Goal: Task Accomplishment & Management: Manage account settings

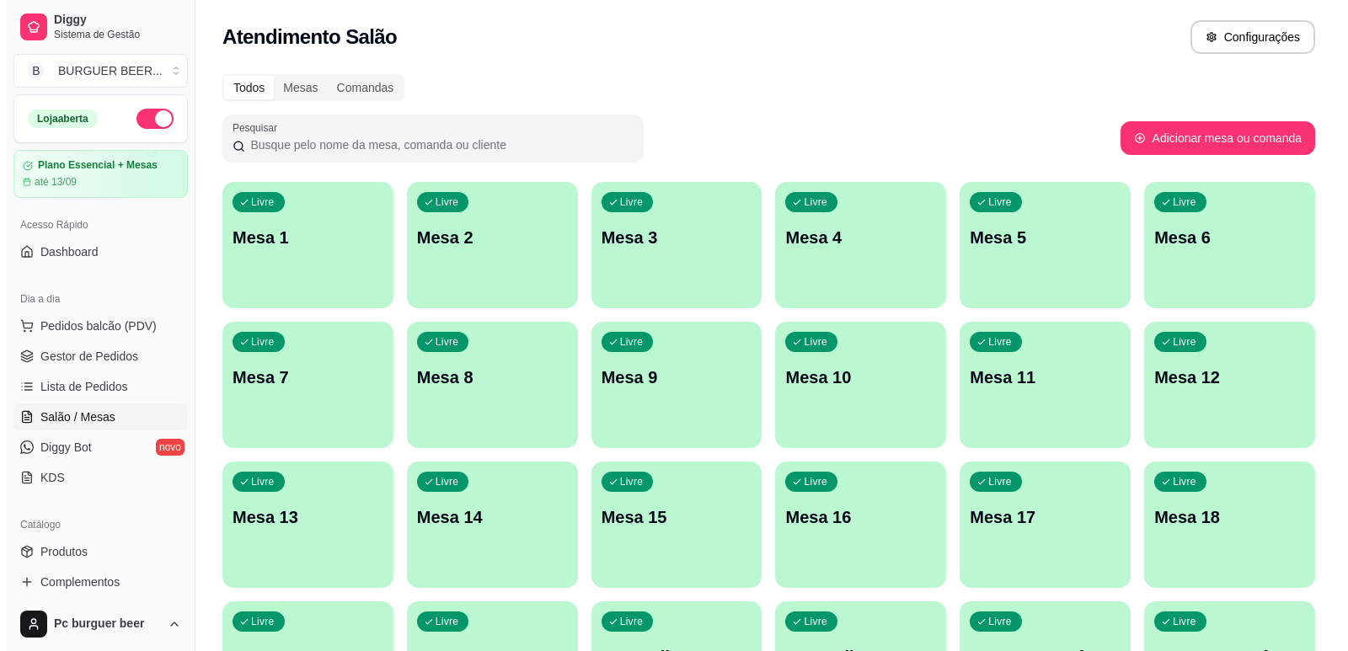
scroll to position [84, 0]
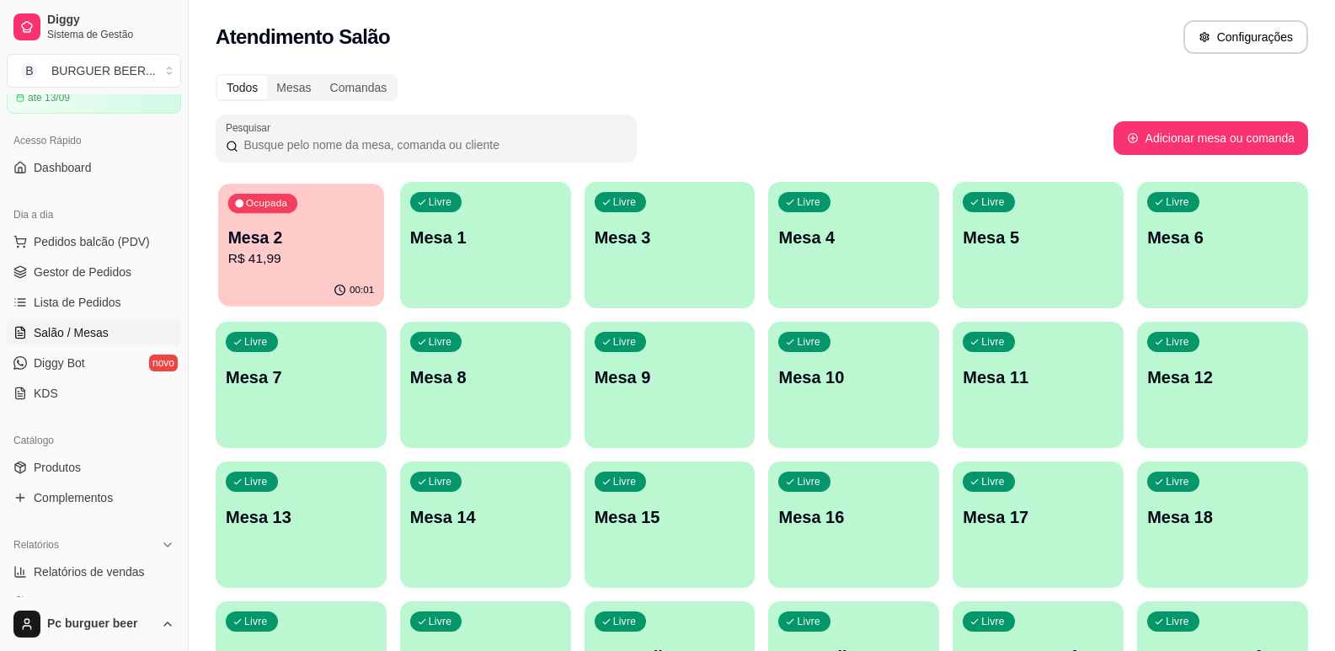
click at [286, 276] on div "00:01" at bounding box center [301, 291] width 166 height 32
click at [81, 304] on span "Lista de Pedidos" at bounding box center [78, 302] width 88 height 17
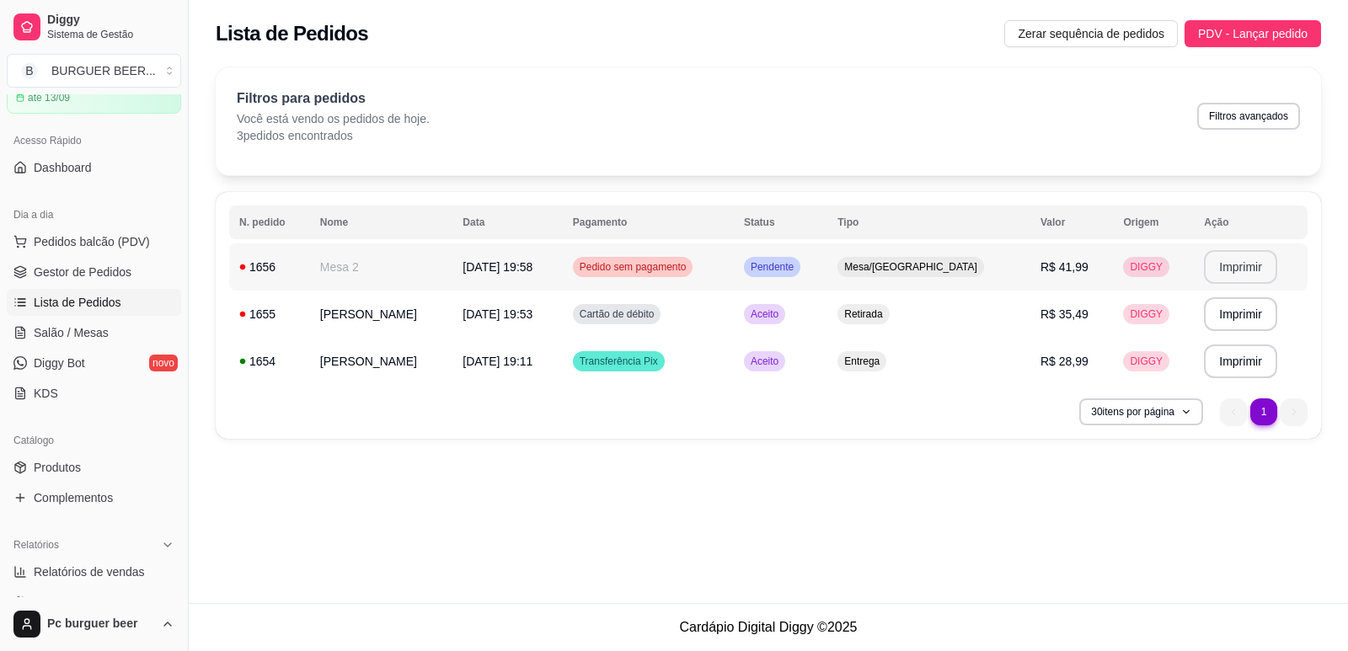
click at [1252, 261] on button "Imprimir" at bounding box center [1240, 267] width 73 height 34
click at [93, 334] on span "Salão / Mesas" at bounding box center [71, 332] width 75 height 17
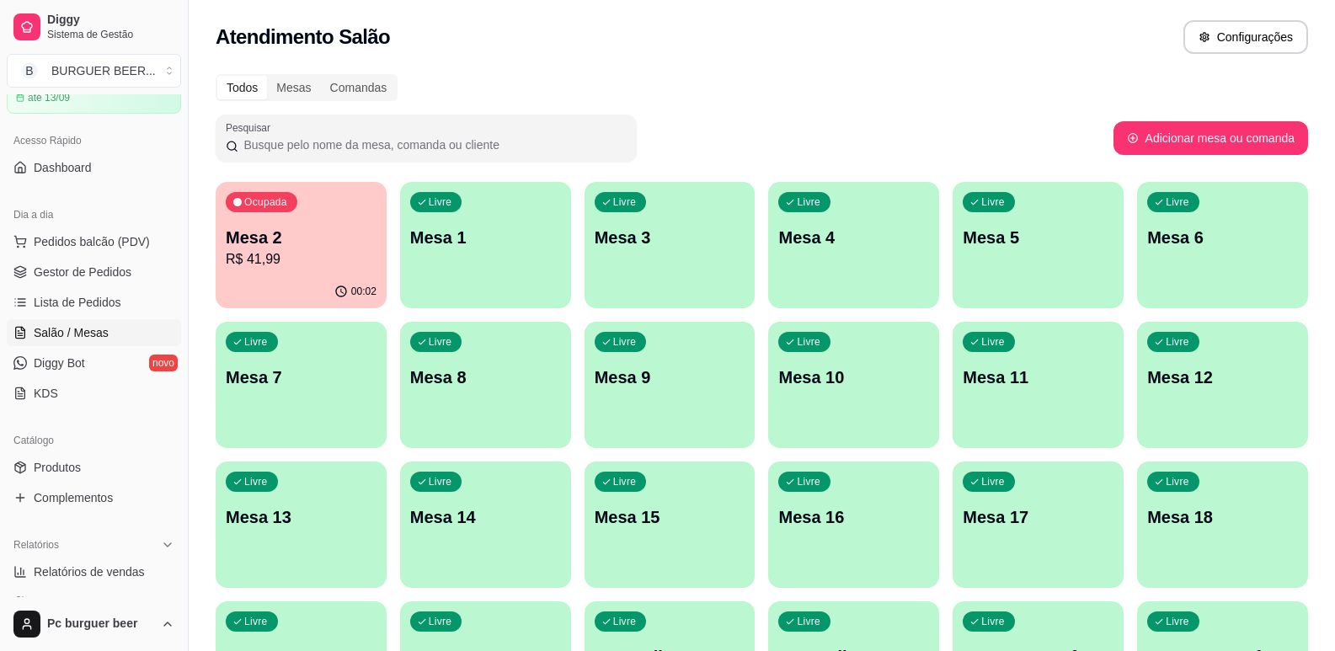
click at [696, 60] on div "Atendimento Salão Configurações" at bounding box center [762, 32] width 1146 height 64
drag, startPoint x: 431, startPoint y: 13, endPoint x: 344, endPoint y: -5, distance: 88.7
click at [344, 0] on html "Diggy Sistema de Gestão B BURGUER BEER ... Loja aberta Plano Essencial + Mesas …" at bounding box center [667, 325] width 1335 height 651
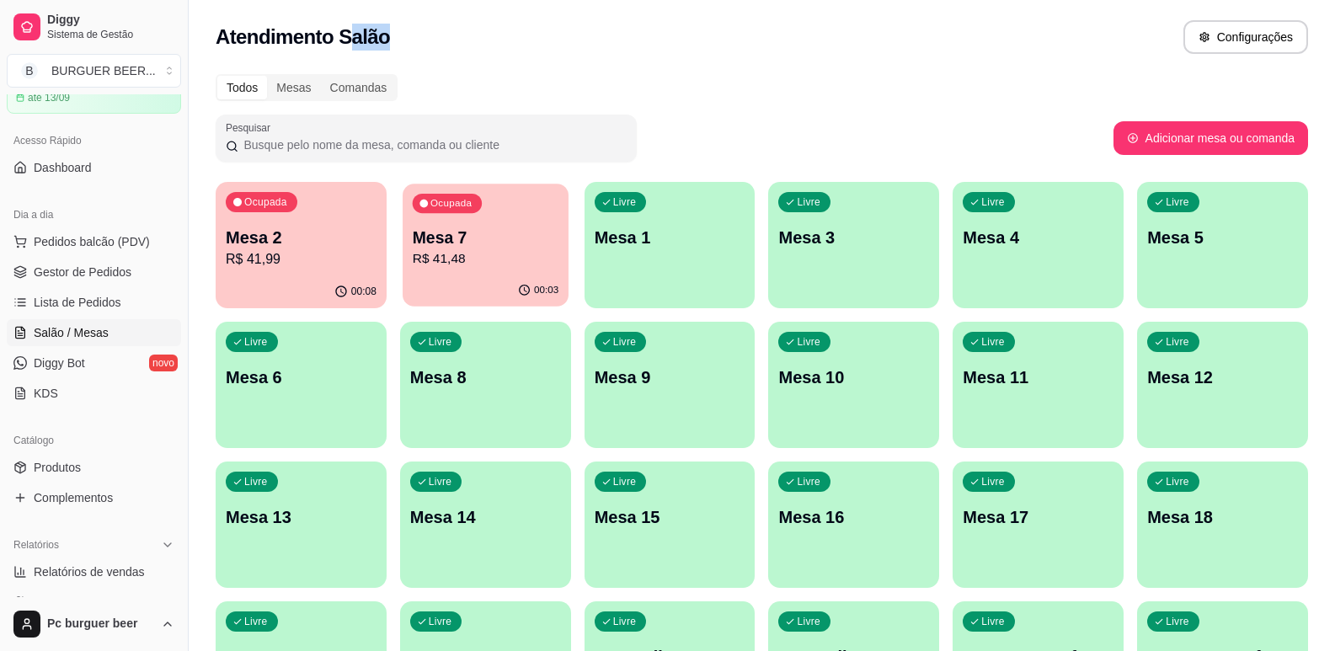
click at [503, 274] on div "Ocupada Mesa 7 R$ 41,48" at bounding box center [486, 229] width 166 height 91
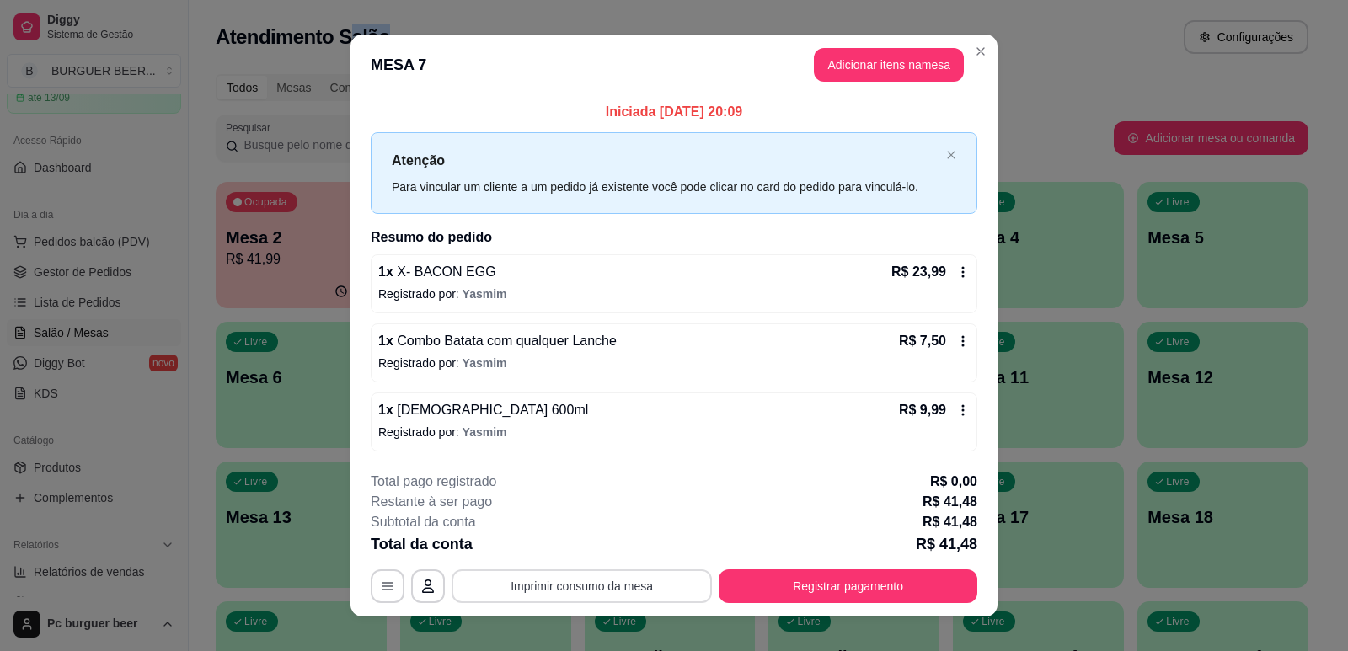
click at [568, 585] on button "Imprimir consumo da mesa" at bounding box center [581, 586] width 260 height 34
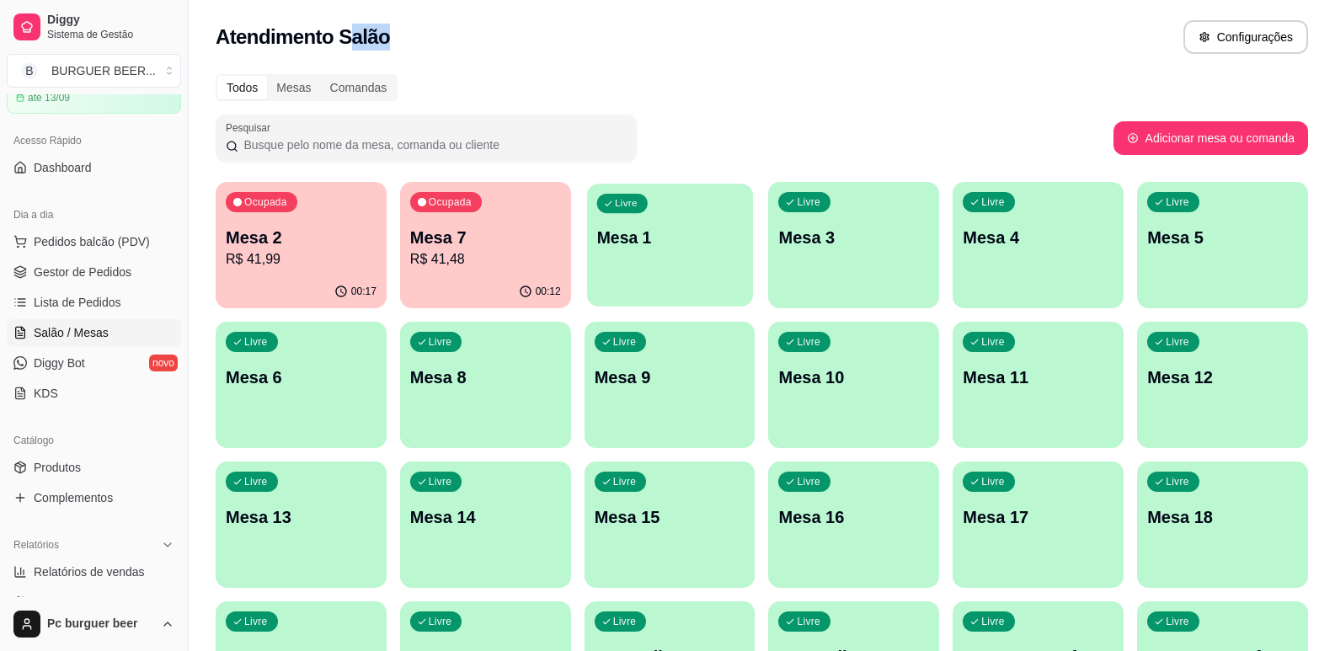
click at [623, 232] on p "Mesa 1" at bounding box center [669, 238] width 146 height 23
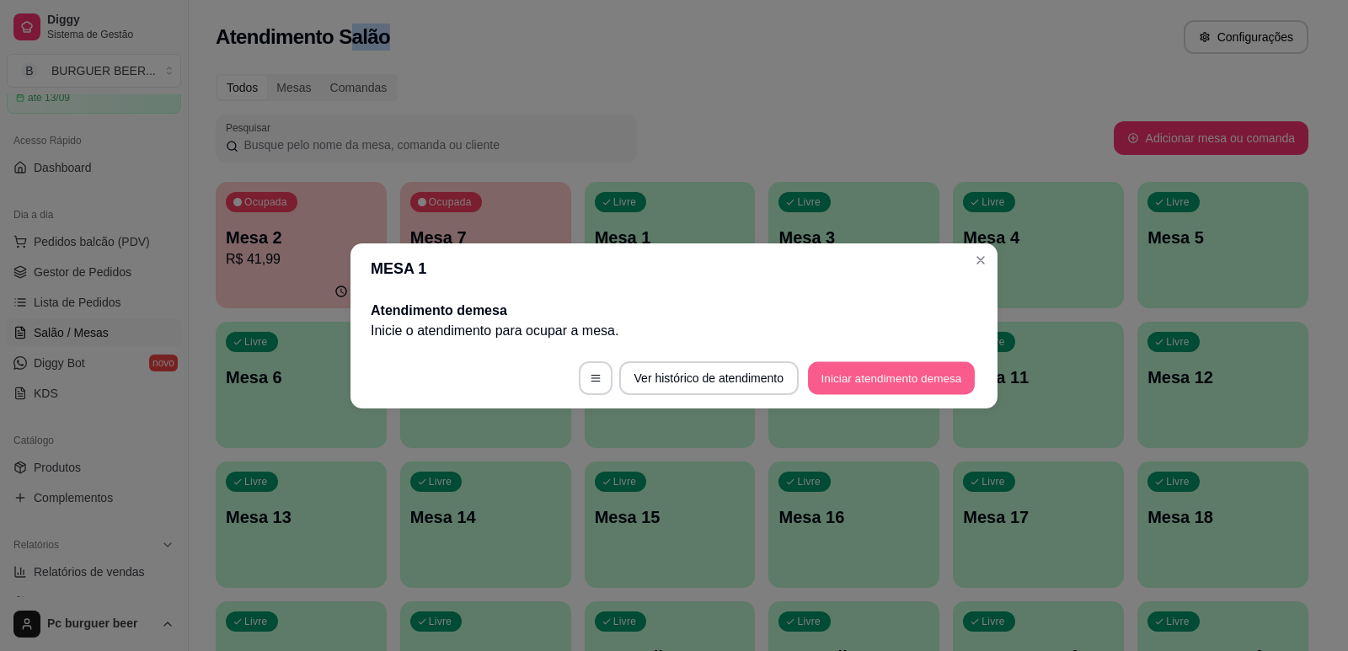
click at [841, 371] on button "Iniciar atendimento de mesa" at bounding box center [891, 377] width 167 height 33
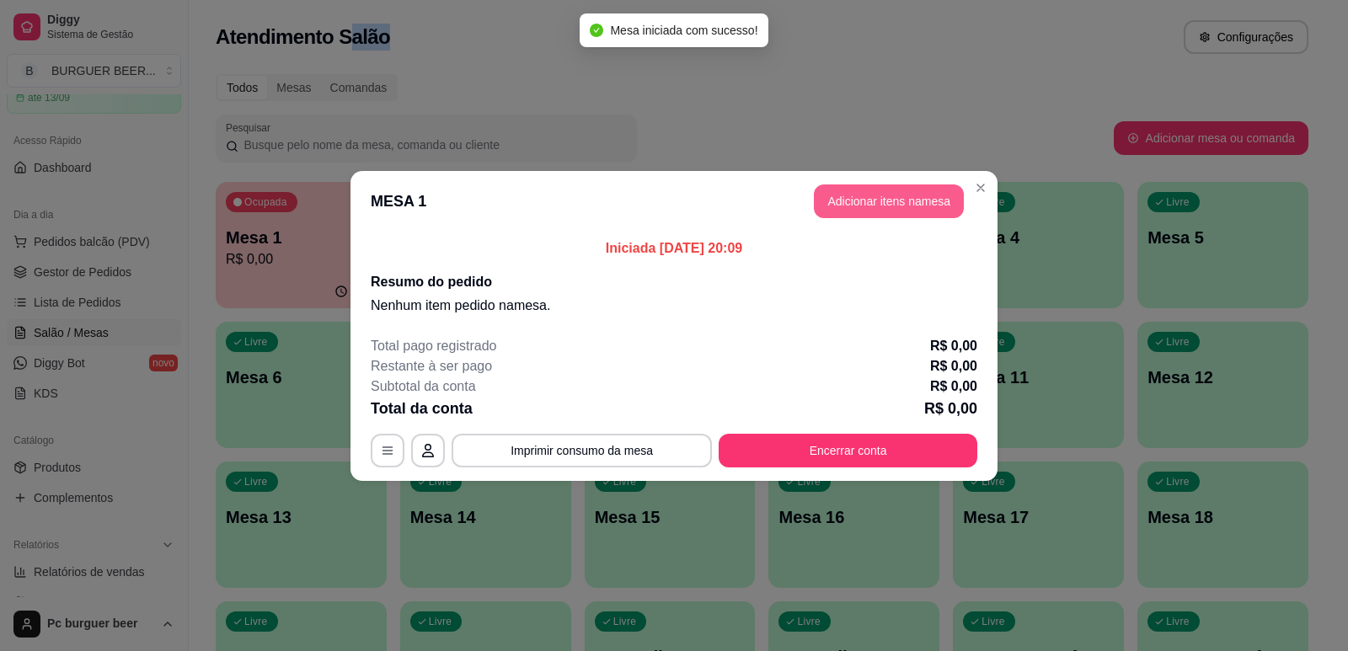
click at [884, 196] on button "Adicionar itens na mesa" at bounding box center [889, 201] width 150 height 34
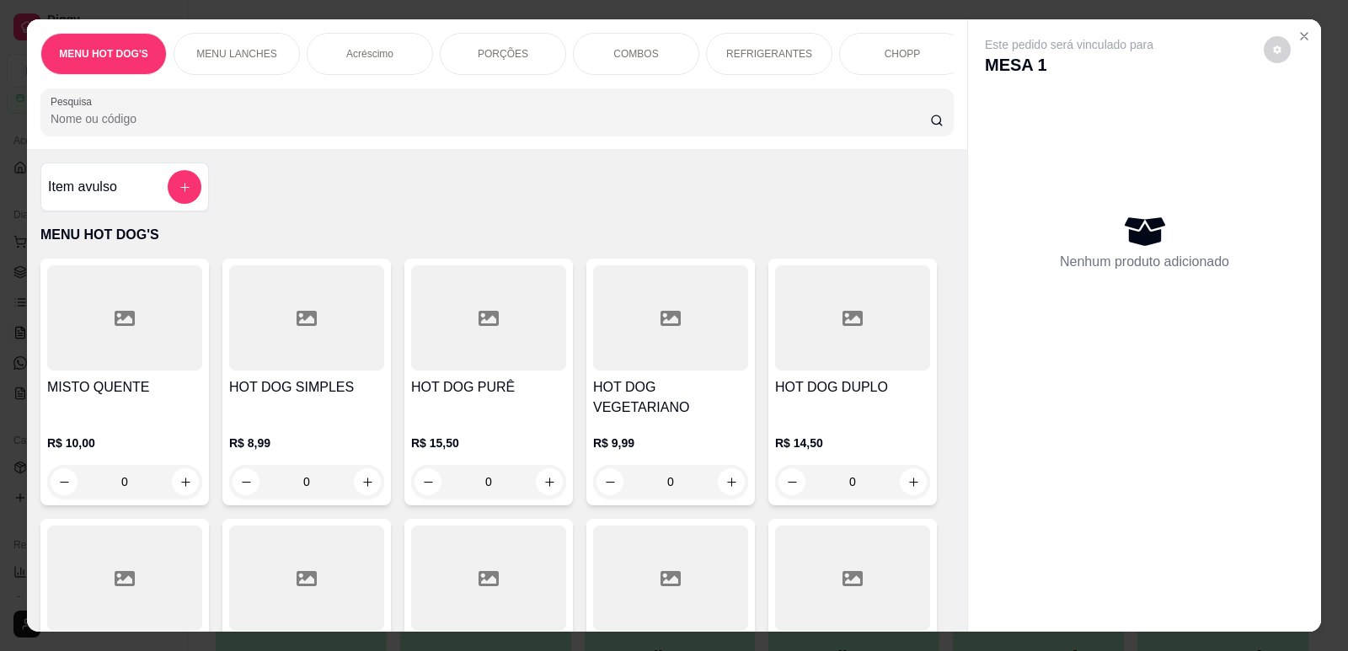
click at [782, 51] on p "REFRIGERANTES" at bounding box center [769, 53] width 86 height 13
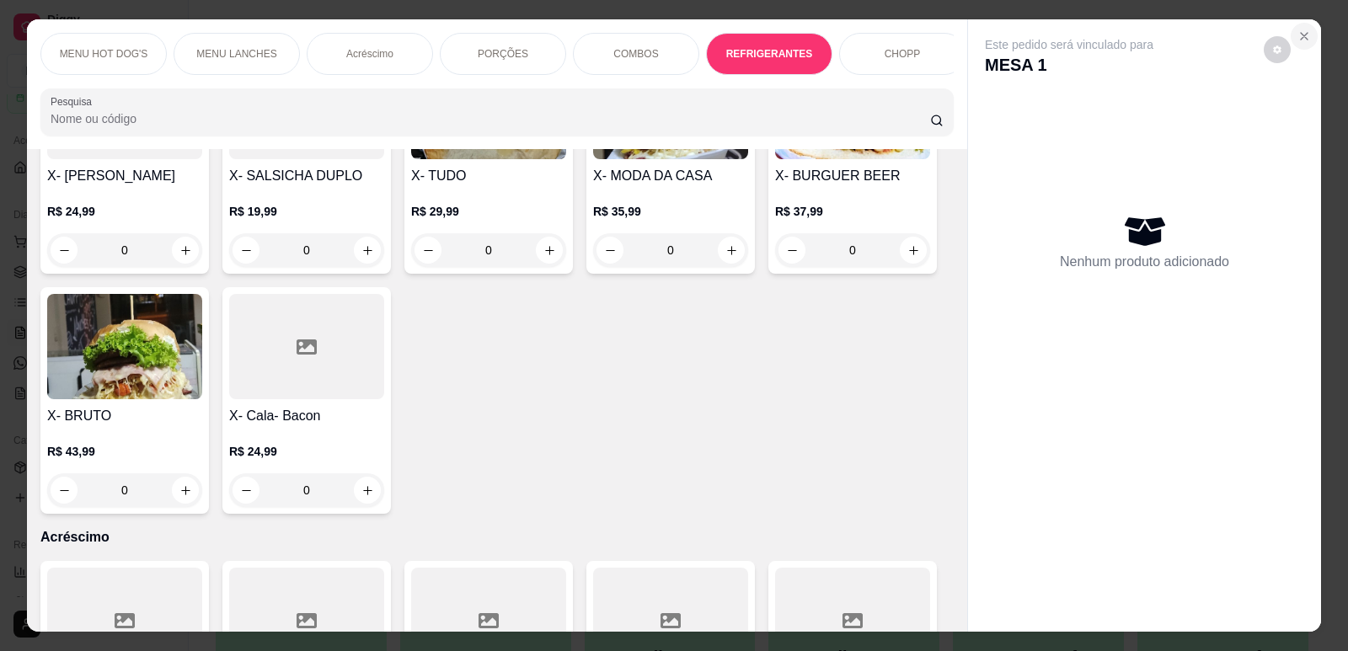
click at [1301, 32] on icon "Close" at bounding box center [1303, 35] width 13 height 13
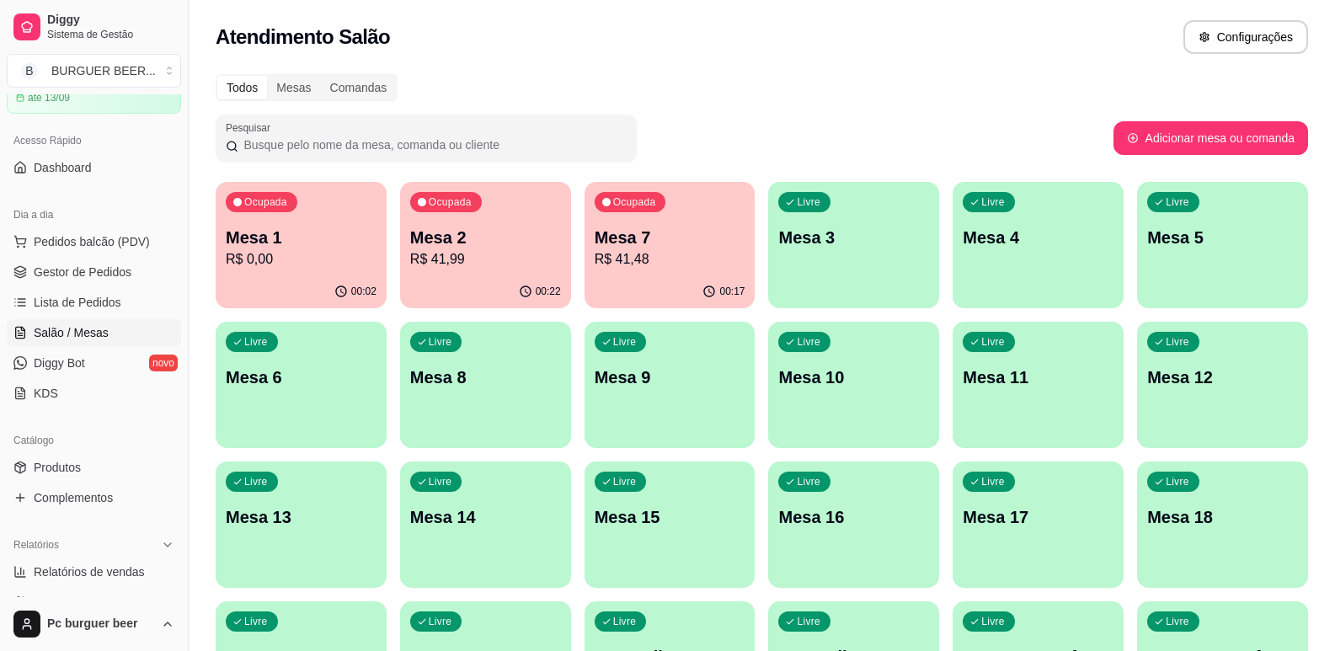
click at [282, 283] on div "00:02" at bounding box center [301, 291] width 171 height 33
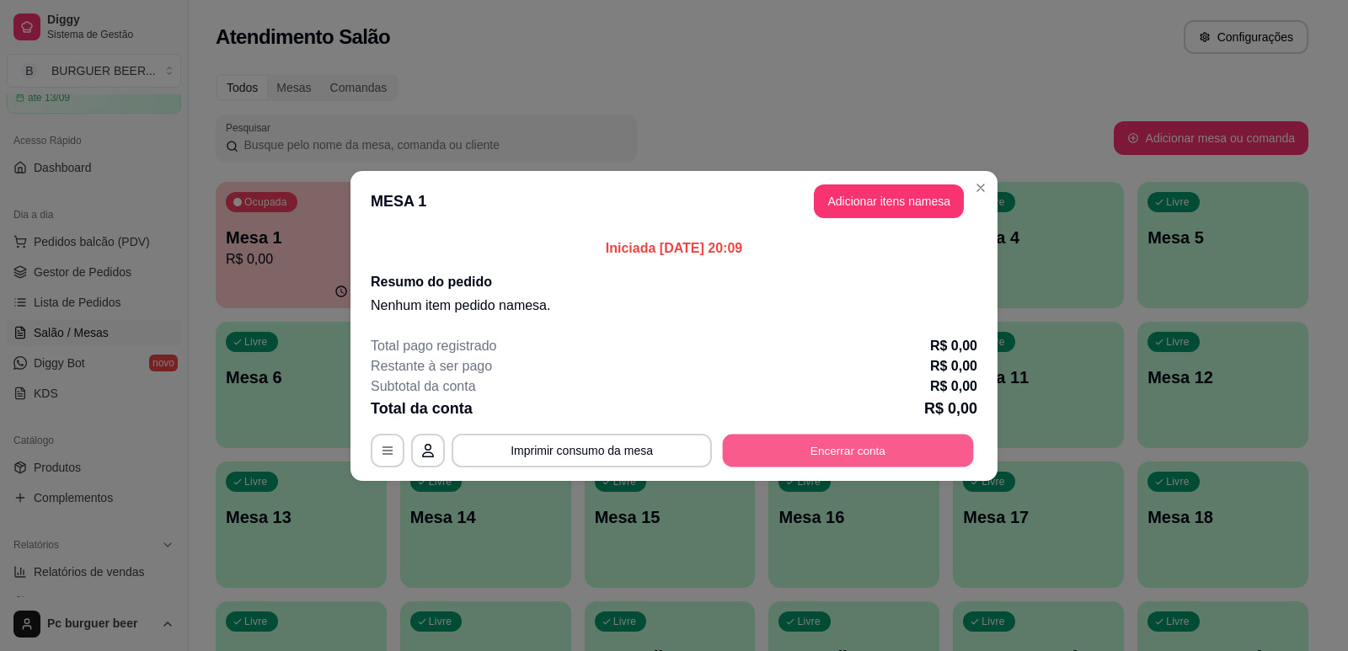
click at [827, 440] on button "Encerrar conta" at bounding box center [848, 450] width 251 height 33
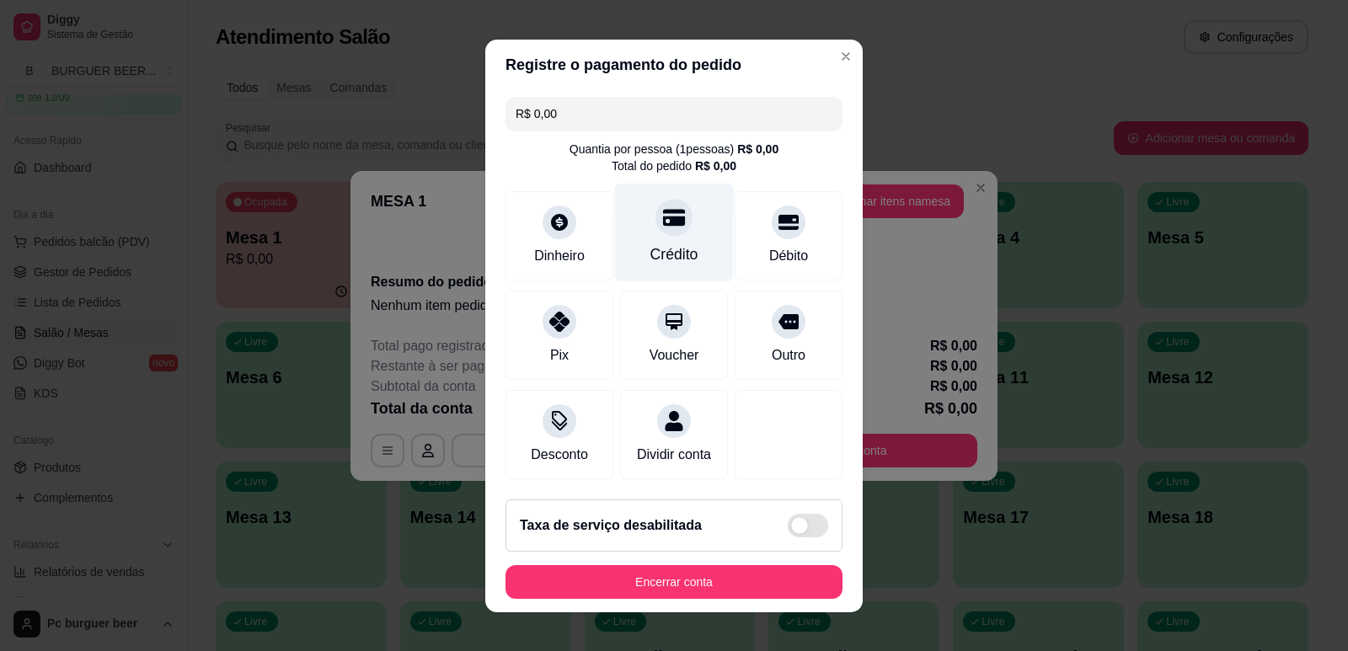
click at [649, 230] on div "Crédito" at bounding box center [674, 232] width 119 height 99
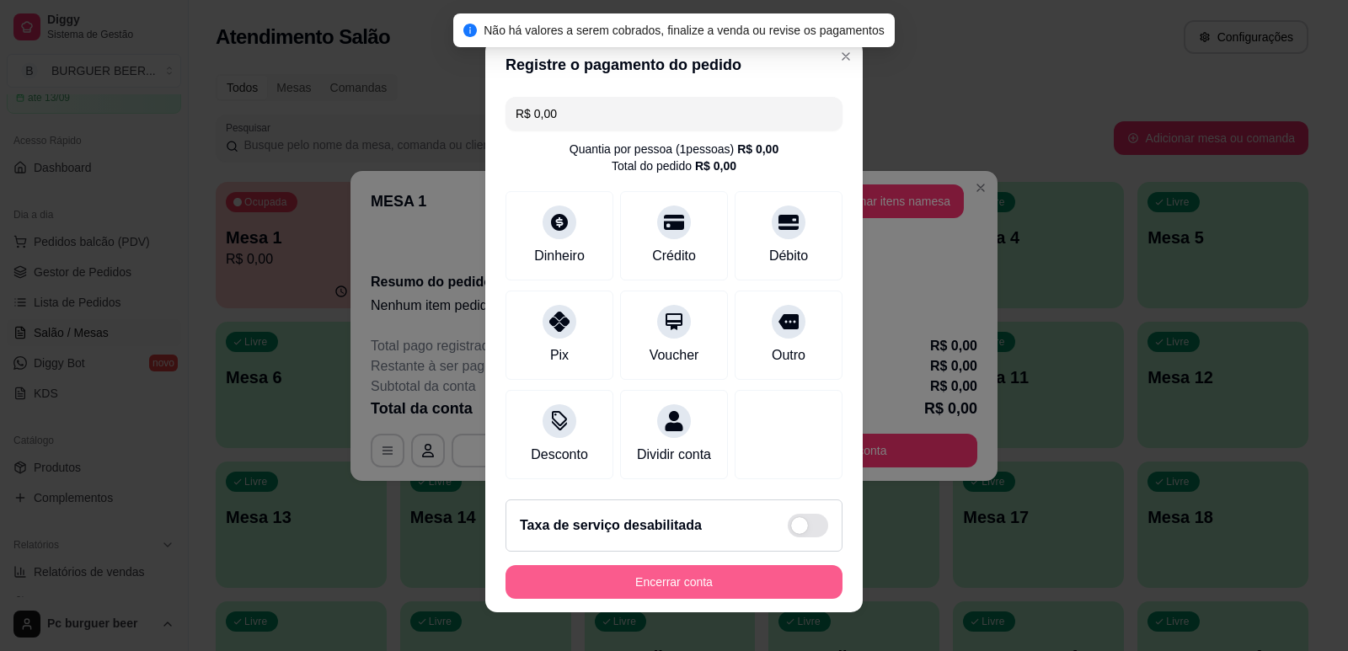
click at [771, 590] on button "Encerrar conta" at bounding box center [673, 582] width 337 height 34
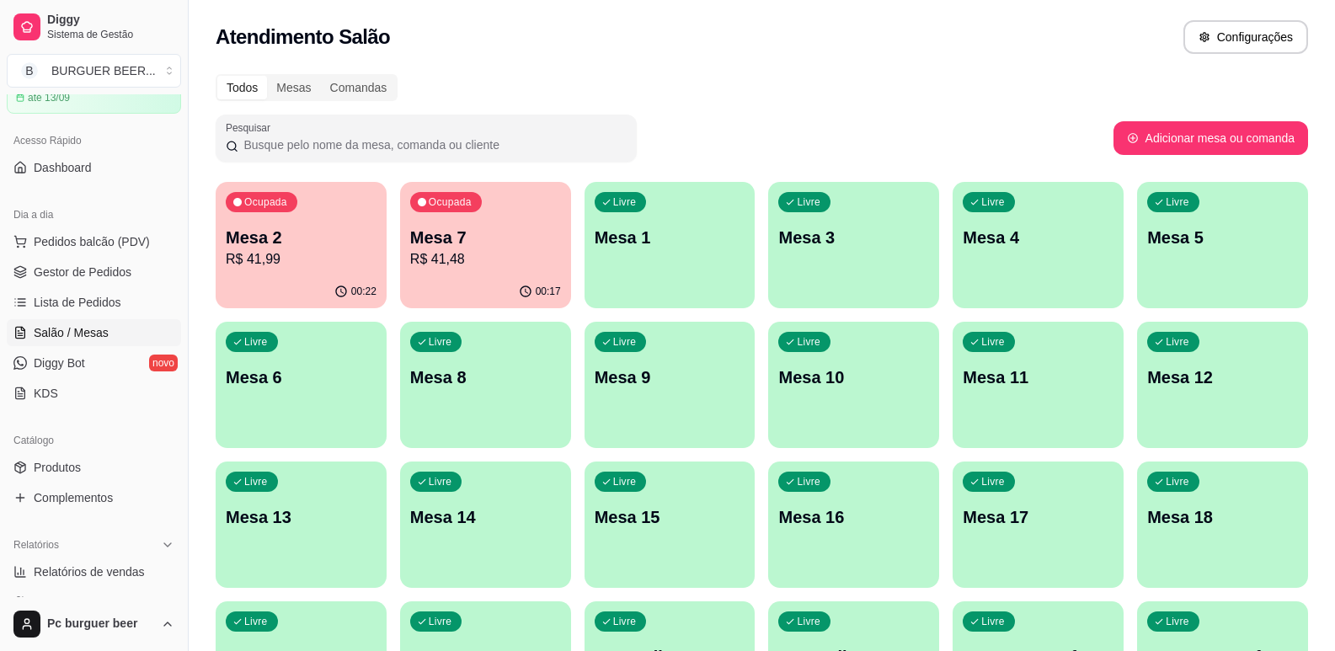
click at [447, 256] on p "R$ 41,48" at bounding box center [485, 259] width 151 height 20
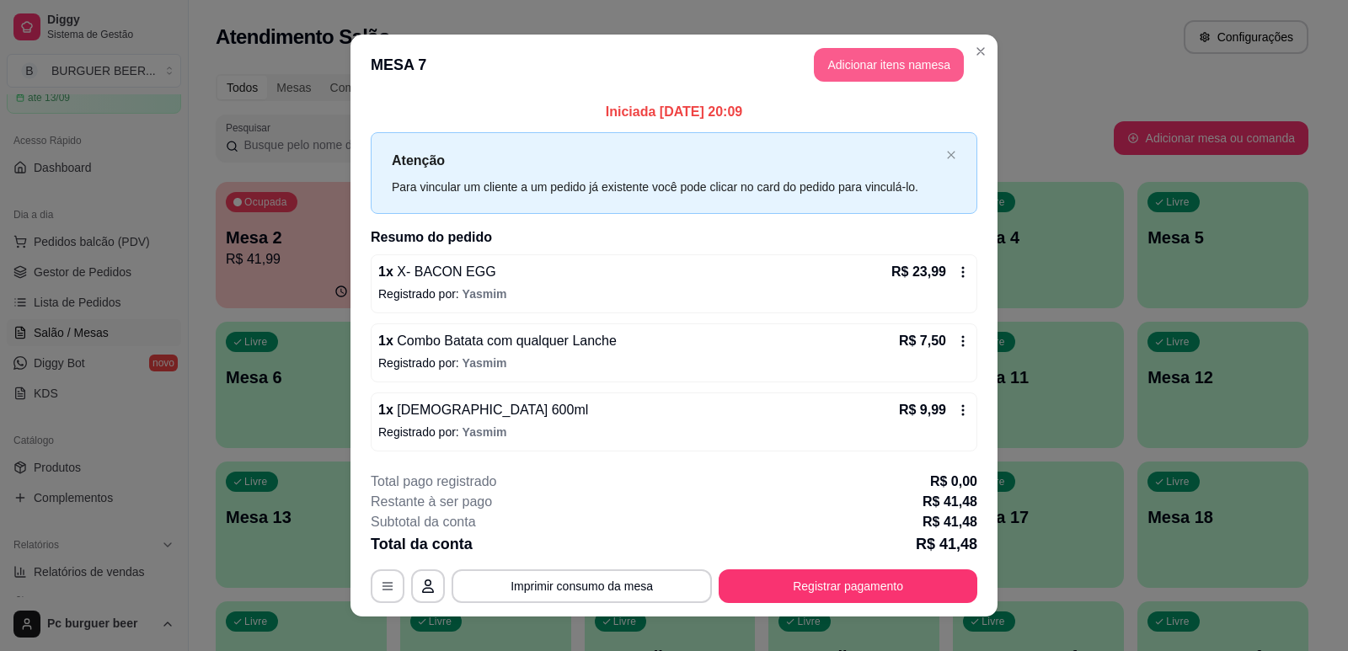
click at [896, 56] on button "Adicionar itens na mesa" at bounding box center [889, 65] width 150 height 34
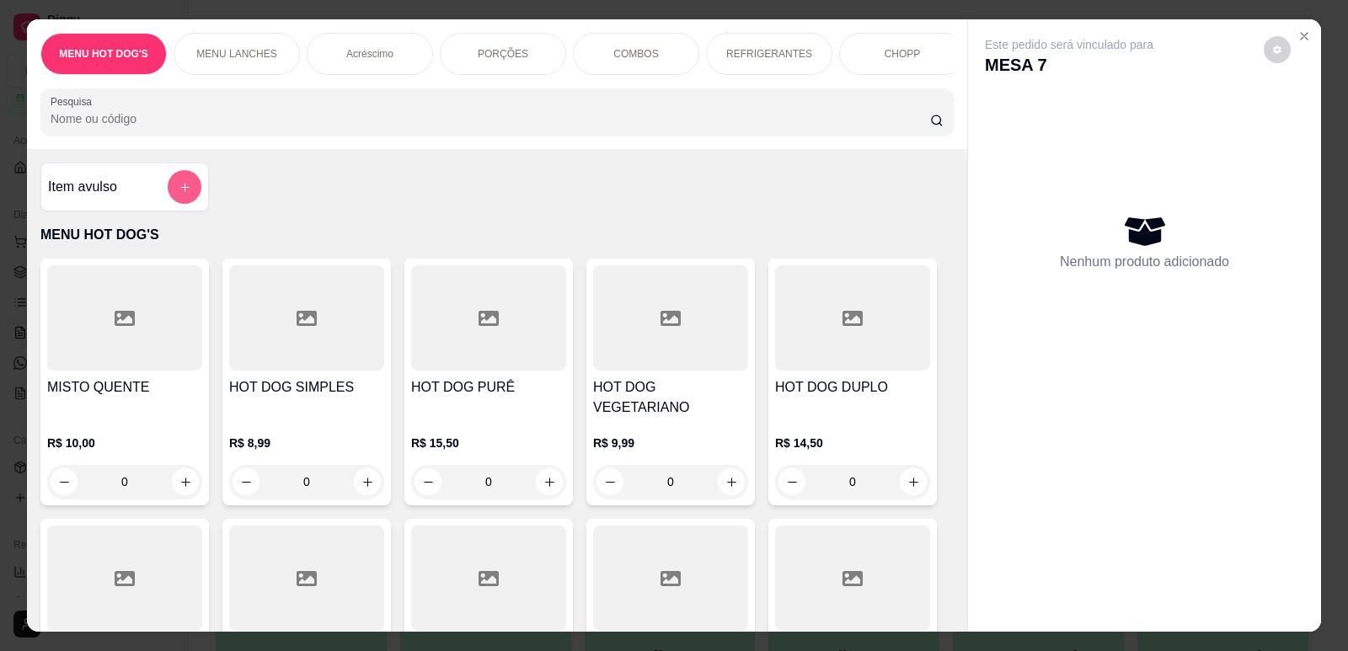
click at [188, 195] on button "add-separate-item" at bounding box center [185, 187] width 34 height 34
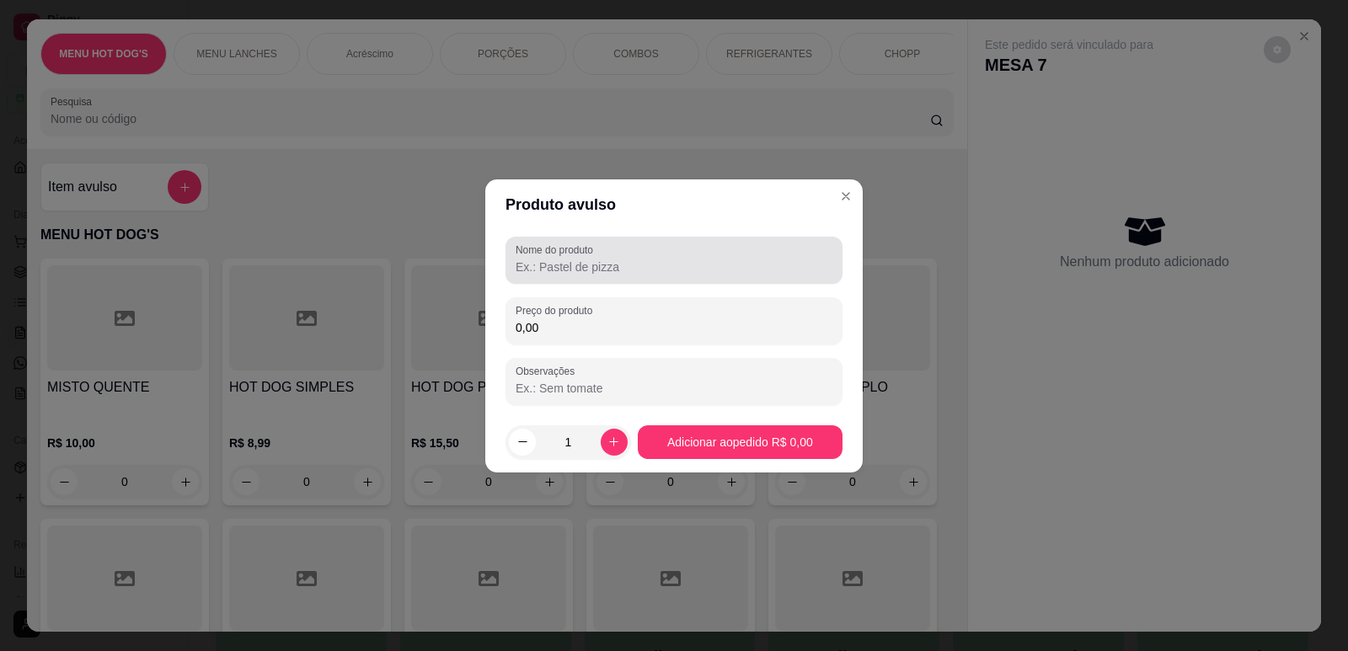
click at [582, 270] on input "Nome do produto" at bounding box center [673, 267] width 317 height 17
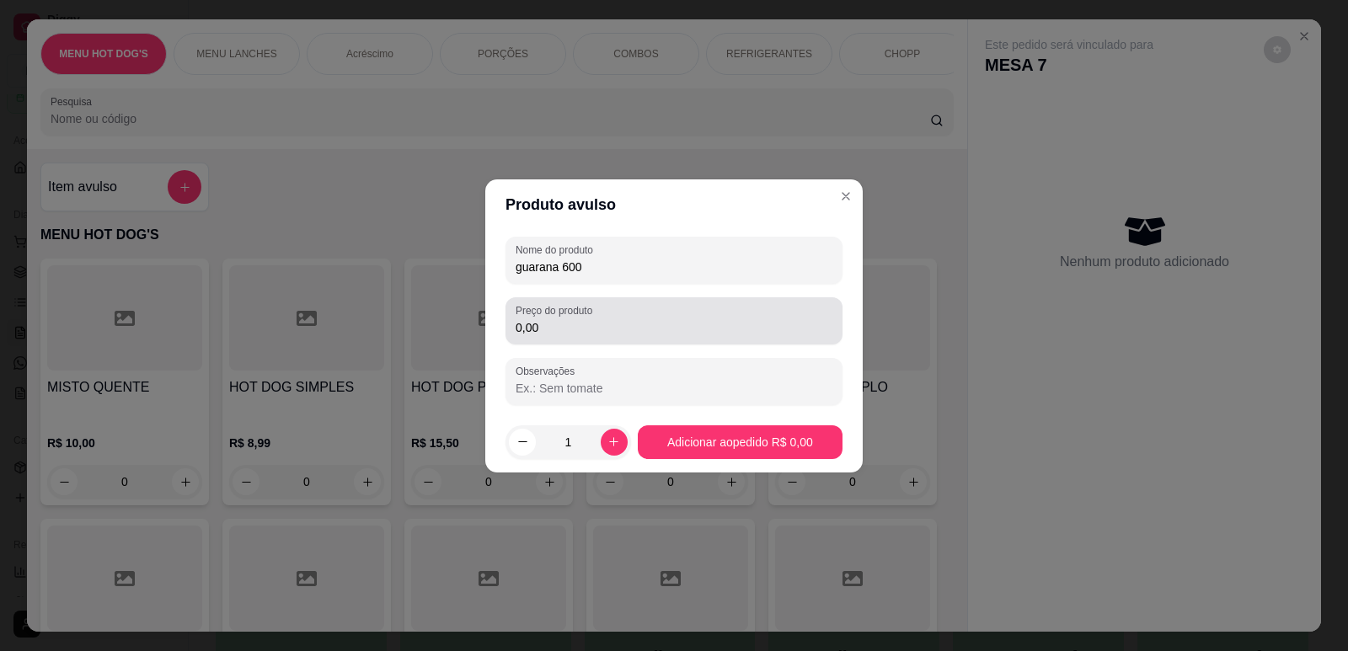
type input "guarana 600"
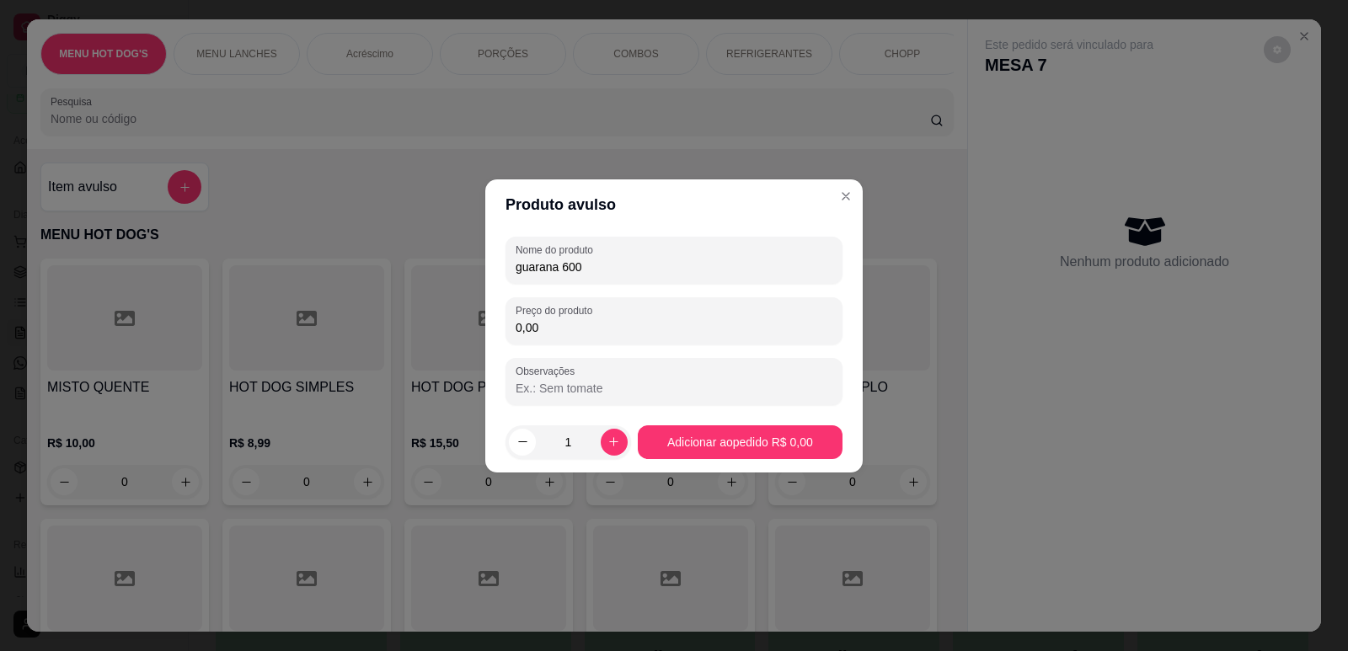
click at [596, 323] on input "0,00" at bounding box center [673, 327] width 317 height 17
type input "6,50"
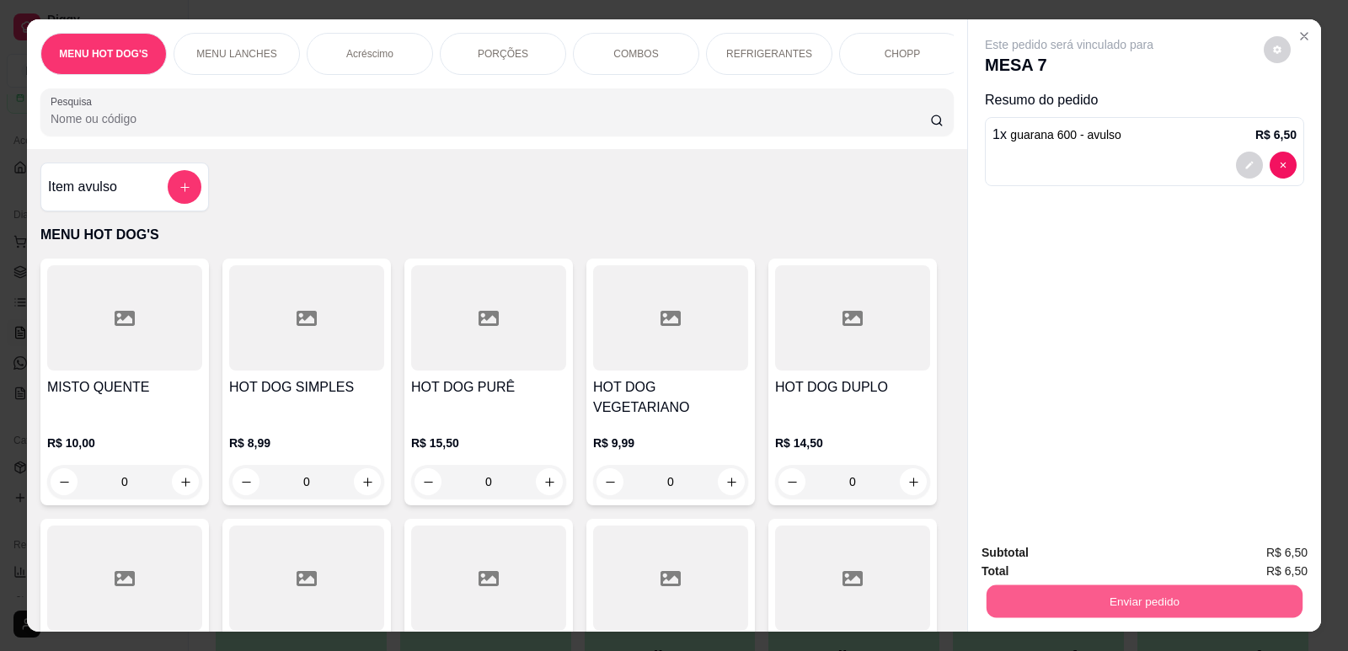
click at [1055, 595] on button "Enviar pedido" at bounding box center [1144, 601] width 316 height 33
click at [1060, 558] on button "Não registrar e enviar pedido" at bounding box center [1088, 560] width 175 height 32
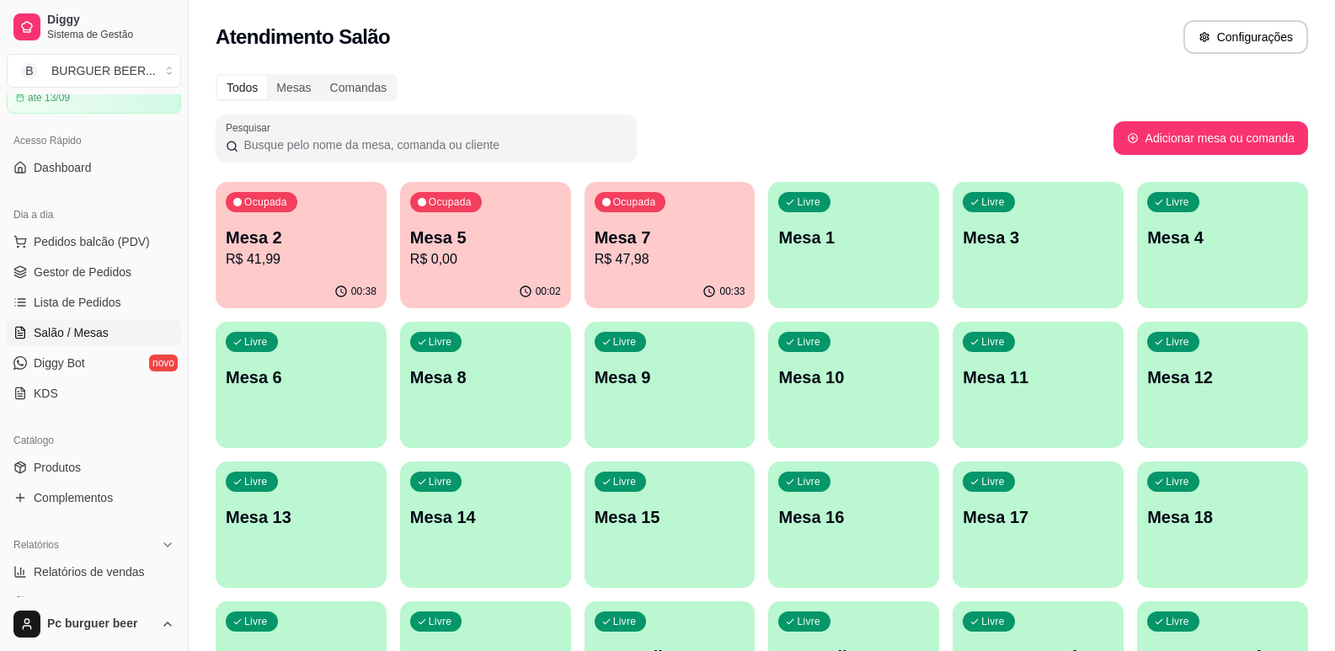
click at [467, 248] on div "Mesa 5 R$ 0,00" at bounding box center [485, 248] width 151 height 44
click at [508, 273] on div "Ocupada Mesa 5 R$ 0,00" at bounding box center [485, 228] width 171 height 93
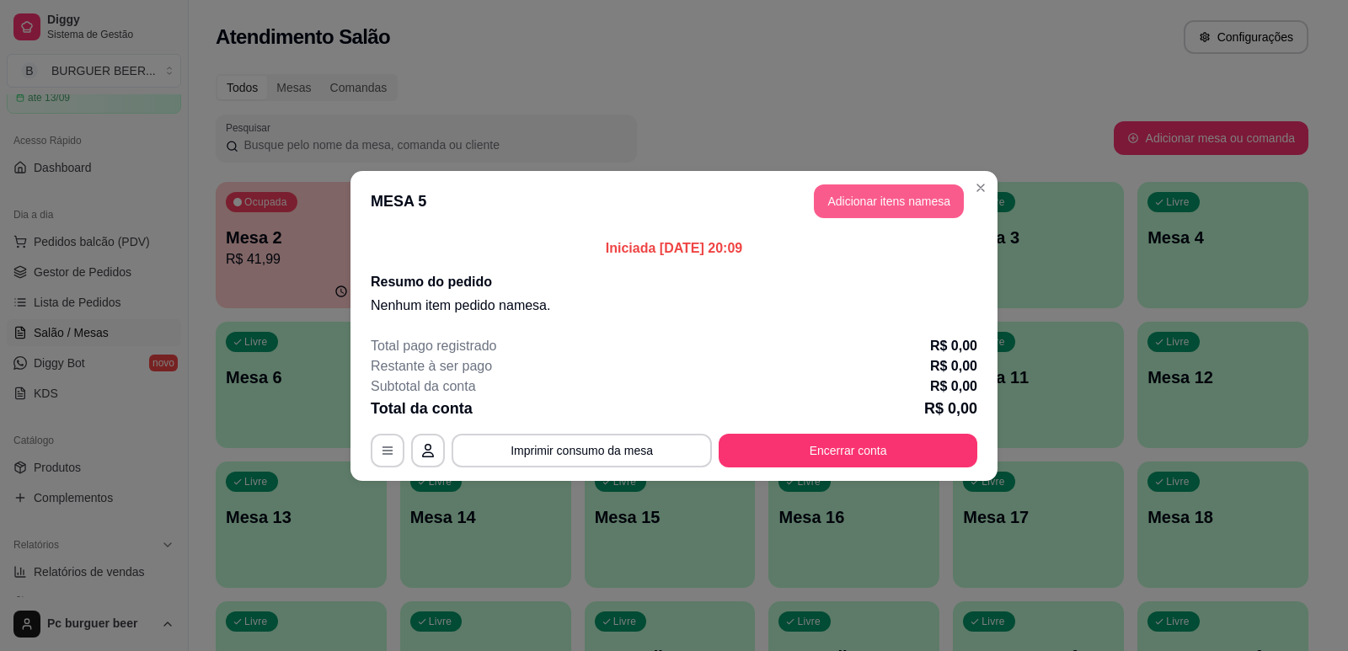
click at [850, 191] on button "Adicionar itens na mesa" at bounding box center [889, 201] width 150 height 34
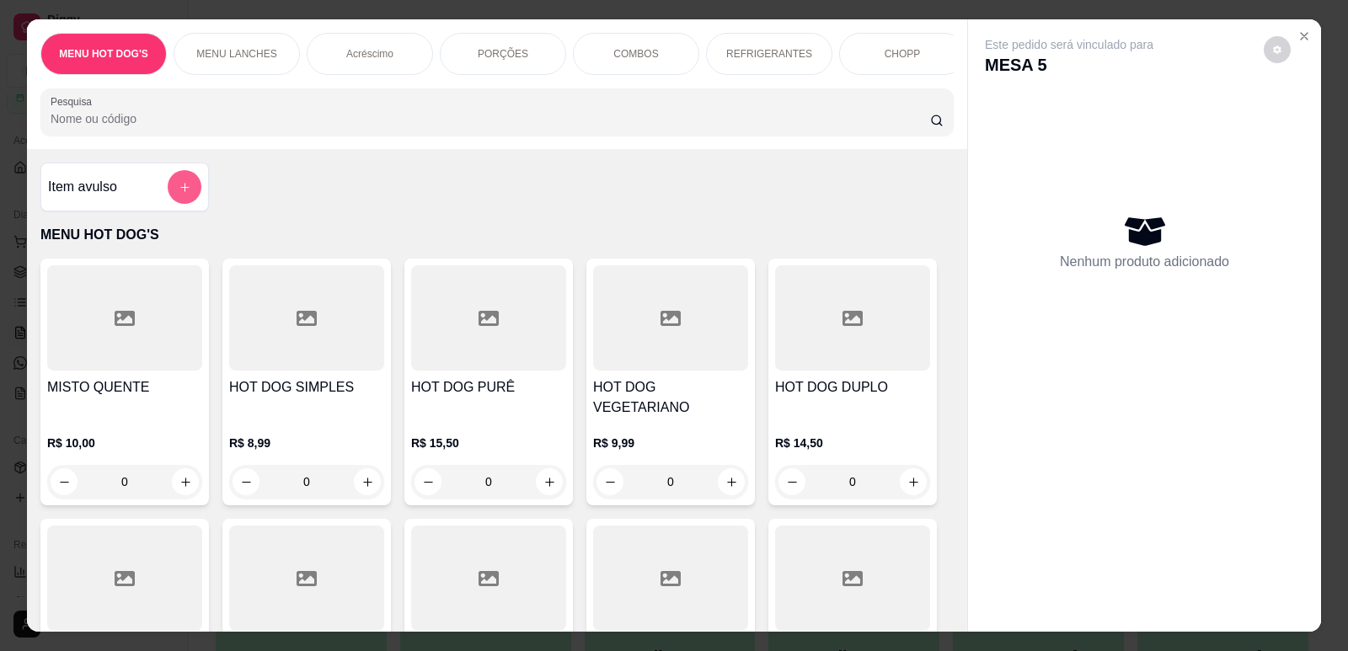
click at [179, 194] on icon "add-separate-item" at bounding box center [185, 187] width 13 height 13
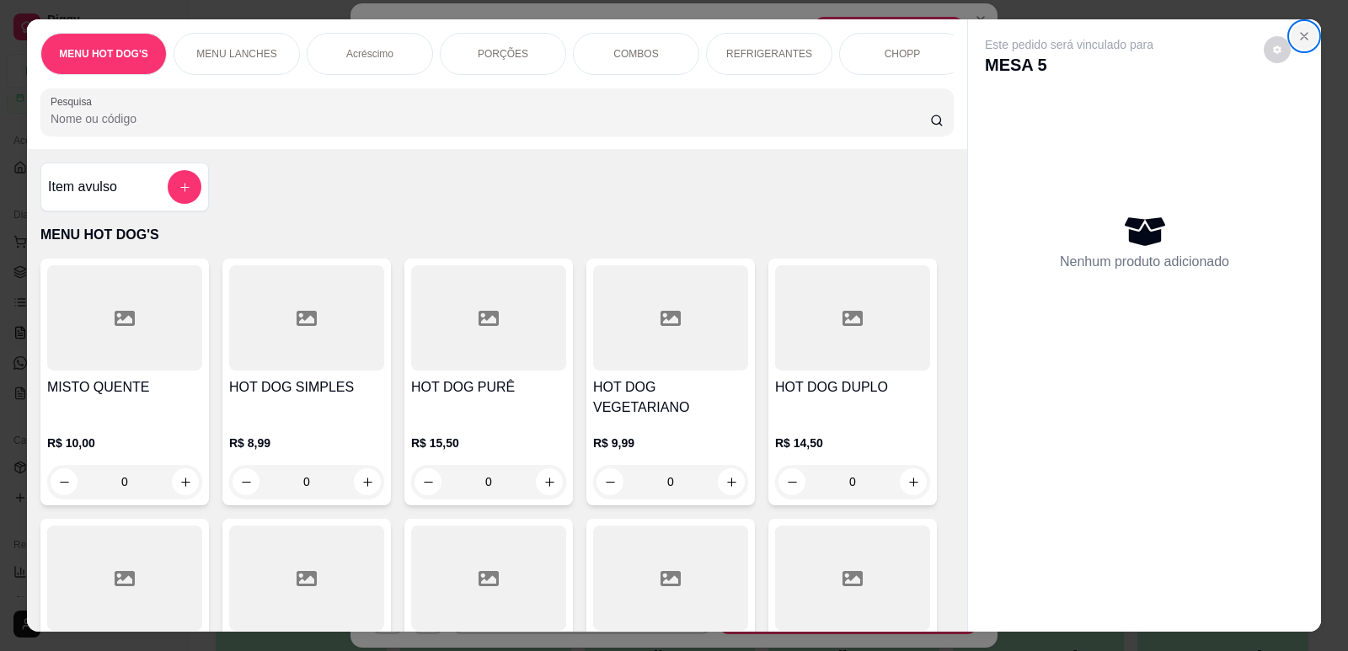
click at [1300, 35] on icon "Close" at bounding box center [1303, 36] width 7 height 7
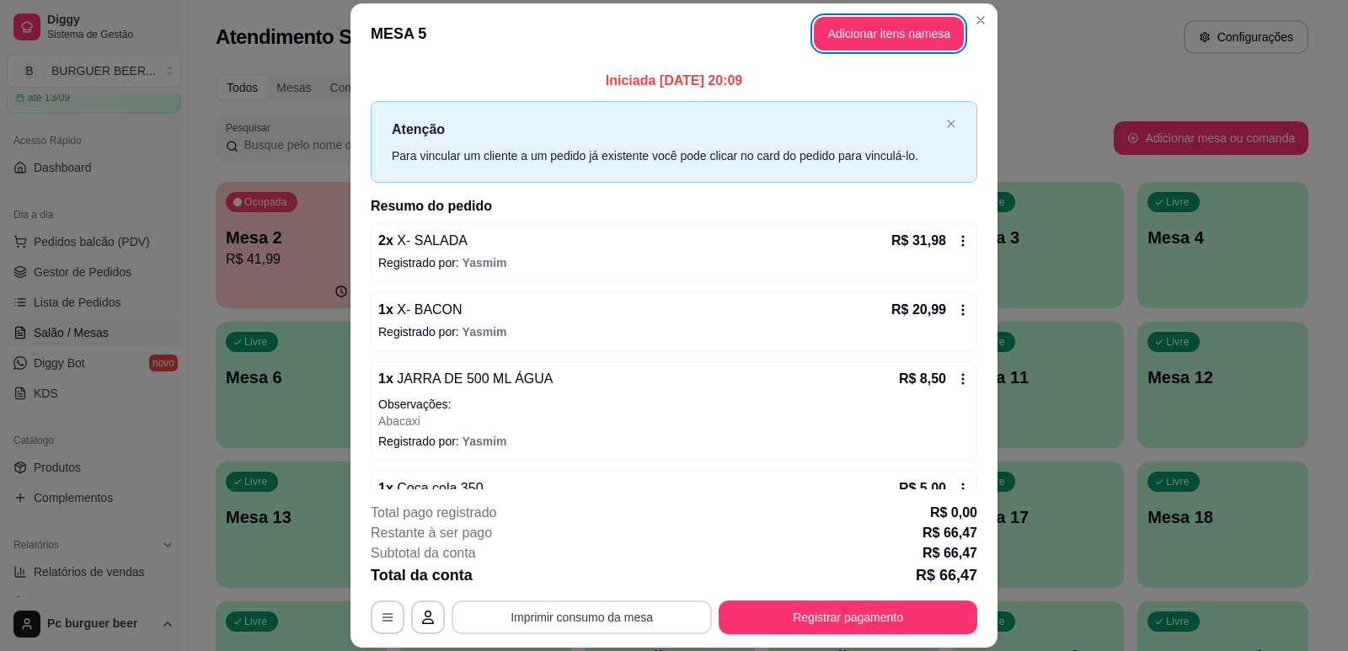
click at [593, 607] on button "Imprimir consumo da mesa" at bounding box center [581, 618] width 260 height 34
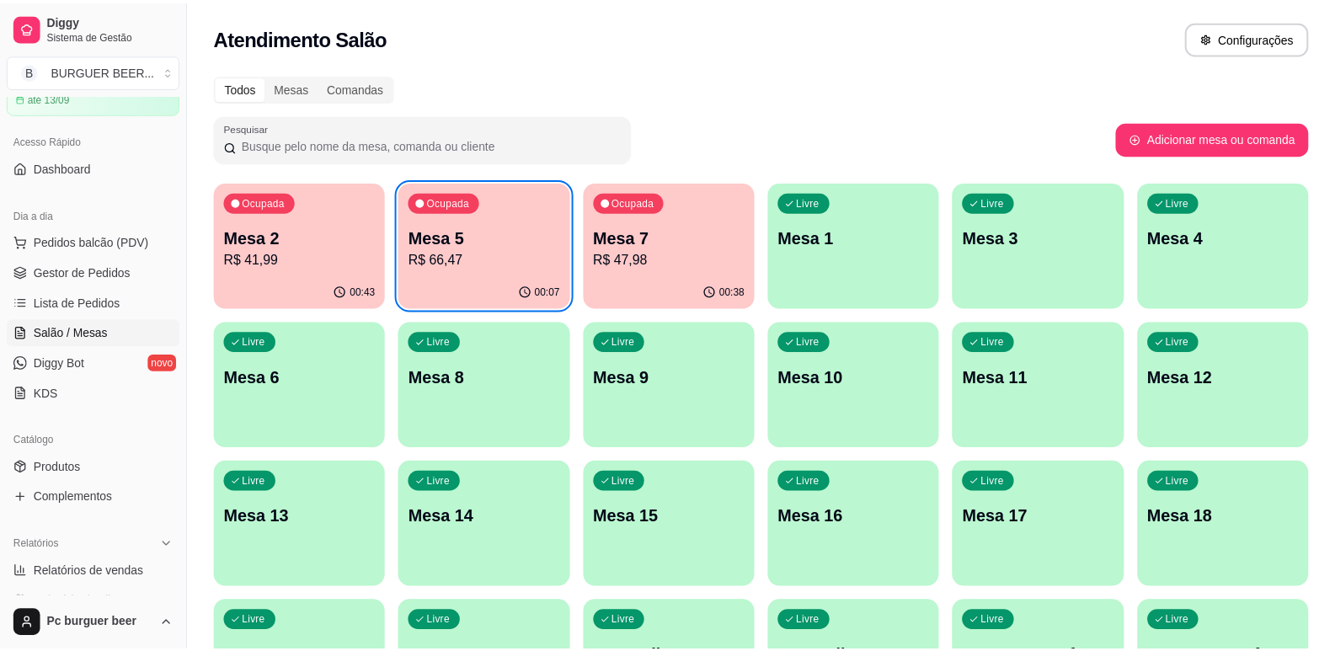
scroll to position [285, 0]
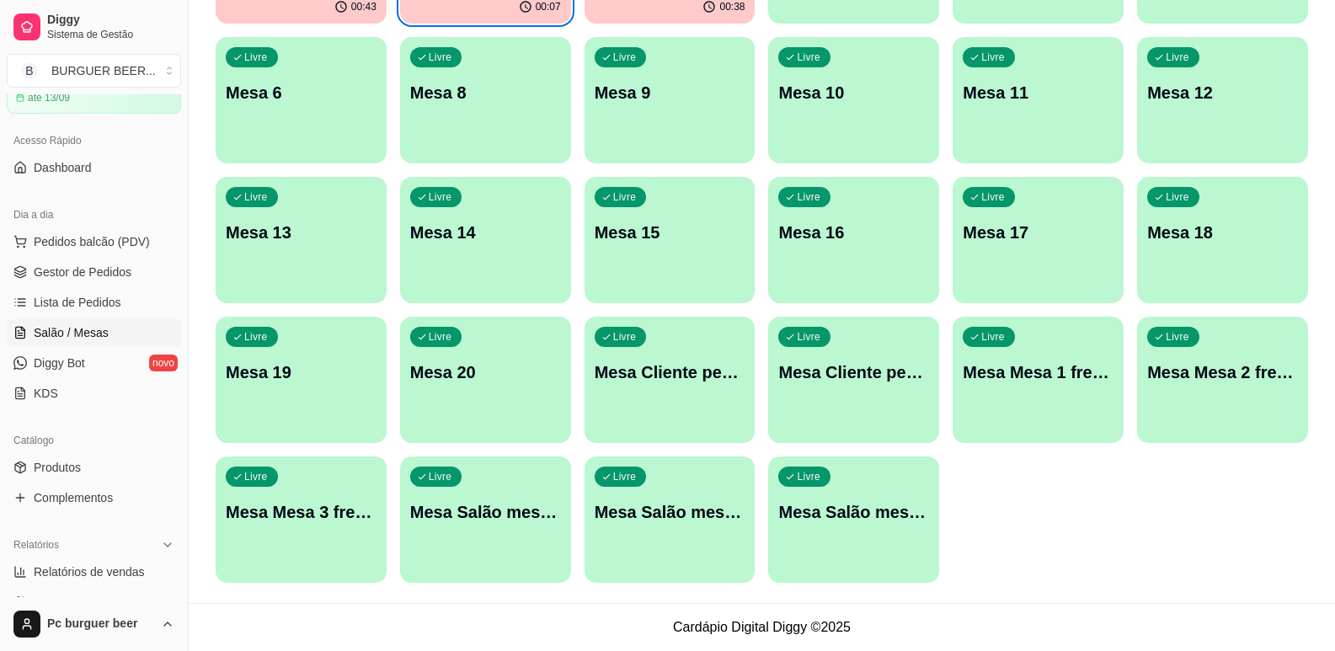
click at [1033, 560] on div "Ocupada Mesa 2 R$ 41,99 00:43 Ocupada Mesa 5 R$ 66,47 00:07 Ocupada Mesa 7 R$ 4…" at bounding box center [762, 240] width 1092 height 686
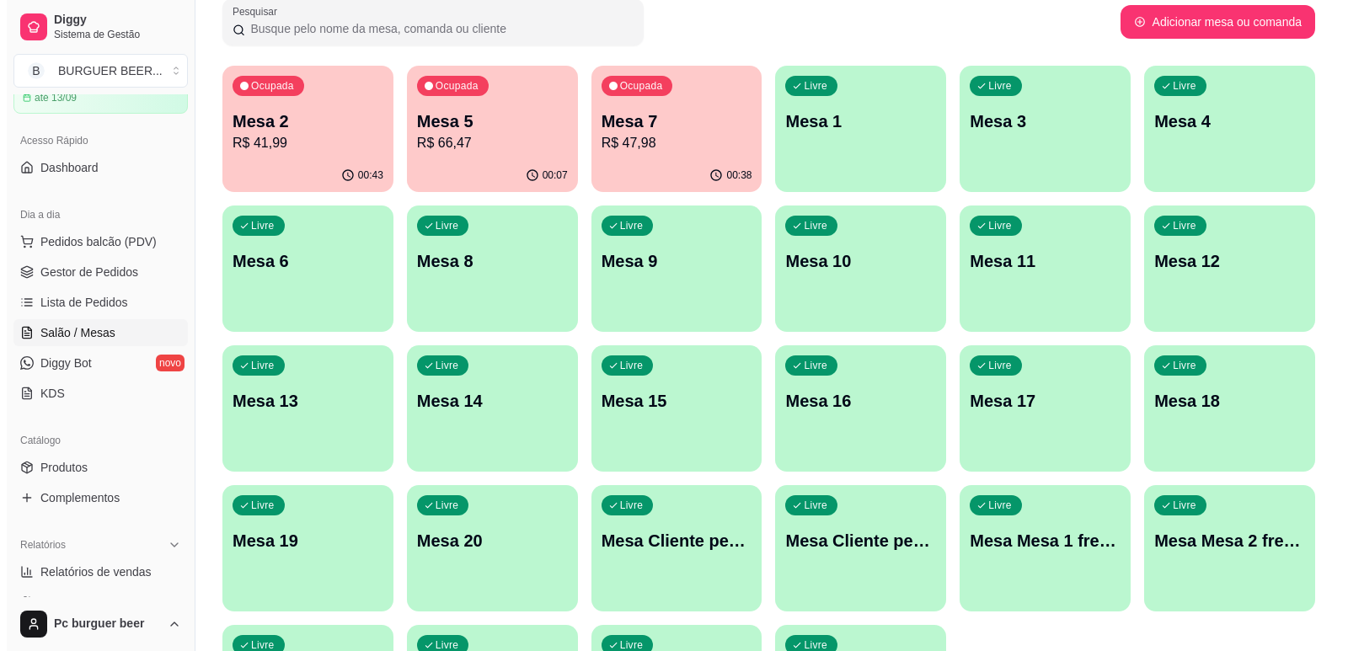
scroll to position [83, 0]
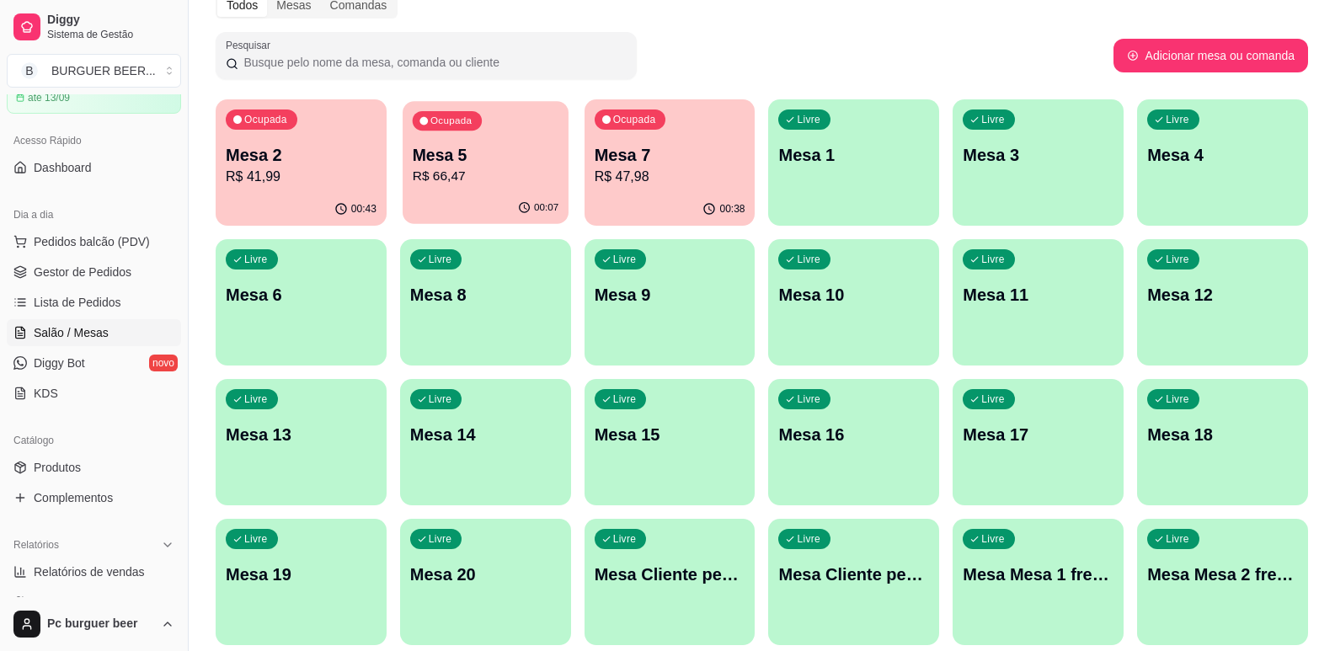
click at [475, 166] on div "Mesa 5 R$ 66,47" at bounding box center [486, 165] width 146 height 42
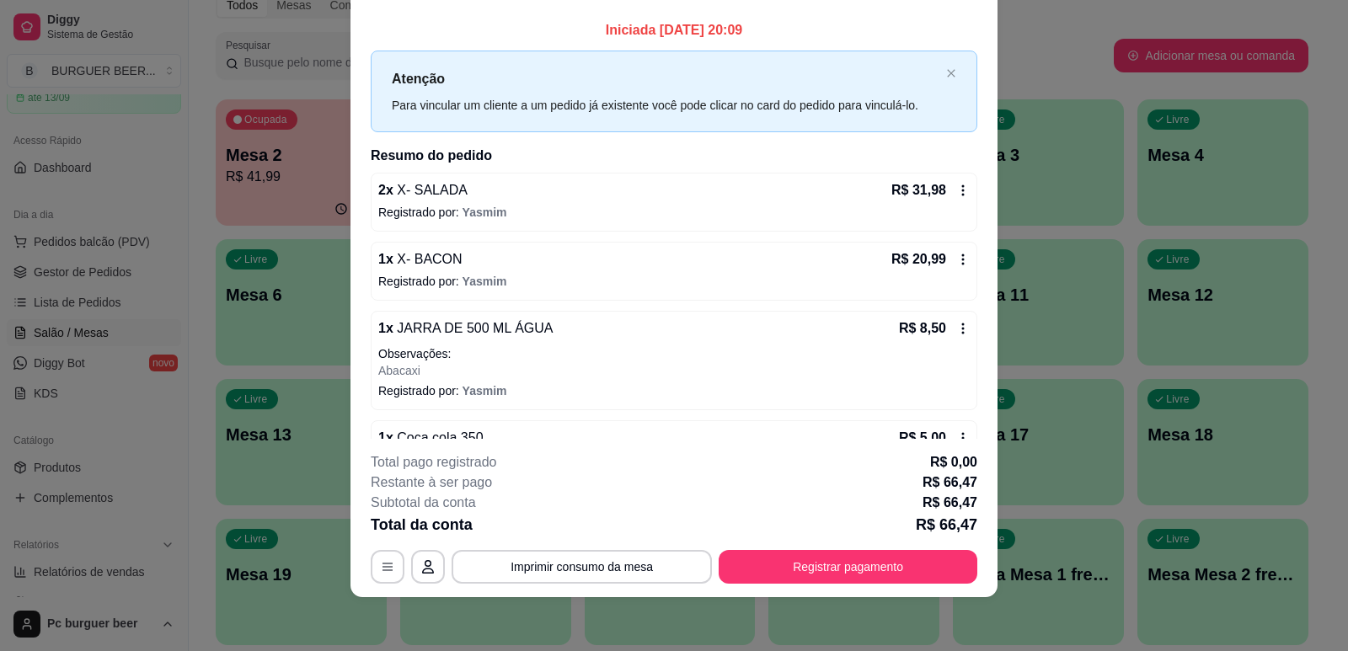
scroll to position [0, 0]
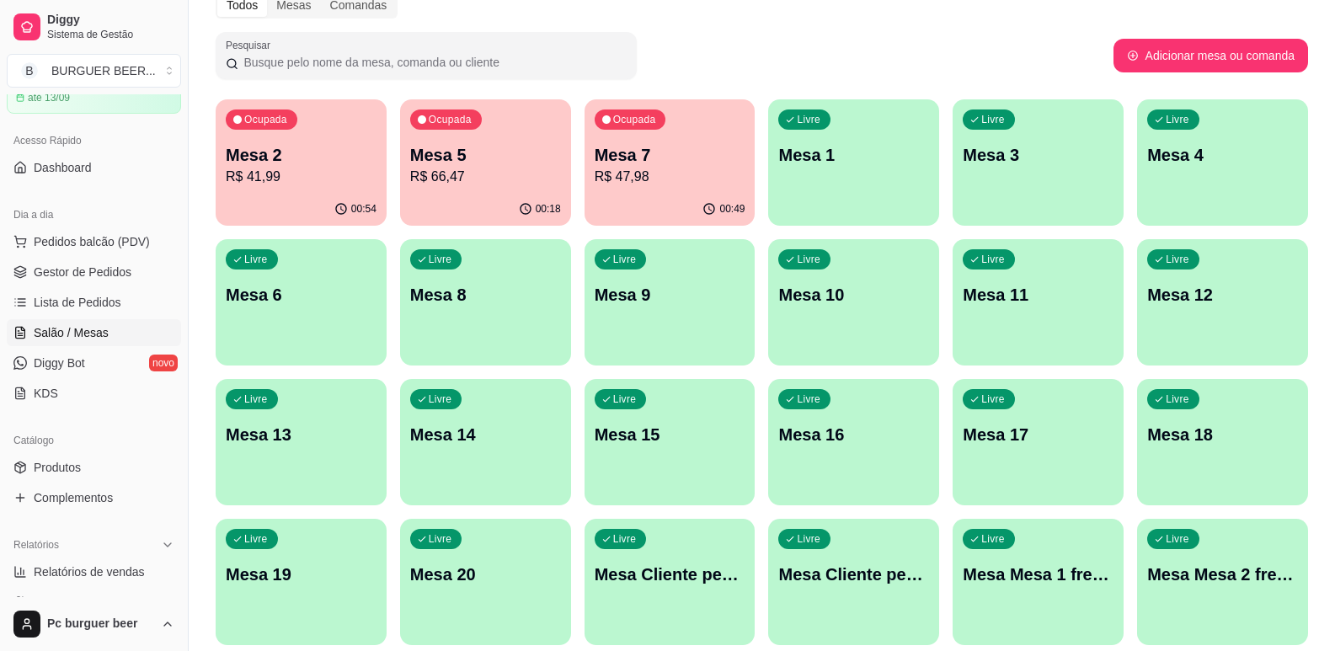
click at [275, 185] on p "R$ 41,99" at bounding box center [301, 177] width 151 height 20
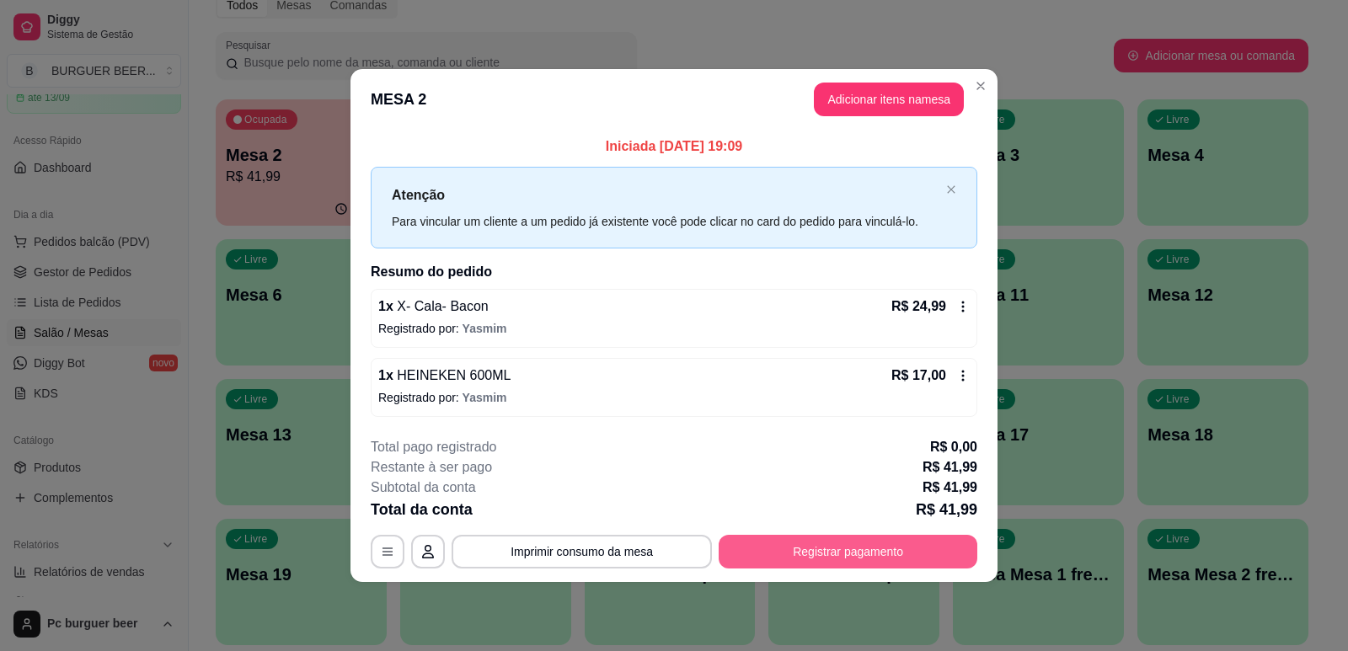
click at [805, 544] on button "Registrar pagamento" at bounding box center [847, 552] width 259 height 34
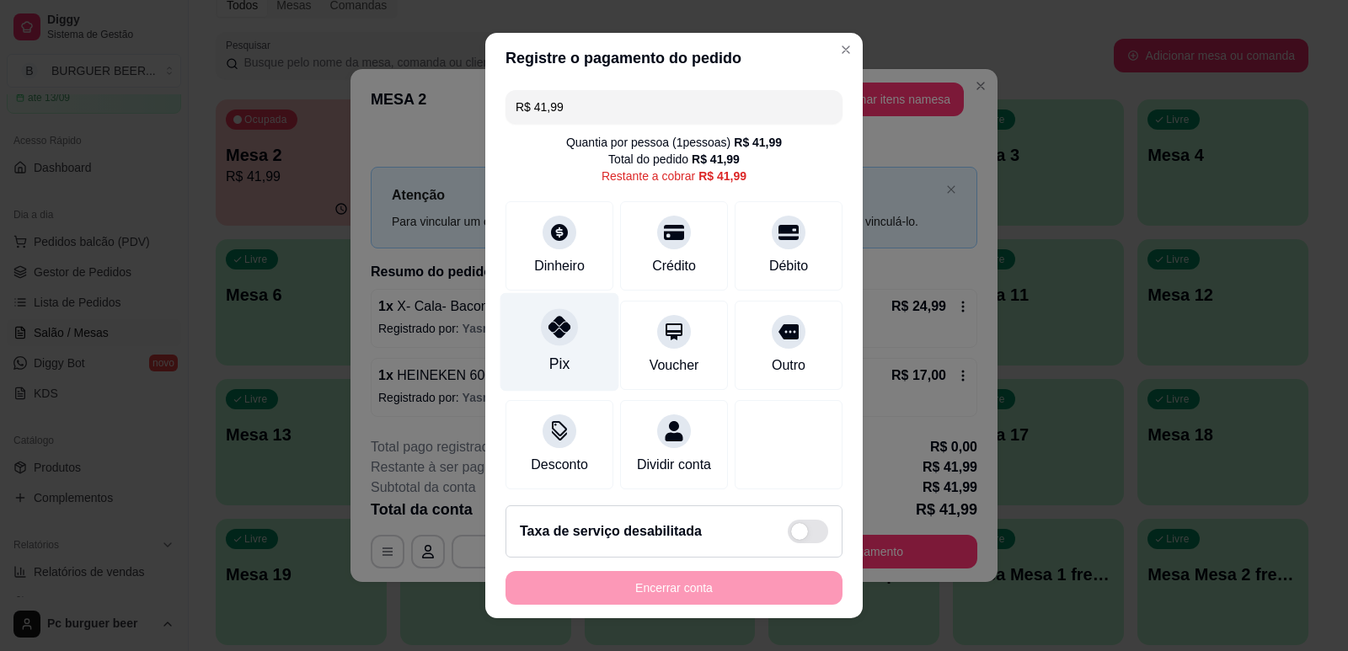
click at [559, 344] on div "Pix" at bounding box center [559, 341] width 119 height 99
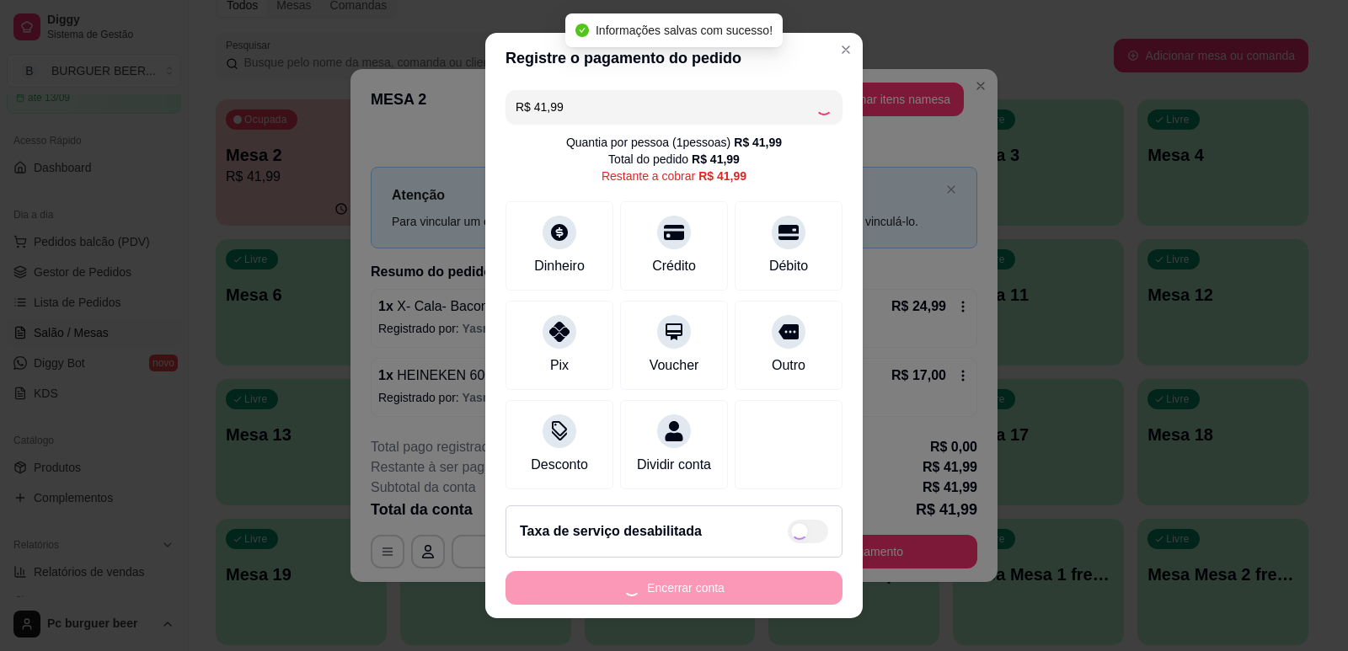
type input "R$ 0,00"
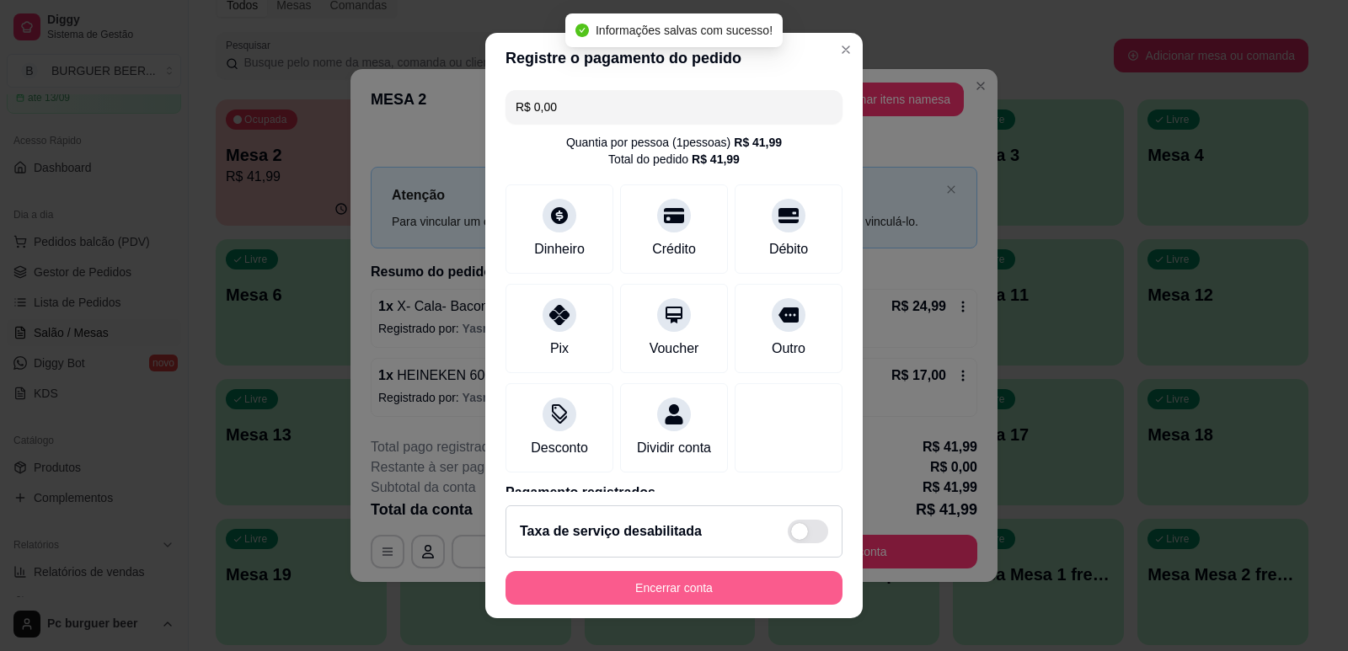
click at [723, 587] on button "Encerrar conta" at bounding box center [673, 588] width 337 height 34
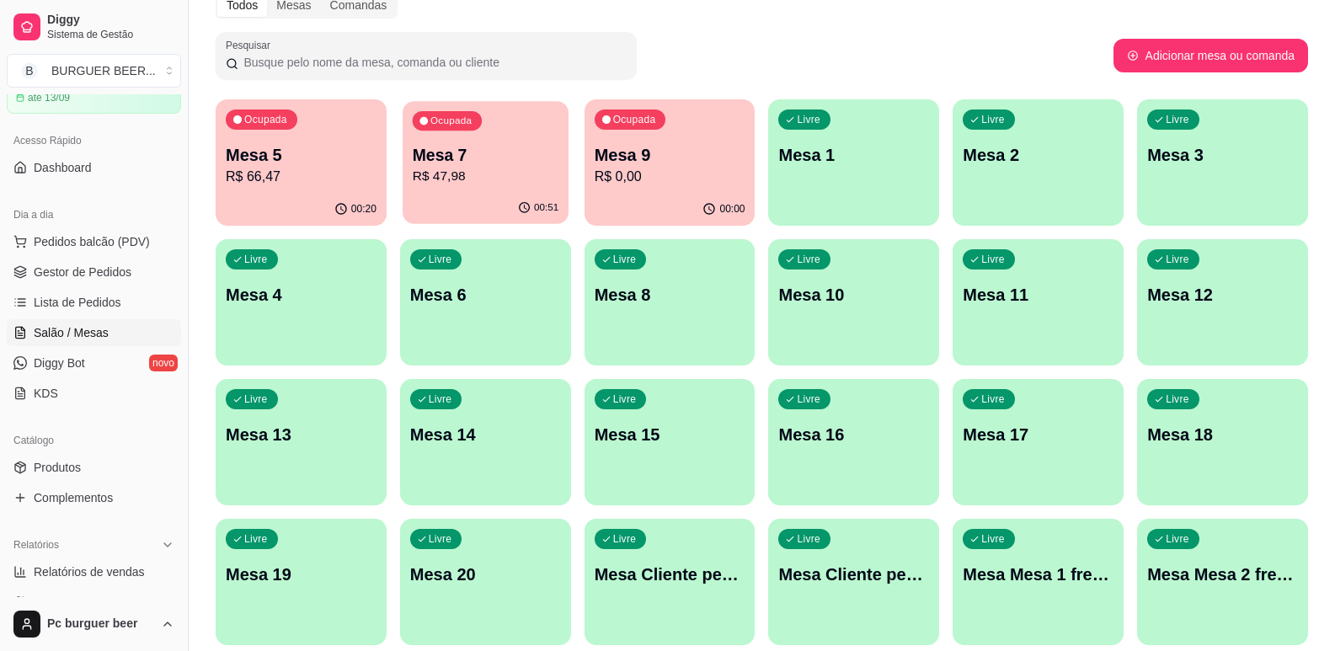
click at [494, 171] on p "R$ 47,98" at bounding box center [486, 176] width 146 height 19
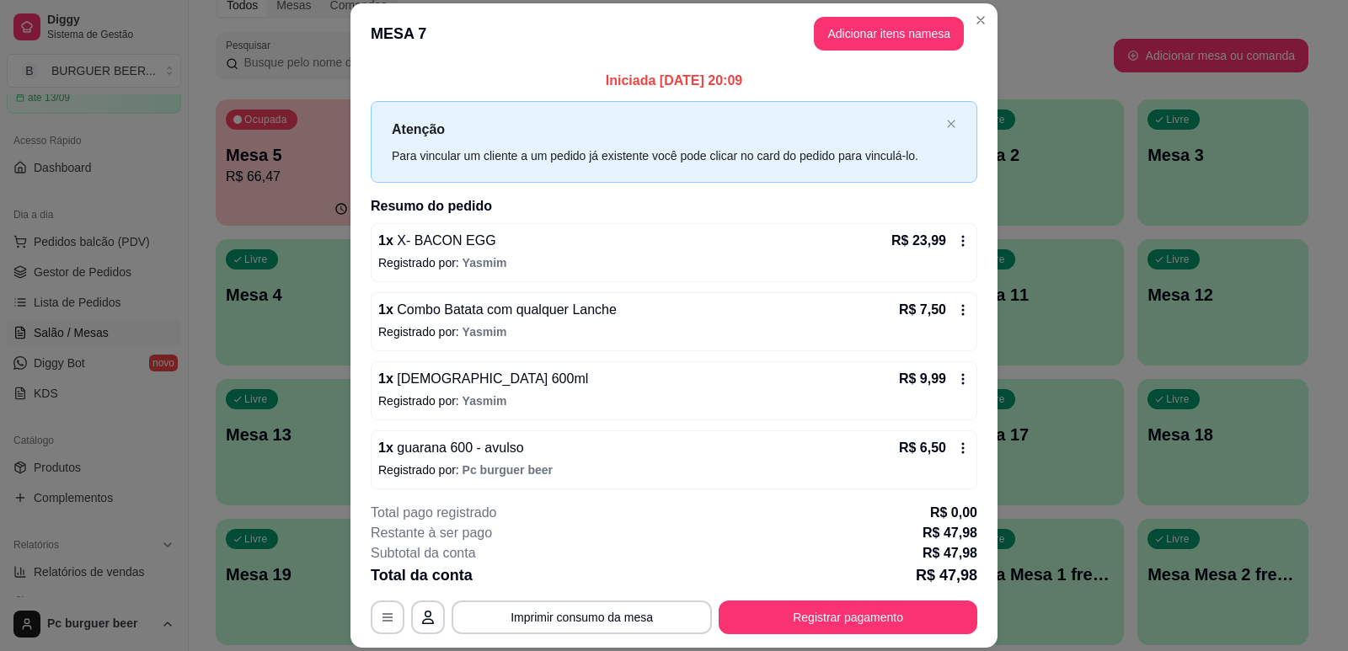
scroll to position [7, 0]
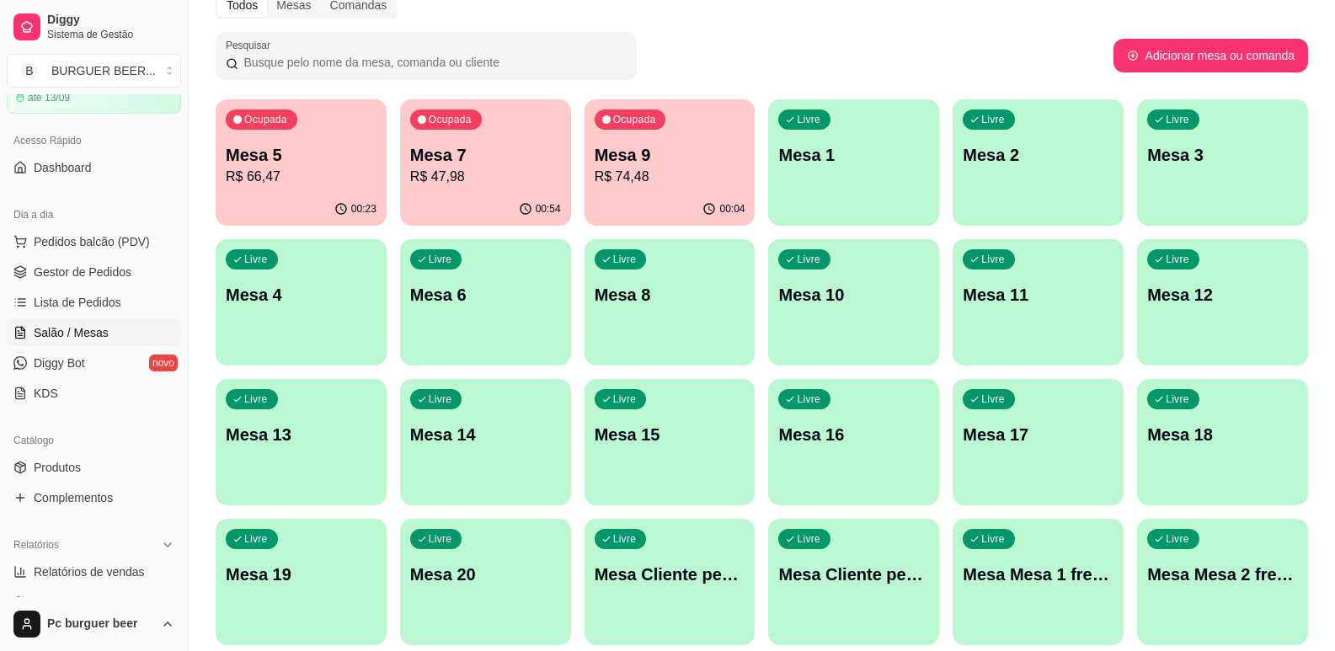
click at [442, 180] on p "R$ 47,98" at bounding box center [485, 177] width 151 height 20
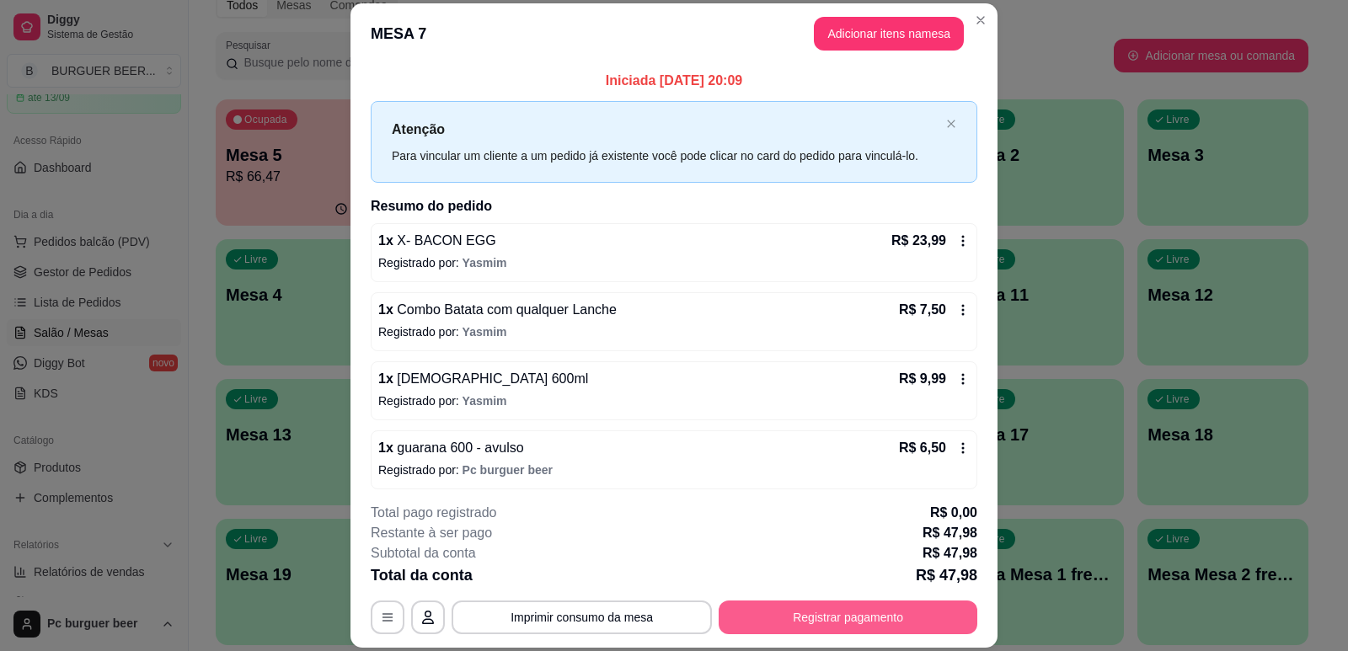
click at [866, 606] on button "Registrar pagamento" at bounding box center [847, 618] width 259 height 34
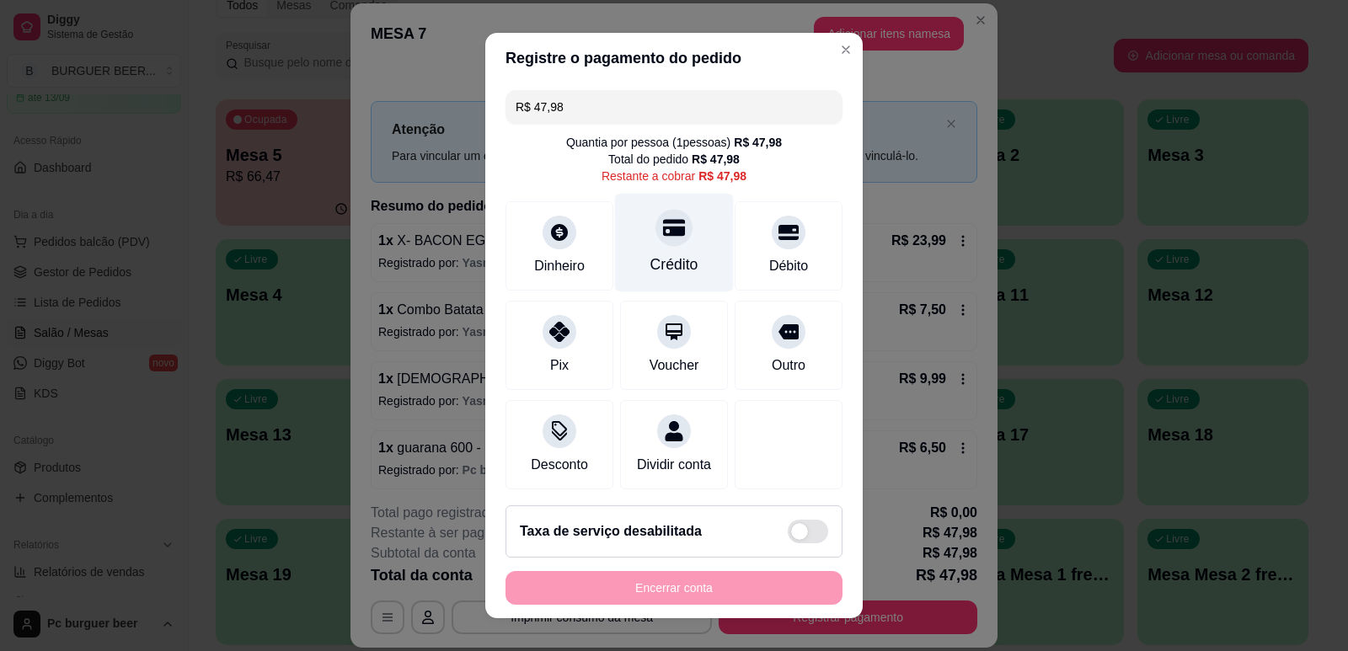
click at [655, 238] on div at bounding box center [673, 227] width 37 height 37
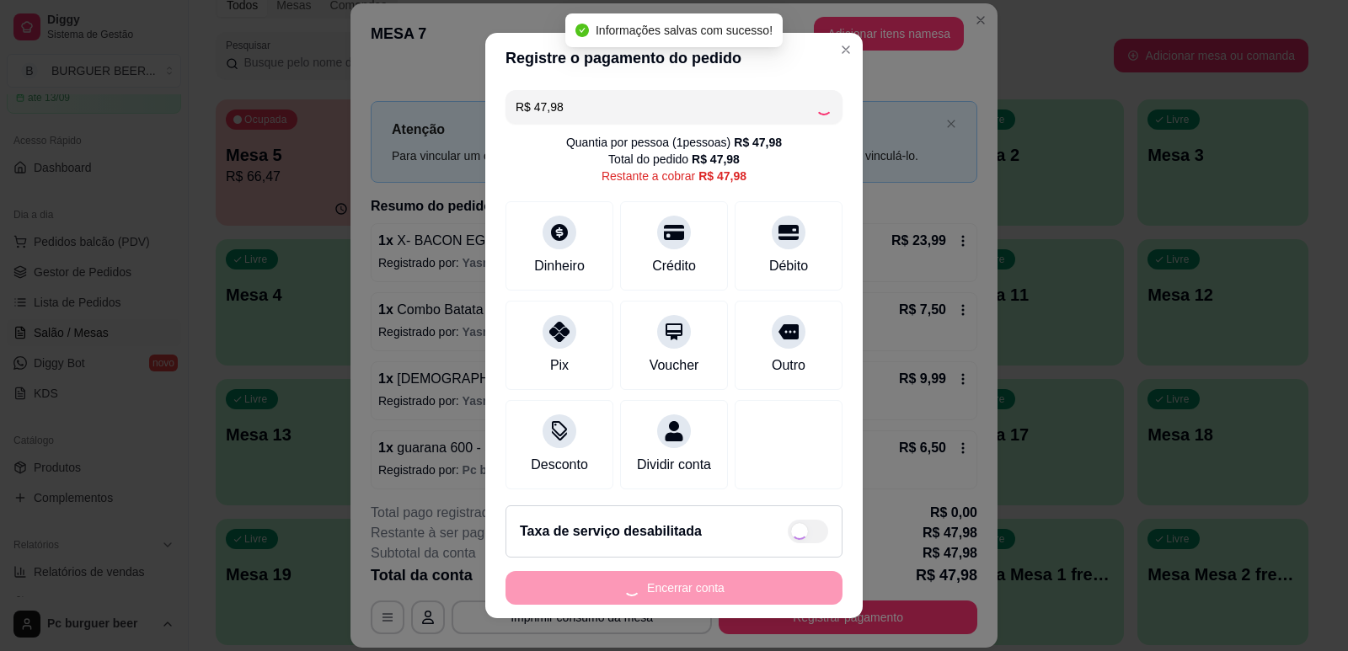
type input "R$ 0,00"
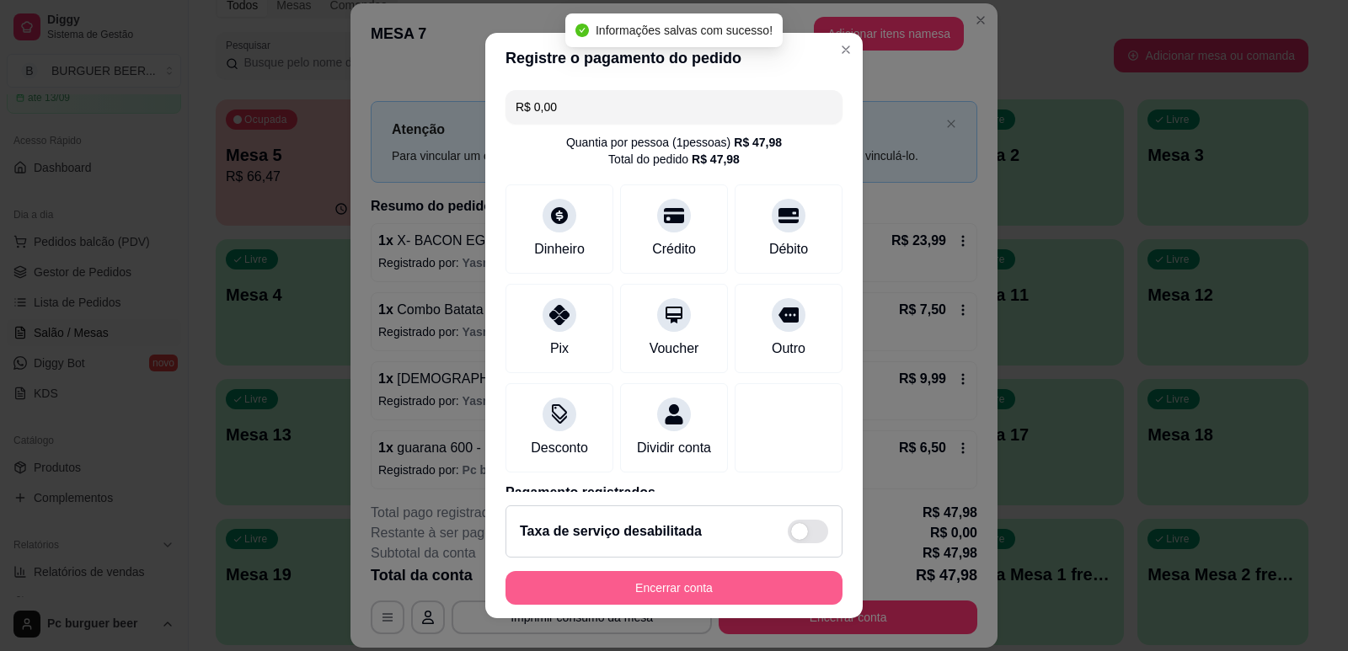
click at [734, 593] on button "Encerrar conta" at bounding box center [673, 588] width 337 height 34
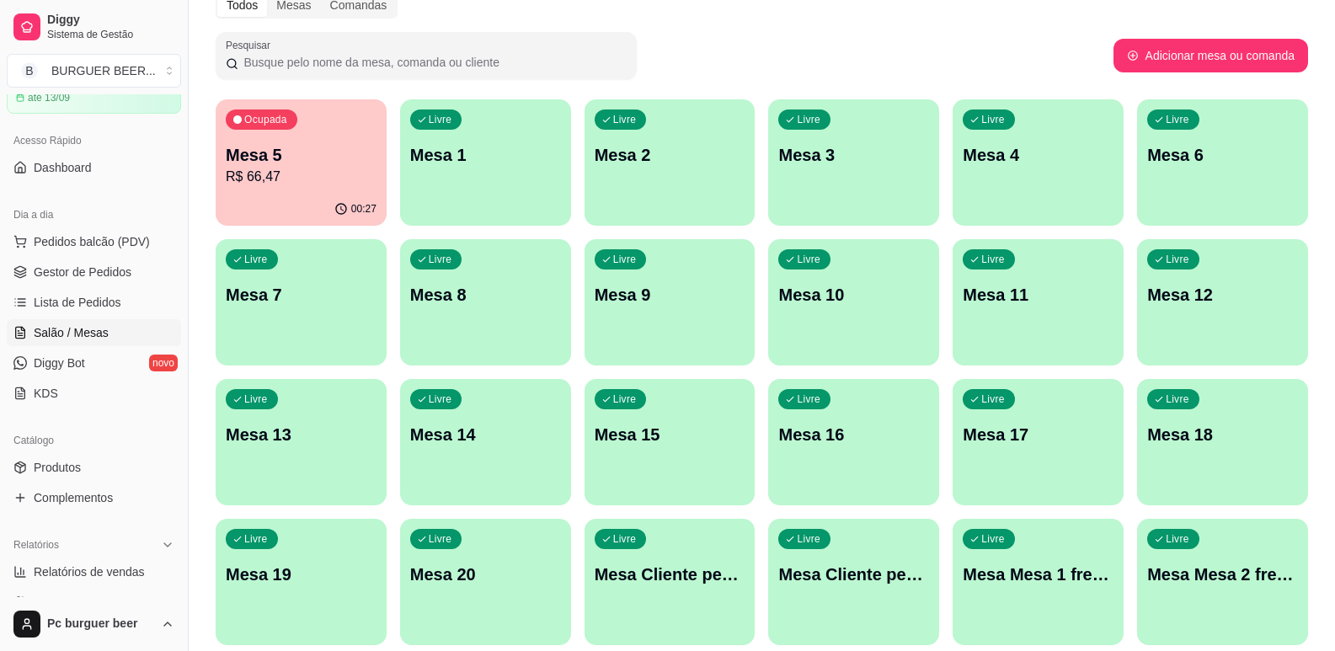
click at [282, 200] on div "00:27" at bounding box center [301, 209] width 171 height 33
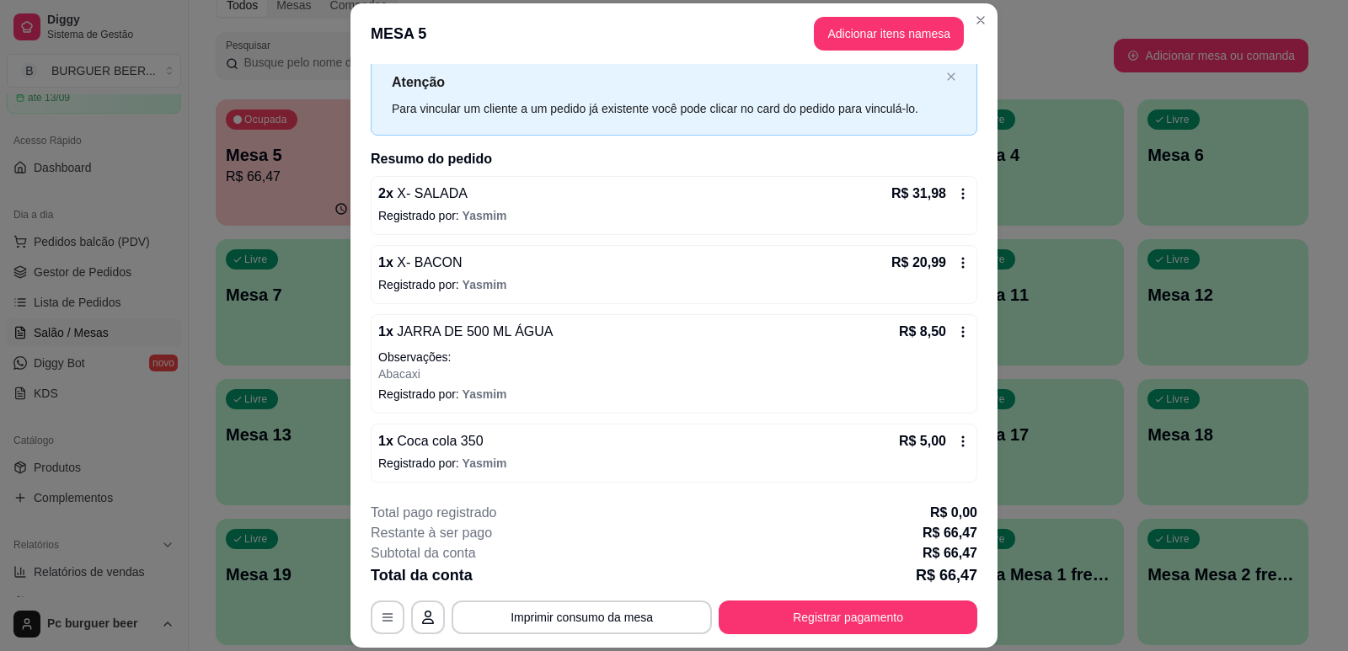
scroll to position [51, 0]
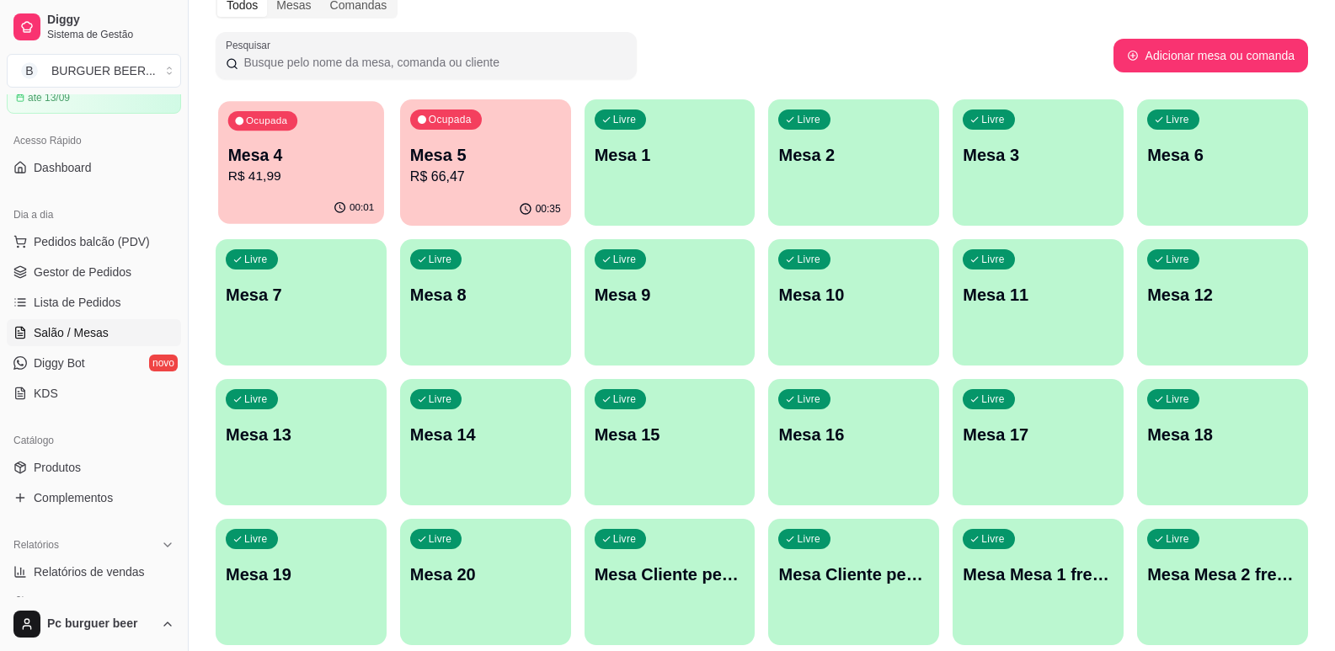
click at [265, 168] on p "R$ 41,99" at bounding box center [301, 176] width 146 height 19
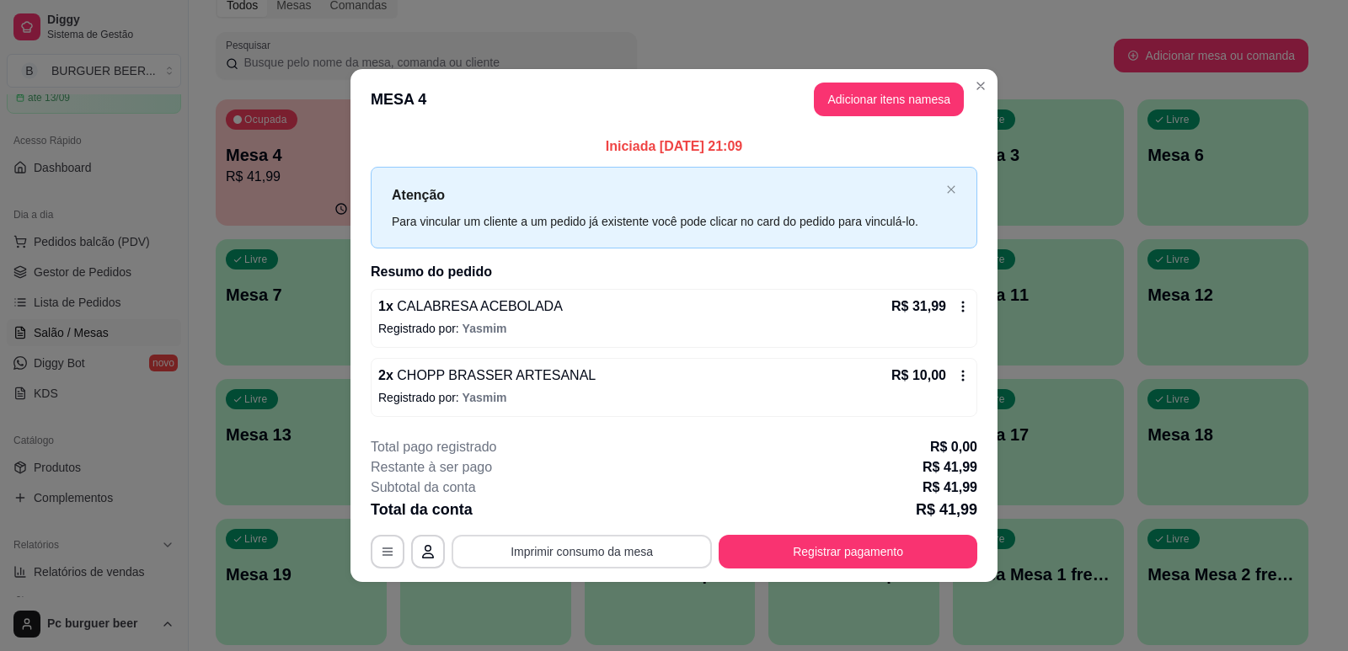
click at [604, 552] on button "Imprimir consumo da mesa" at bounding box center [581, 552] width 260 height 34
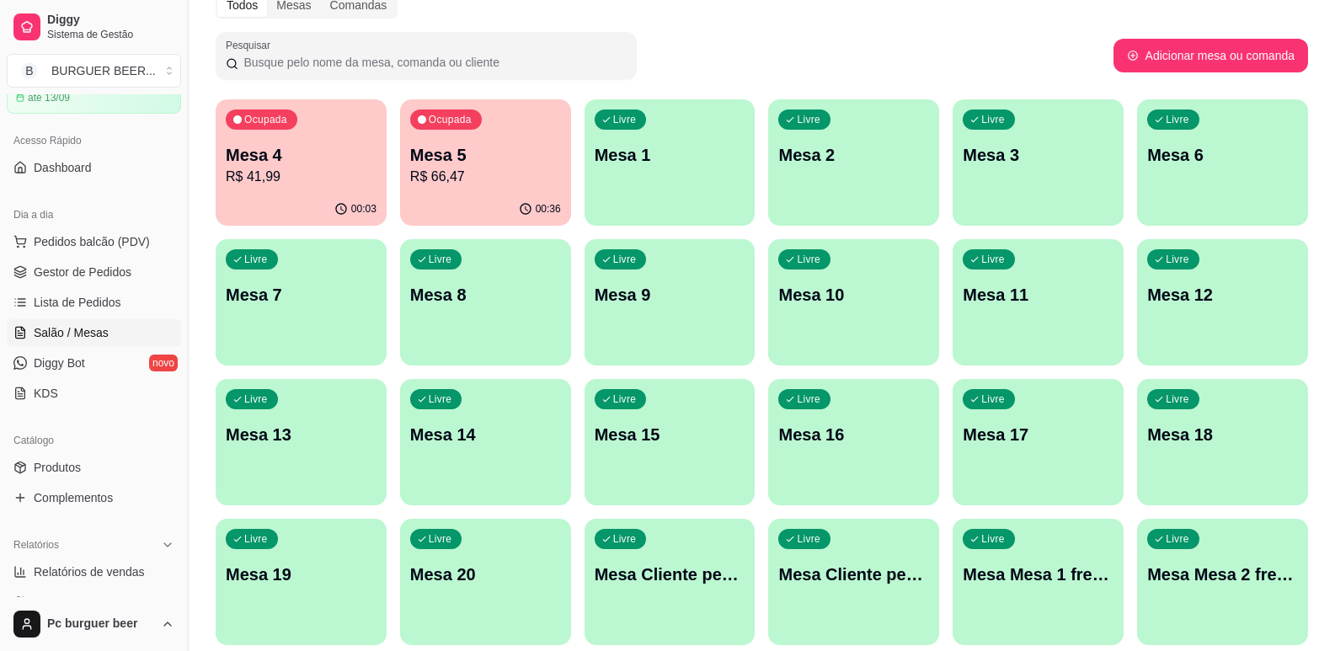
click at [273, 201] on div "00:03" at bounding box center [301, 209] width 171 height 33
click at [523, 180] on p "R$ 66,47" at bounding box center [486, 176] width 146 height 19
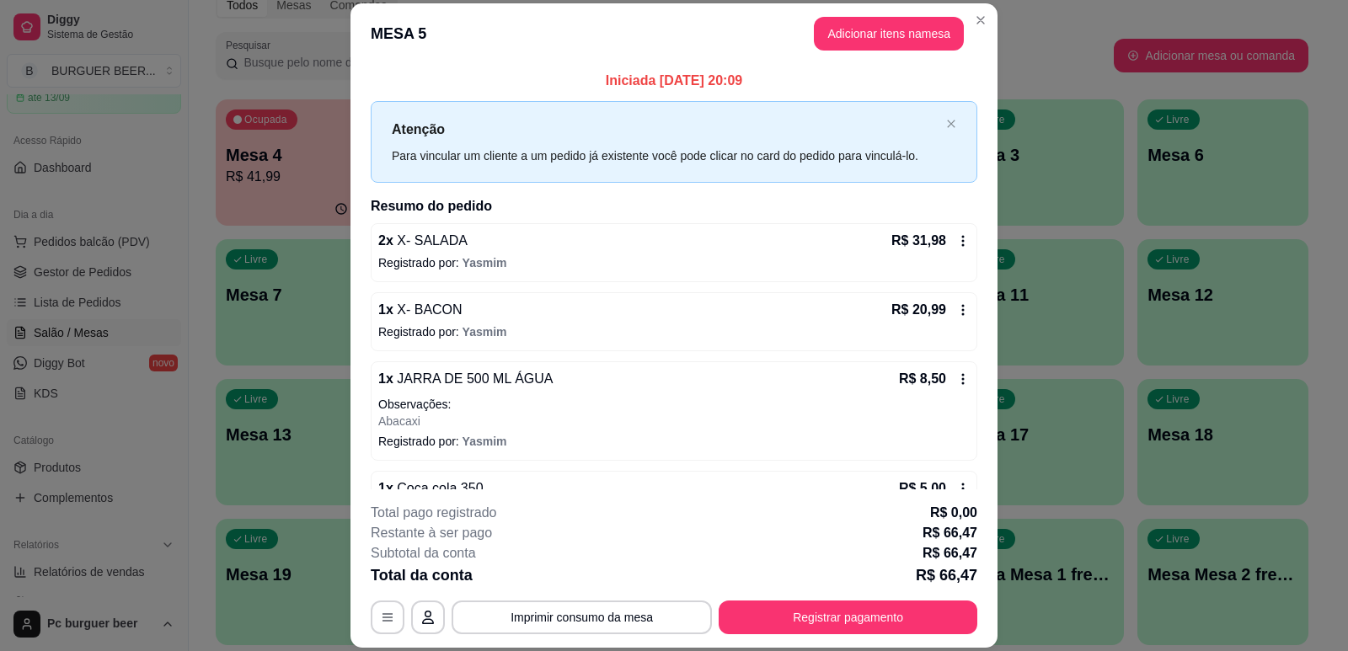
scroll to position [47, 0]
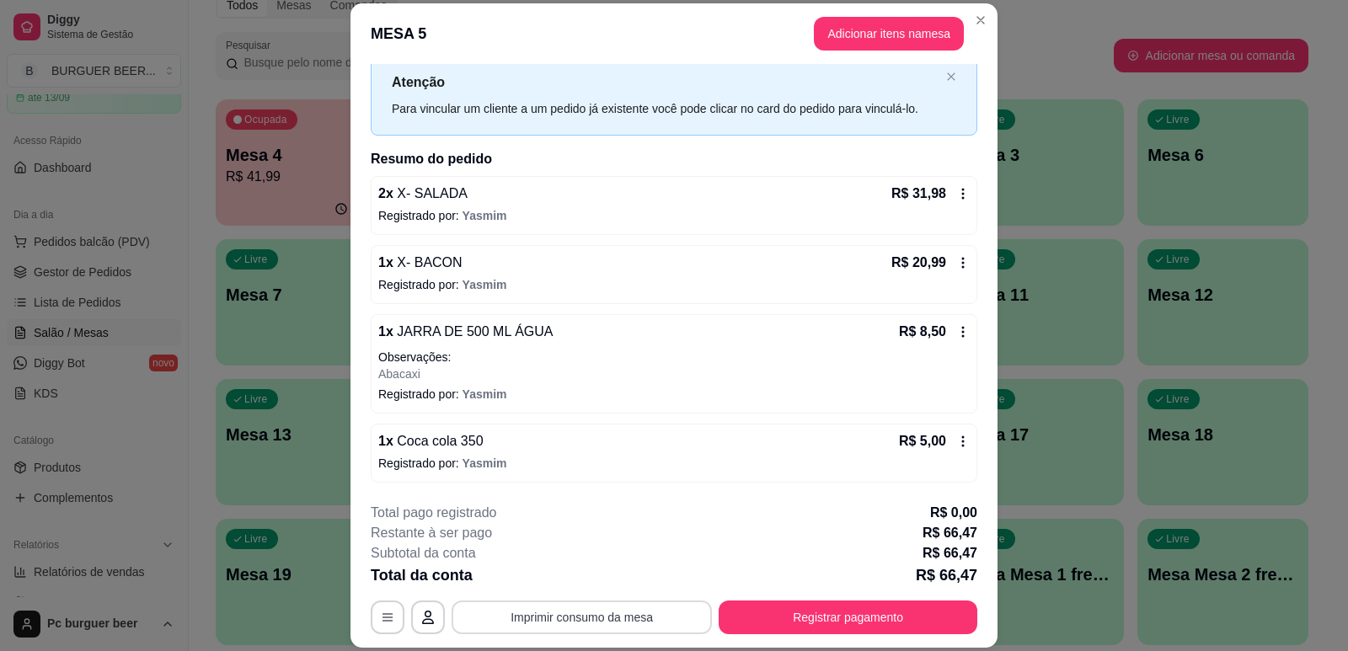
click at [624, 607] on button "Imprimir consumo da mesa" at bounding box center [581, 618] width 260 height 34
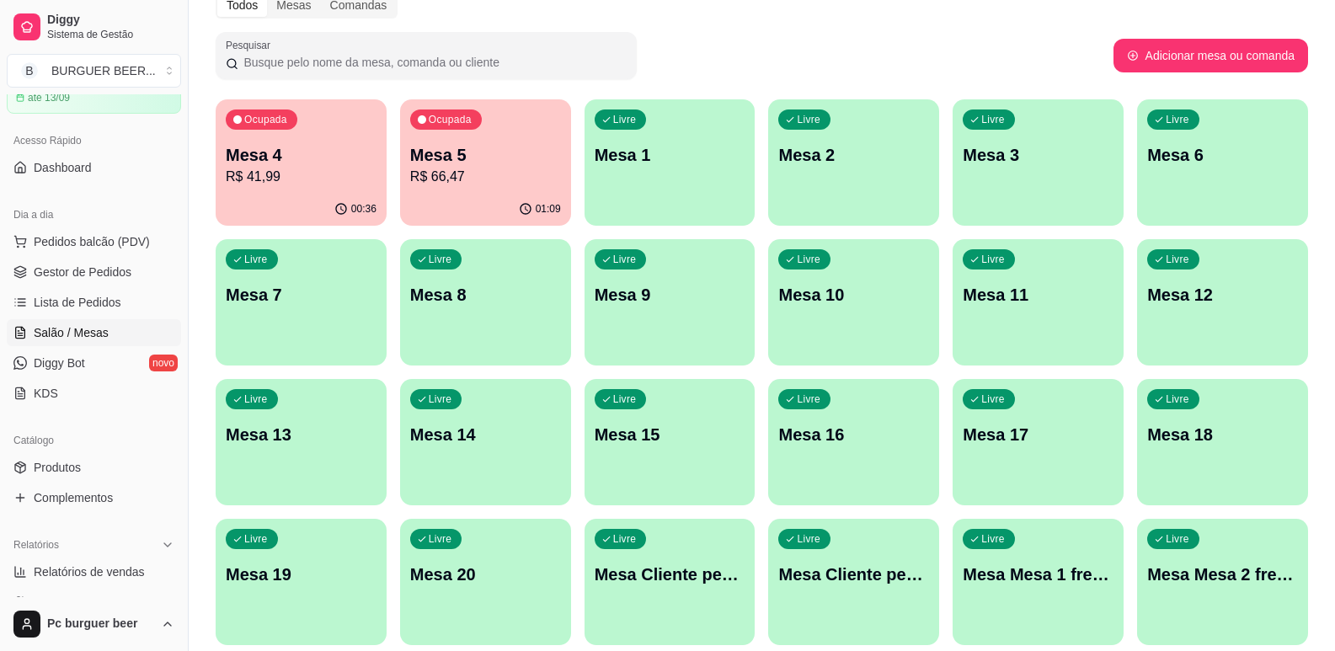
click at [1183, 174] on div "Livre Mesa 6" at bounding box center [1222, 152] width 171 height 106
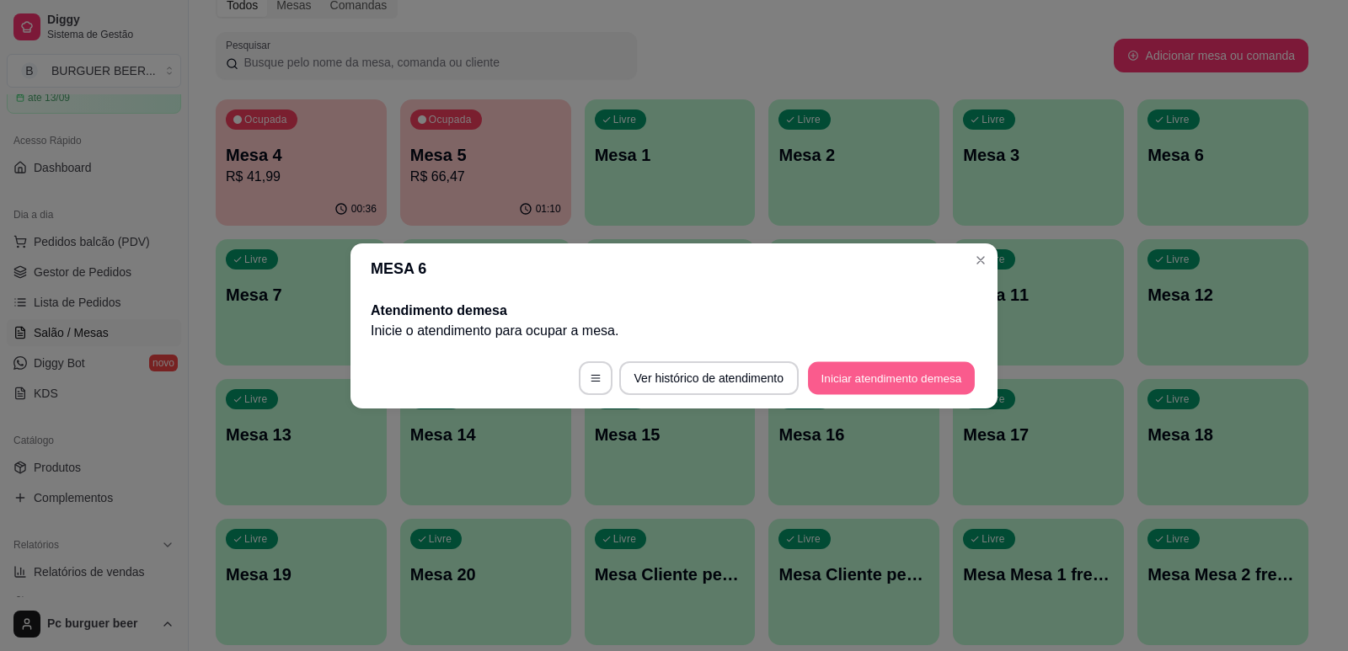
click at [900, 371] on button "Iniciar atendimento de mesa" at bounding box center [891, 377] width 167 height 33
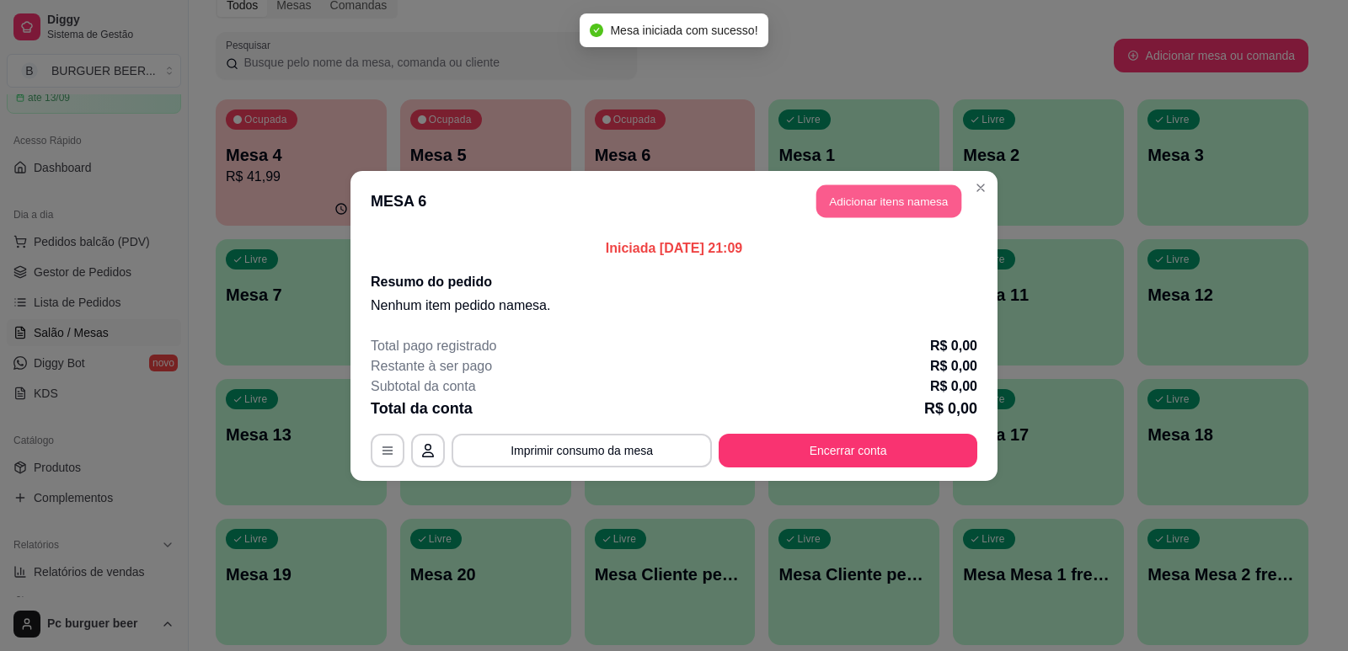
click at [923, 192] on button "Adicionar itens na mesa" at bounding box center [888, 200] width 145 height 33
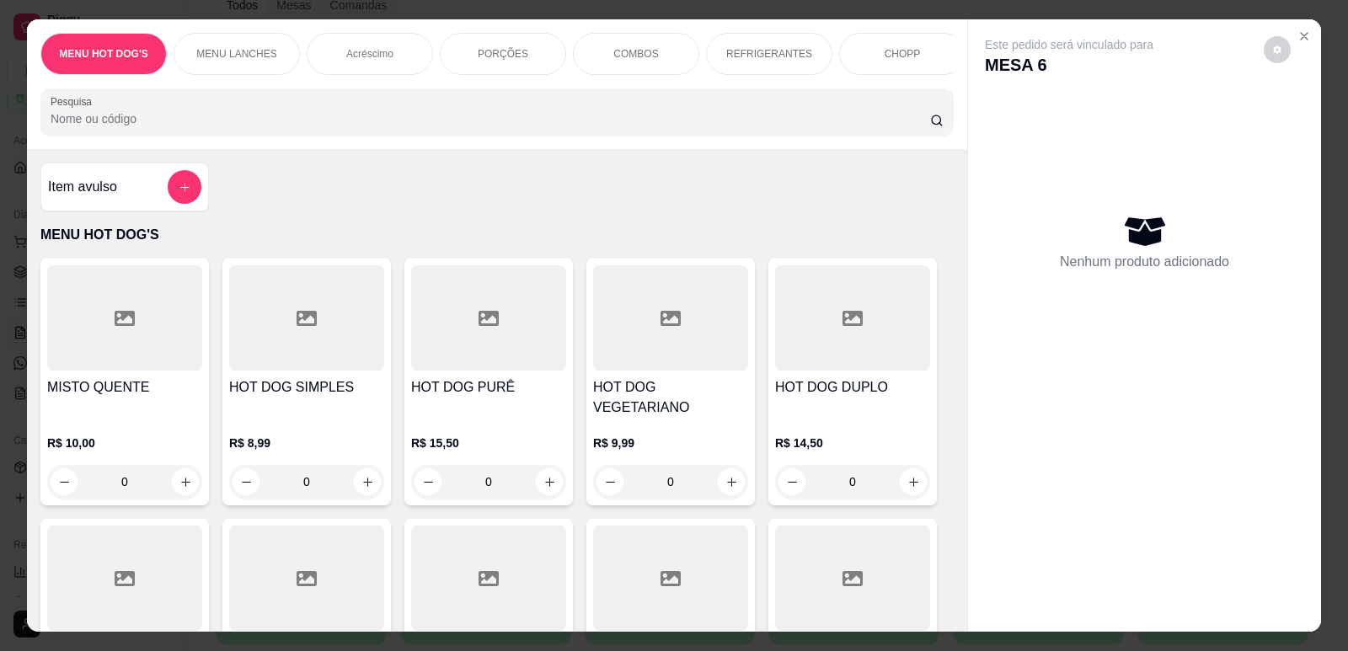
click at [245, 56] on p "MENU LANCHES" at bounding box center [236, 53] width 80 height 13
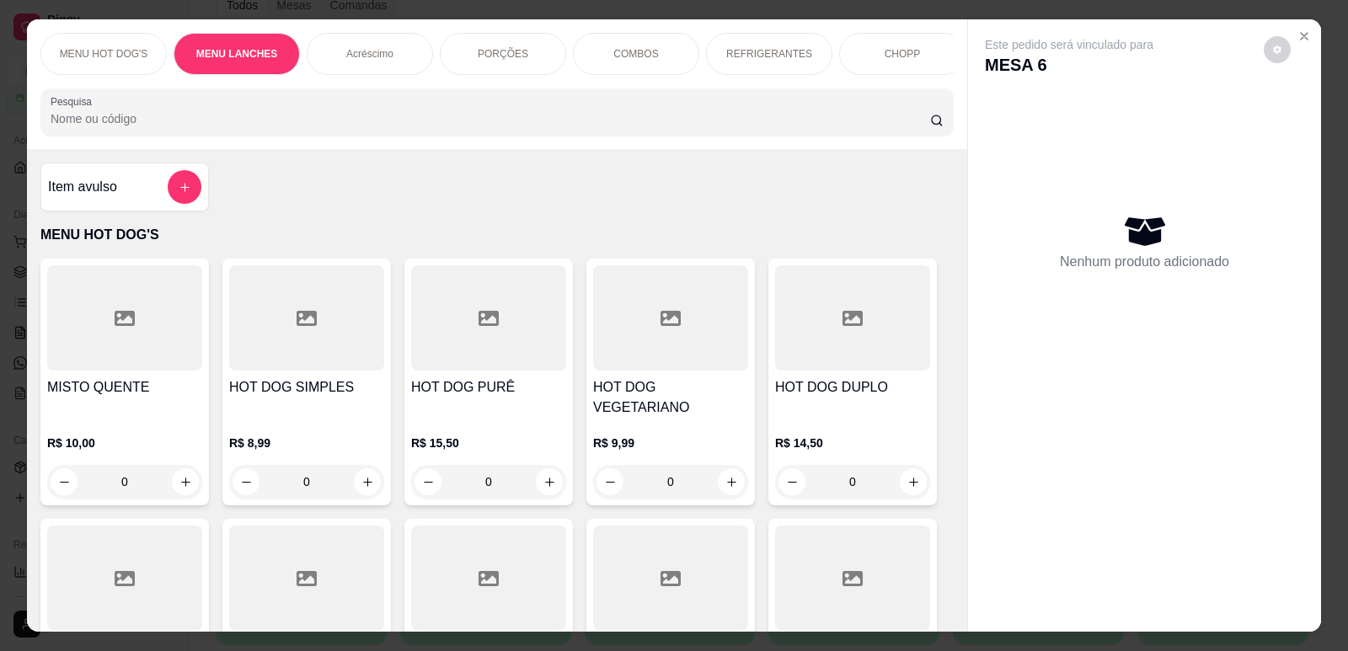
scroll to position [35, 0]
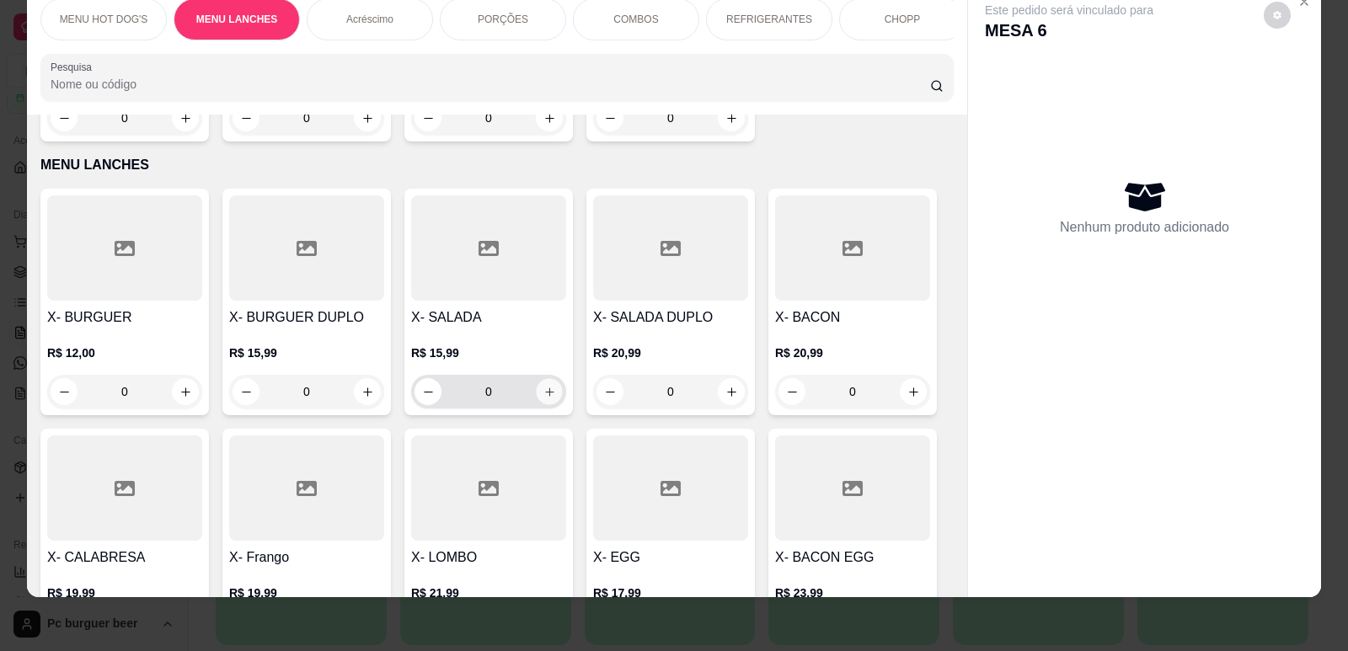
click at [545, 387] on icon "increase-product-quantity" at bounding box center [549, 391] width 8 height 8
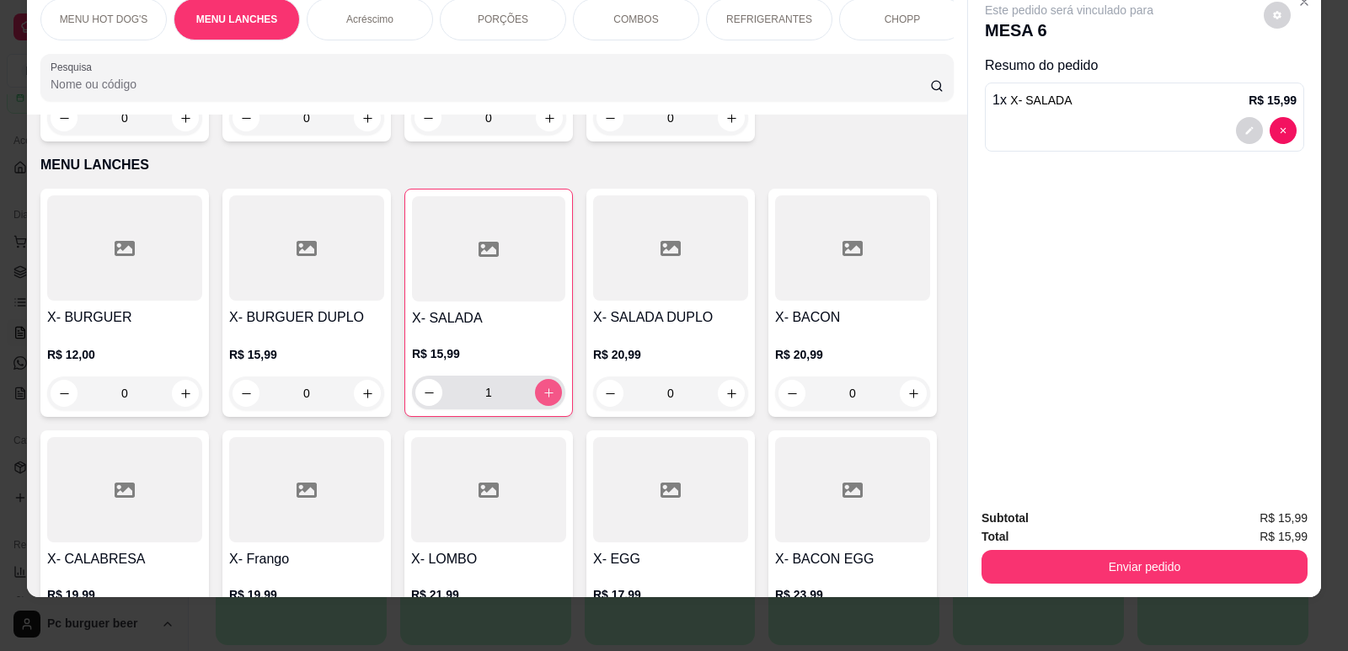
click at [543, 387] on icon "increase-product-quantity" at bounding box center [548, 393] width 13 height 13
type input "2"
click at [770, 13] on p "REFRIGERANTES" at bounding box center [769, 19] width 86 height 13
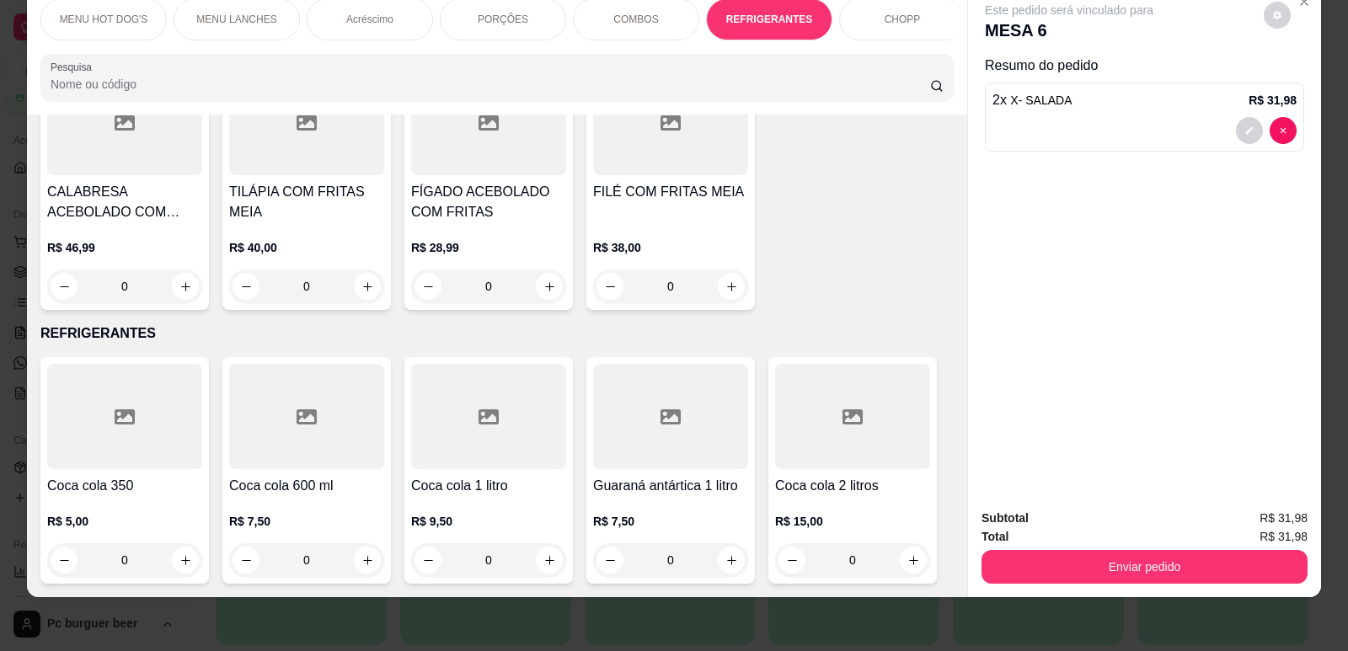
scroll to position [4034, 0]
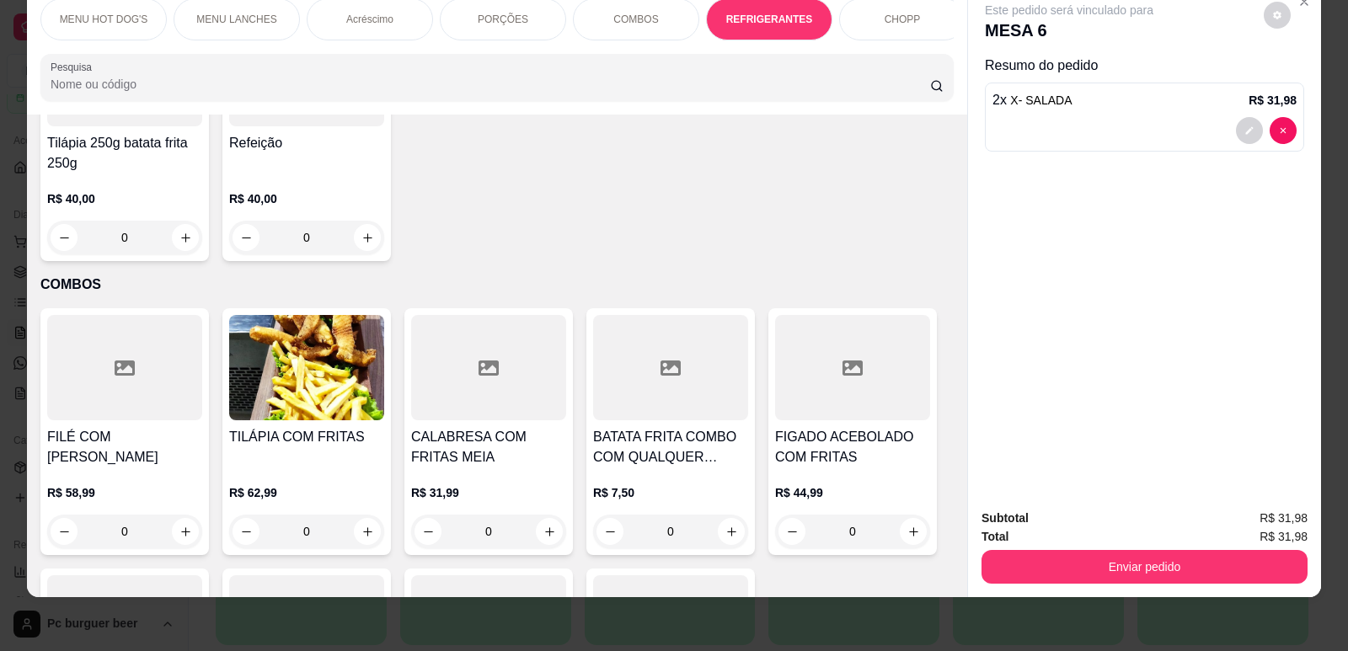
drag, startPoint x: 238, startPoint y: 13, endPoint x: 339, endPoint y: 92, distance: 127.9
click at [239, 13] on p "MENU LANCHES" at bounding box center [236, 19] width 80 height 13
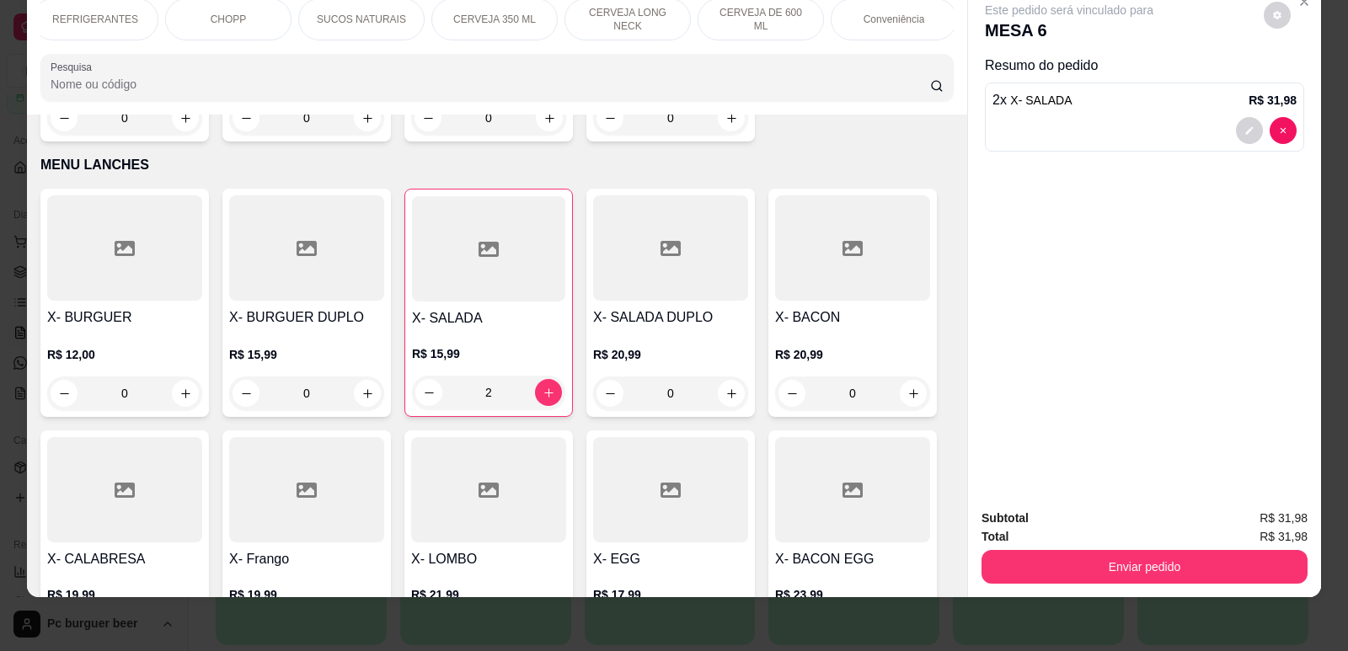
scroll to position [0, 707]
click at [851, 12] on div "Conveniência" at bounding box center [860, 19] width 126 height 42
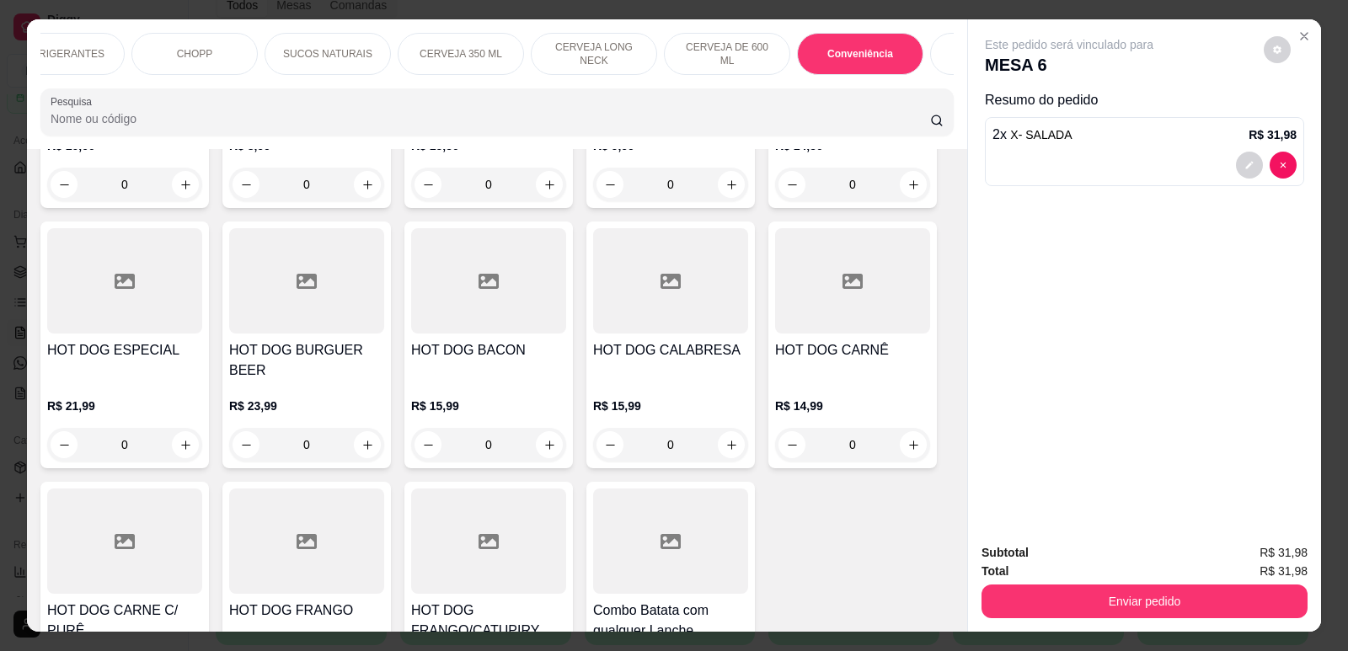
scroll to position [0, 0]
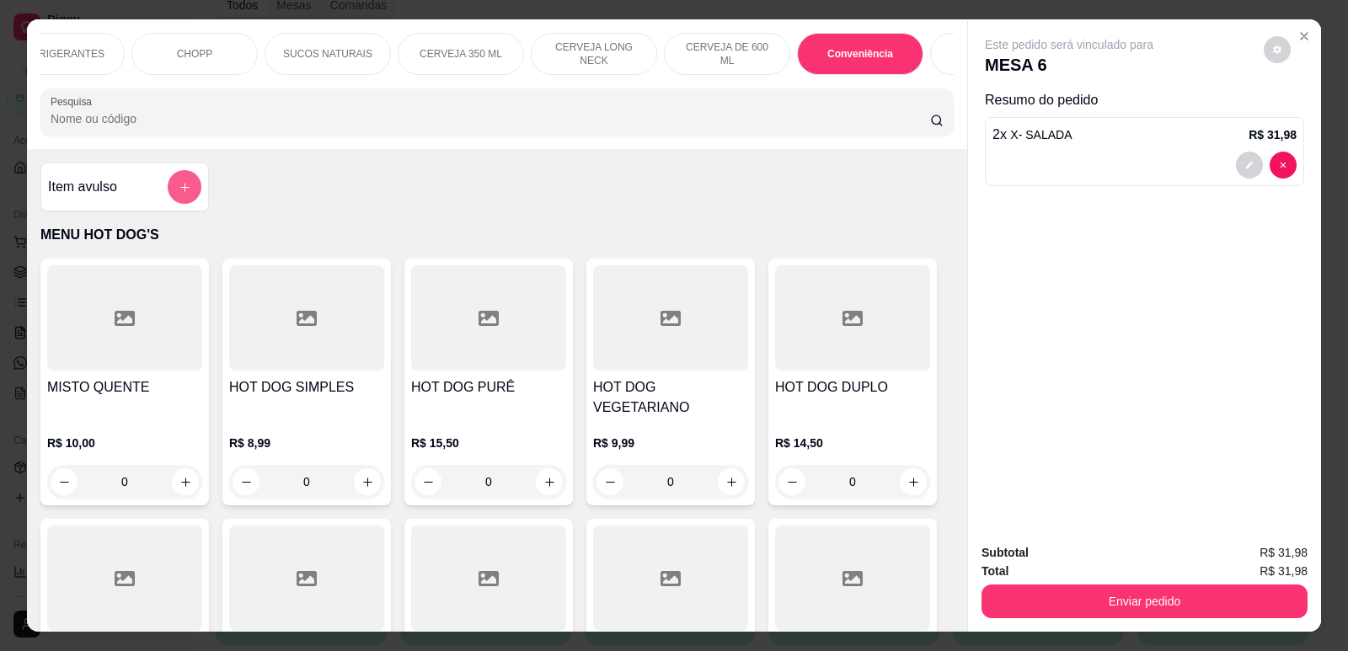
click at [179, 194] on icon "add-separate-item" at bounding box center [185, 187] width 13 height 13
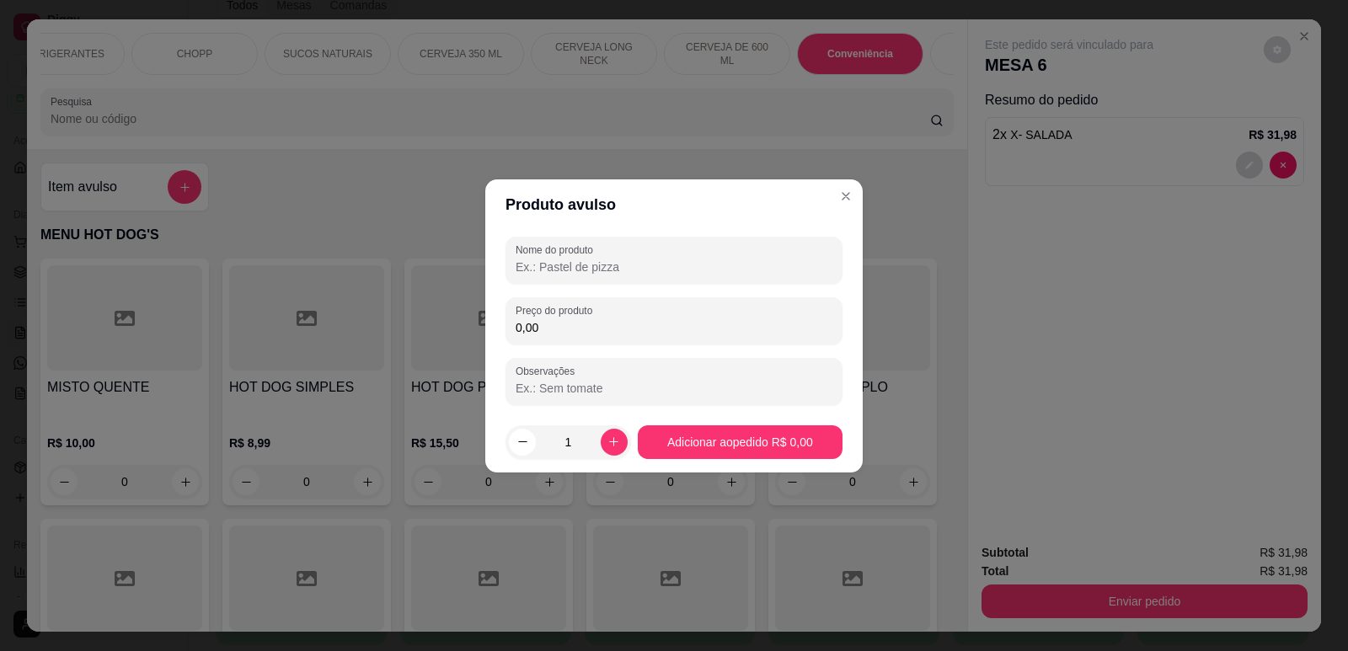
click at [585, 322] on input "0,00" at bounding box center [673, 327] width 317 height 17
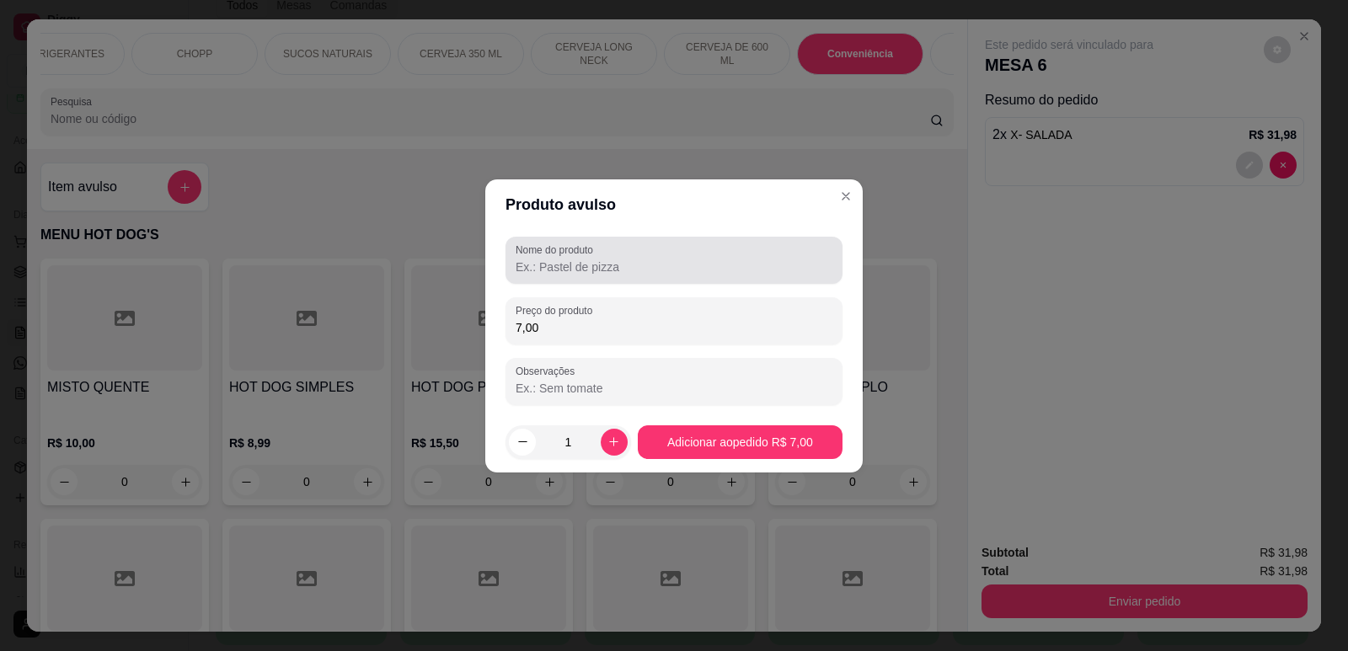
type input "7,00"
click at [578, 269] on input "Nome do produto" at bounding box center [673, 267] width 317 height 17
type input "guarana 600"
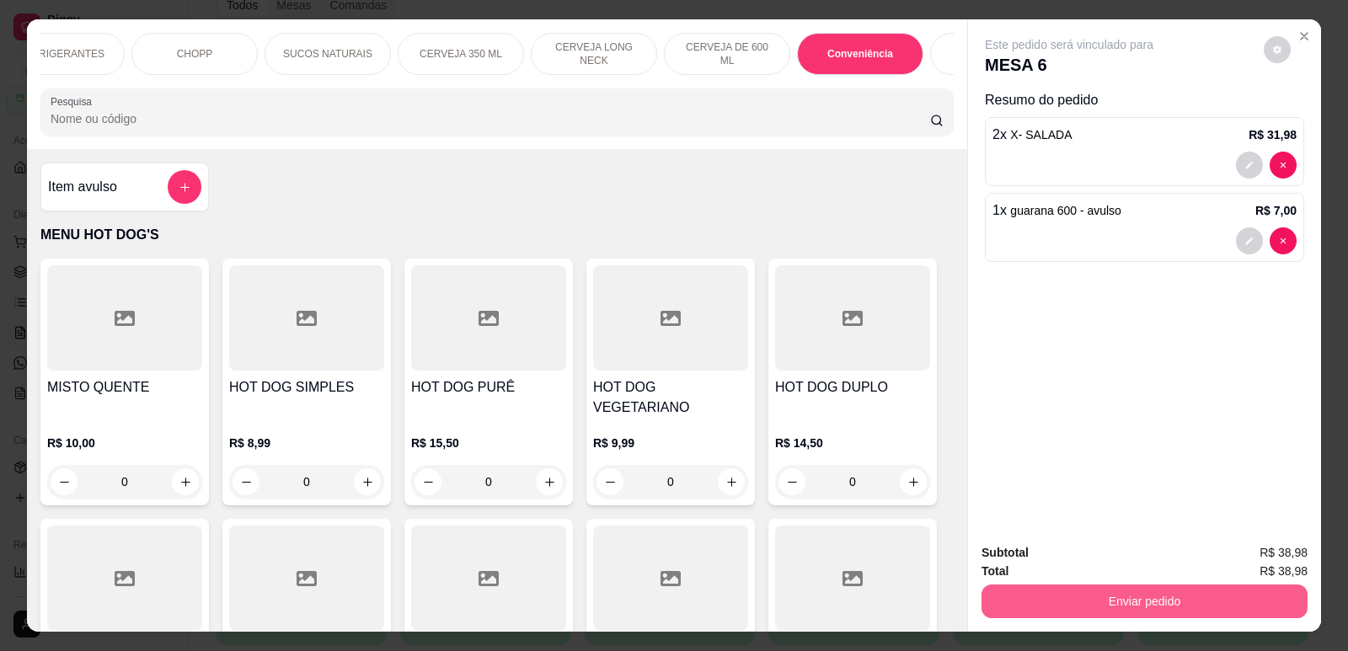
click at [1144, 605] on button "Enviar pedido" at bounding box center [1144, 602] width 326 height 34
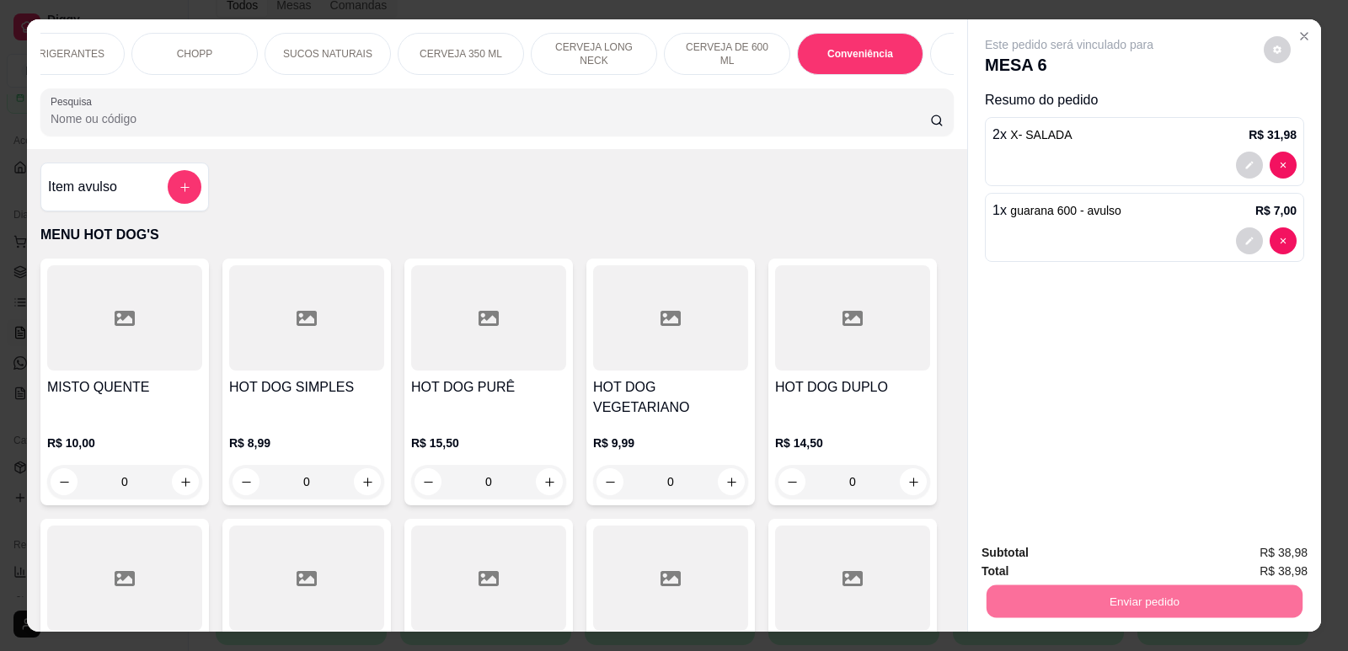
click at [1038, 547] on button "Não registrar e enviar pedido" at bounding box center [1088, 559] width 170 height 31
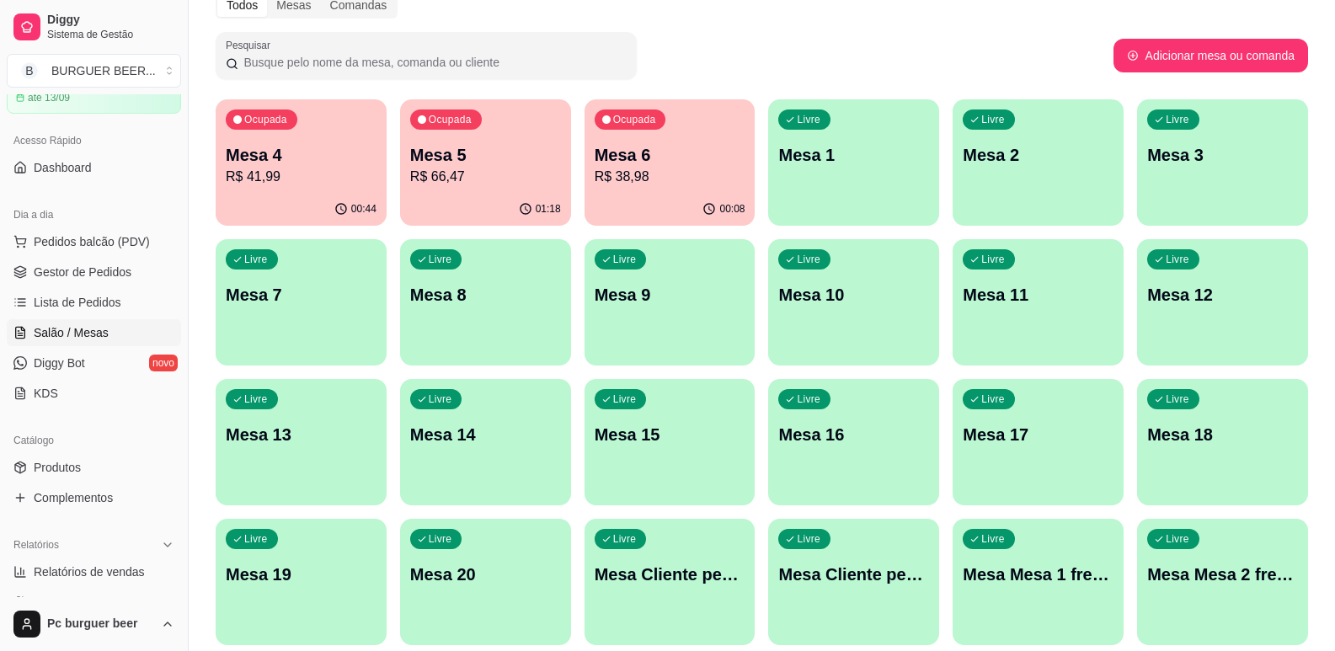
click at [637, 173] on p "R$ 38,98" at bounding box center [670, 177] width 151 height 20
click at [451, 187] on div "Ocupada Mesa 5 R$ 66,47" at bounding box center [485, 145] width 171 height 93
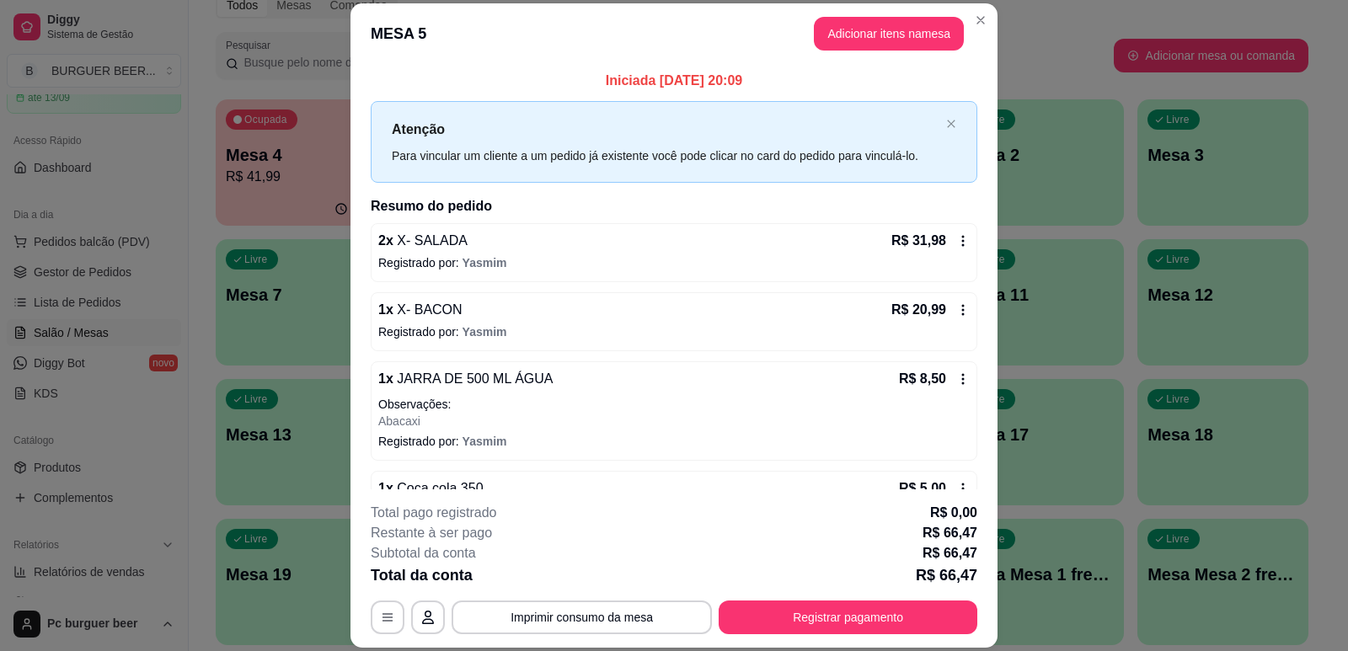
scroll to position [47, 0]
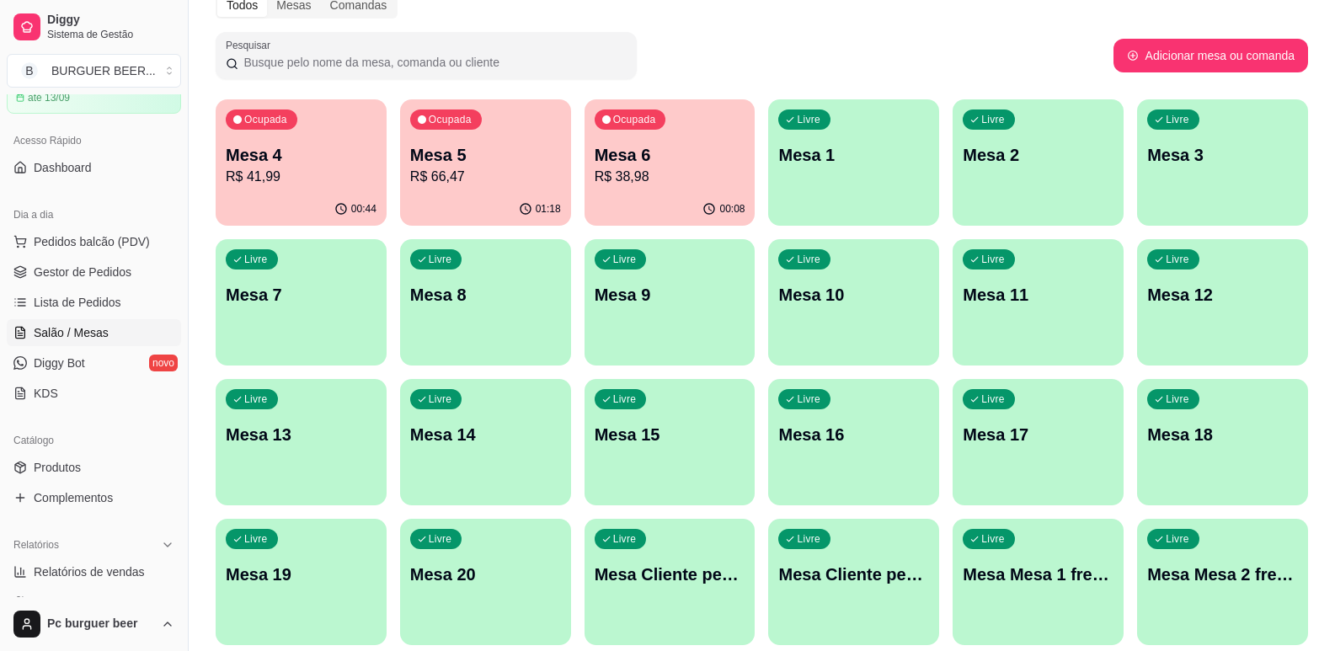
click at [299, 158] on p "Mesa 4" at bounding box center [301, 155] width 151 height 24
click at [648, 158] on p "Mesa 6" at bounding box center [670, 155] width 151 height 24
click at [312, 179] on p "R$ 41,99" at bounding box center [301, 177] width 151 height 20
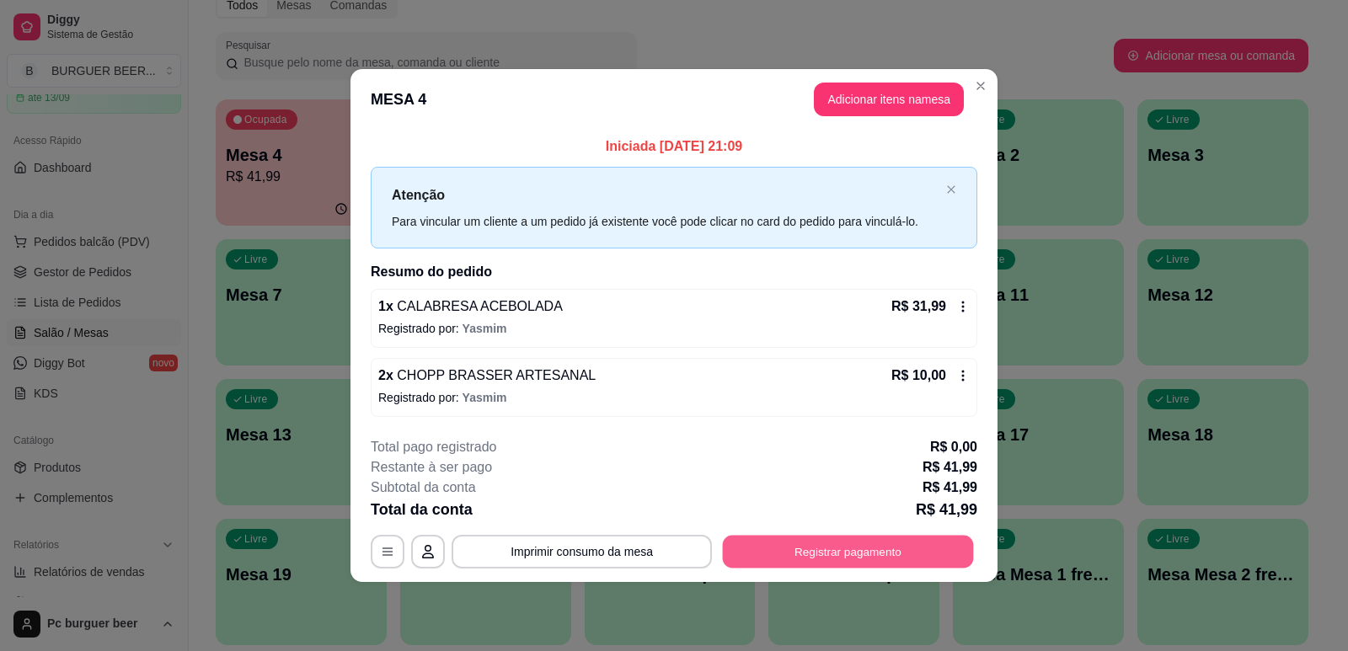
click at [894, 554] on button "Registrar pagamento" at bounding box center [848, 552] width 251 height 33
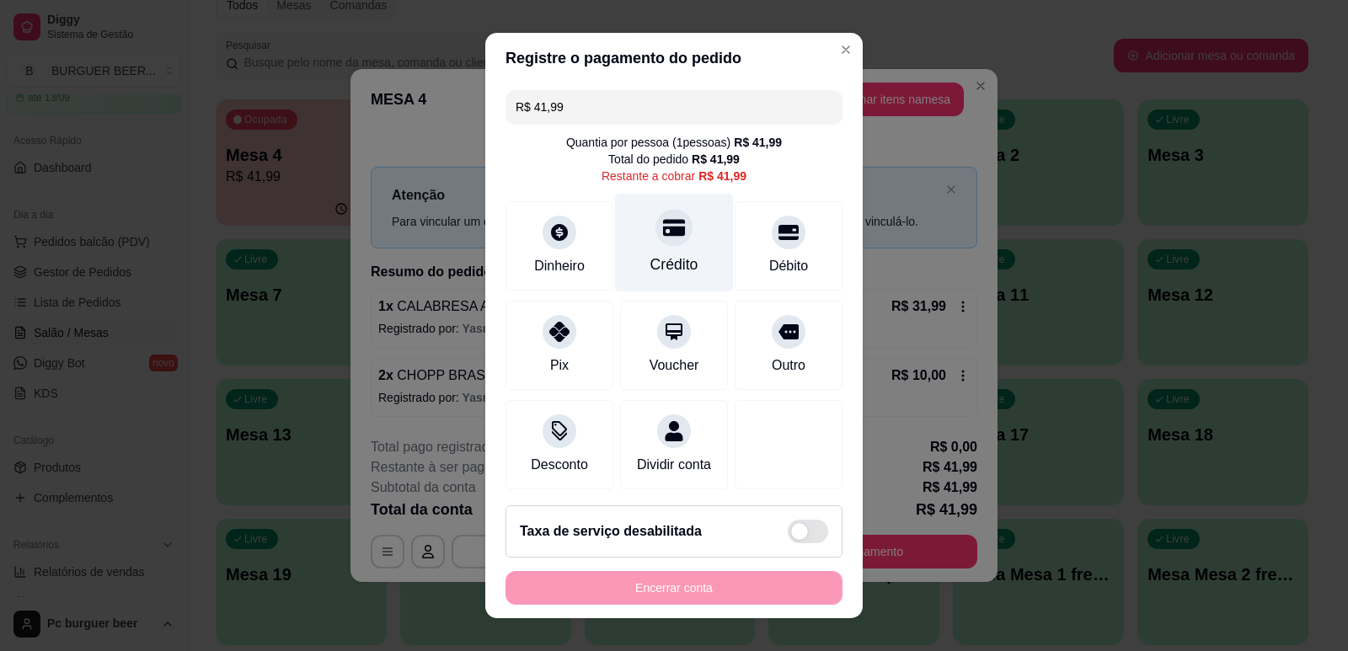
click at [660, 248] on div "Crédito" at bounding box center [674, 242] width 119 height 99
type input "R$ 0,00"
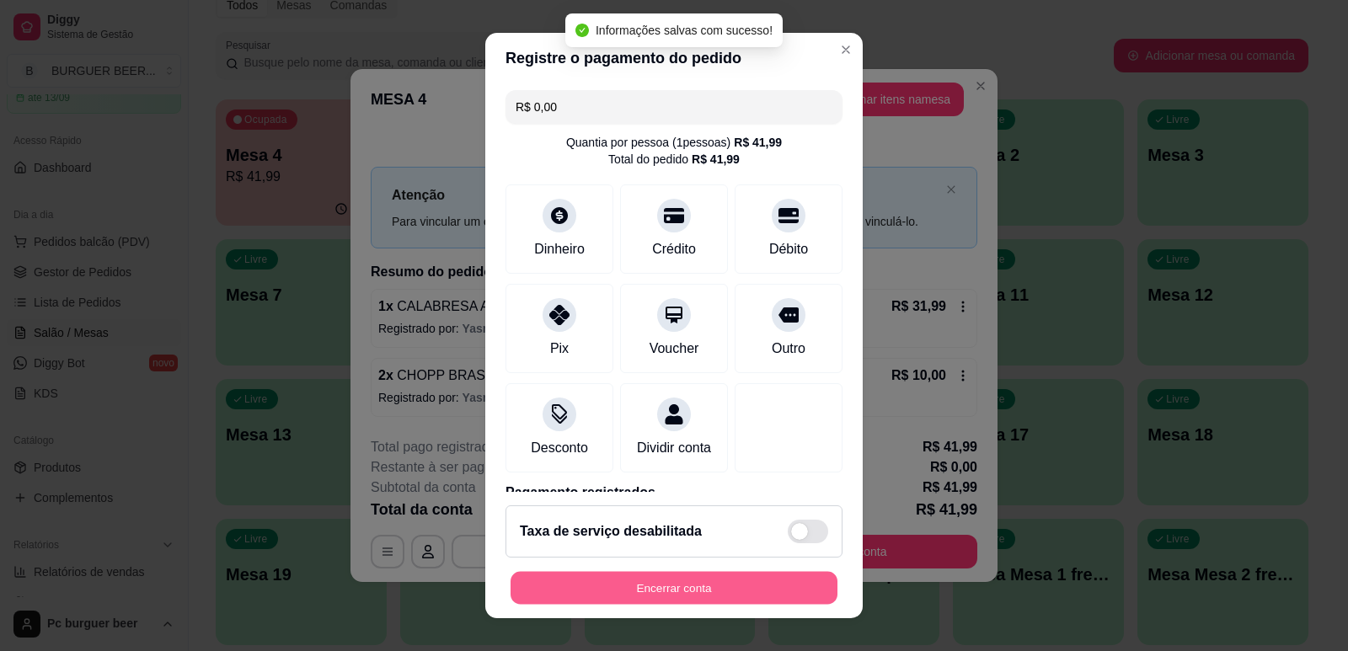
click at [728, 588] on button "Encerrar conta" at bounding box center [673, 588] width 327 height 33
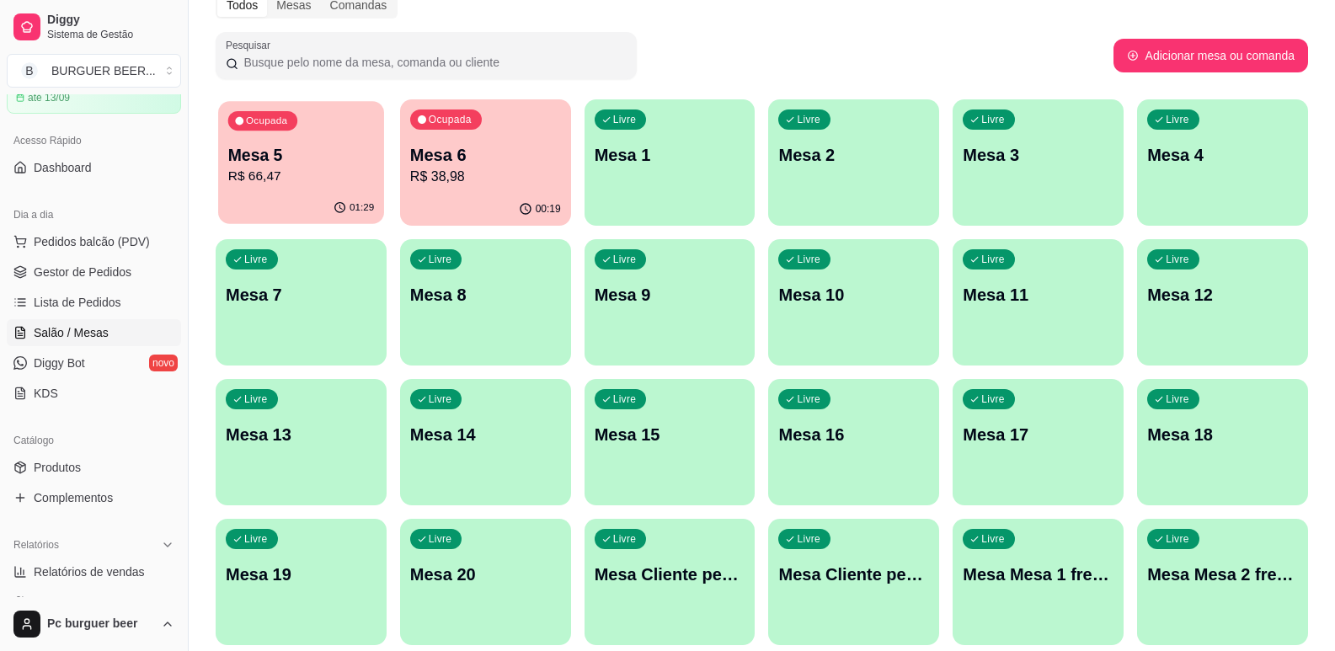
click at [266, 144] on p "Mesa 5" at bounding box center [301, 155] width 146 height 23
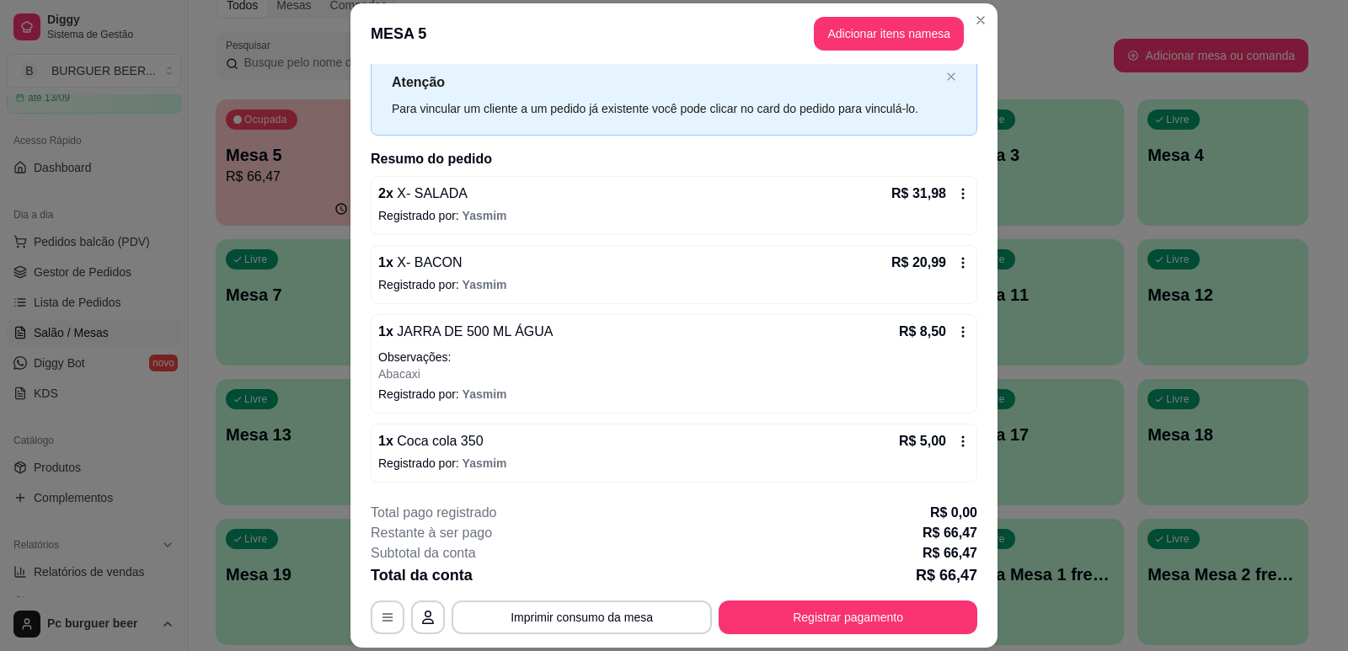
scroll to position [0, 0]
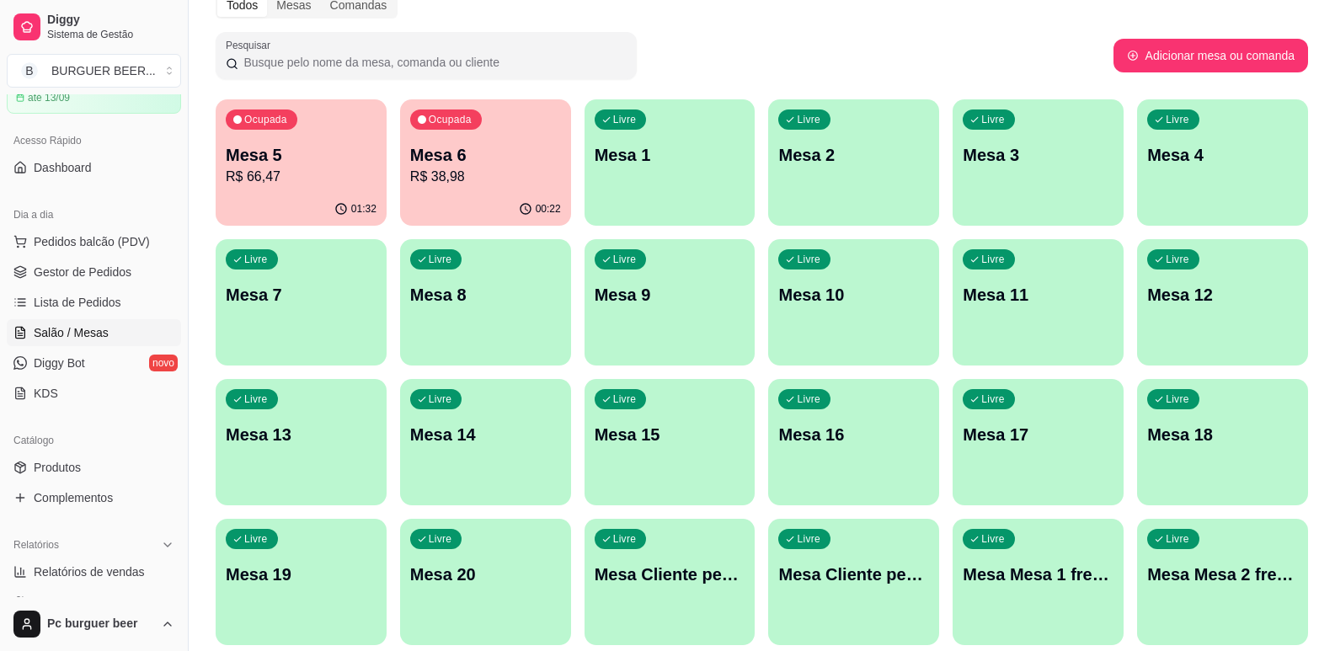
click at [323, 160] on p "Mesa 5" at bounding box center [301, 155] width 151 height 24
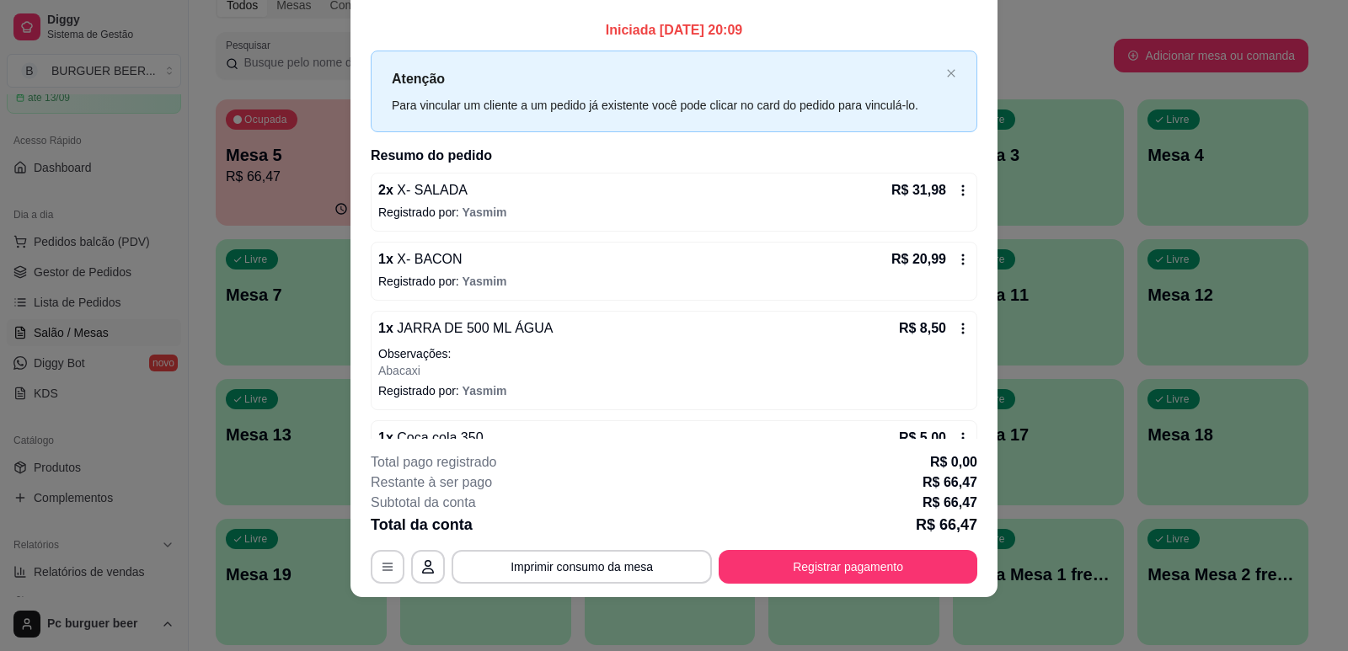
scroll to position [47, 0]
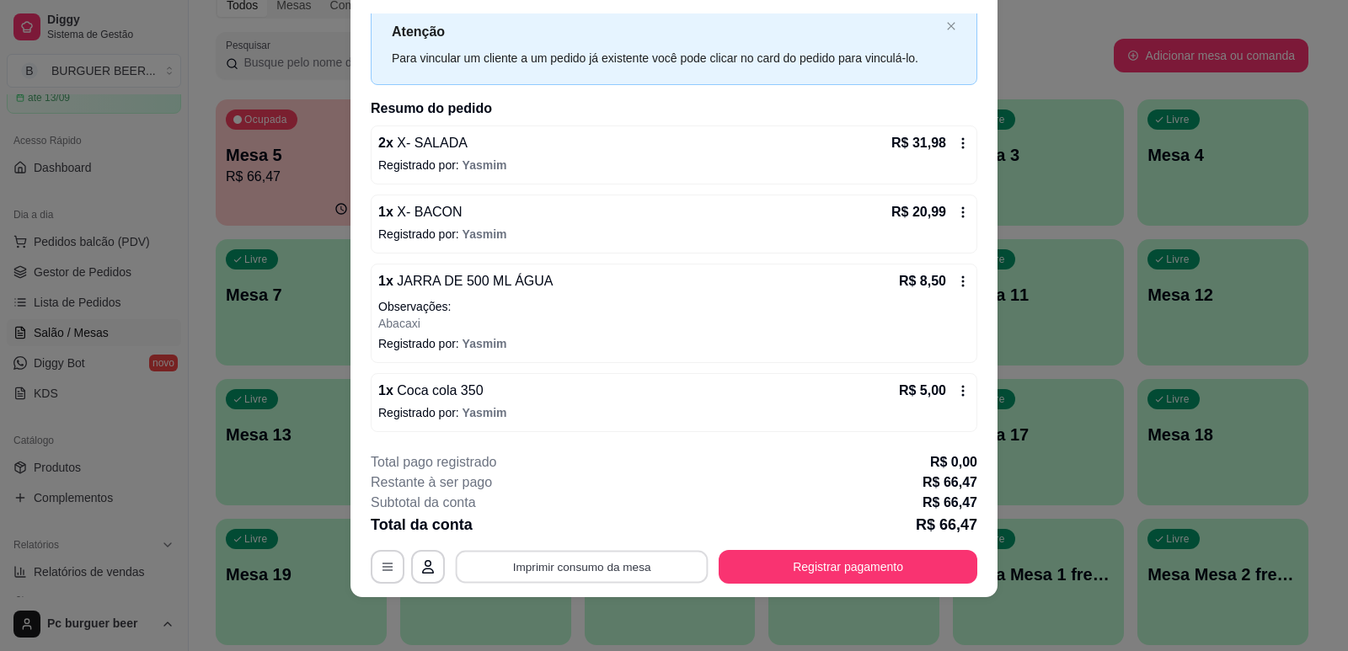
click at [556, 569] on button "Imprimir consumo da mesa" at bounding box center [582, 567] width 253 height 33
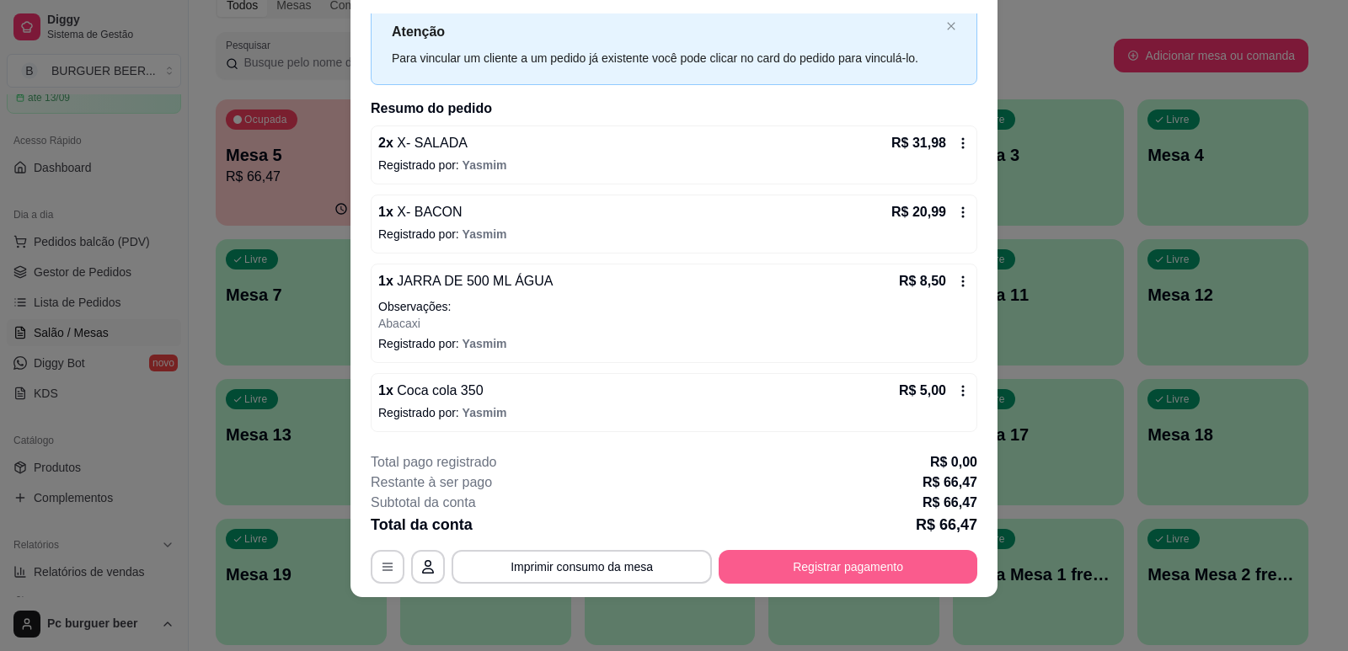
click at [825, 562] on button "Registrar pagamento" at bounding box center [847, 567] width 259 height 34
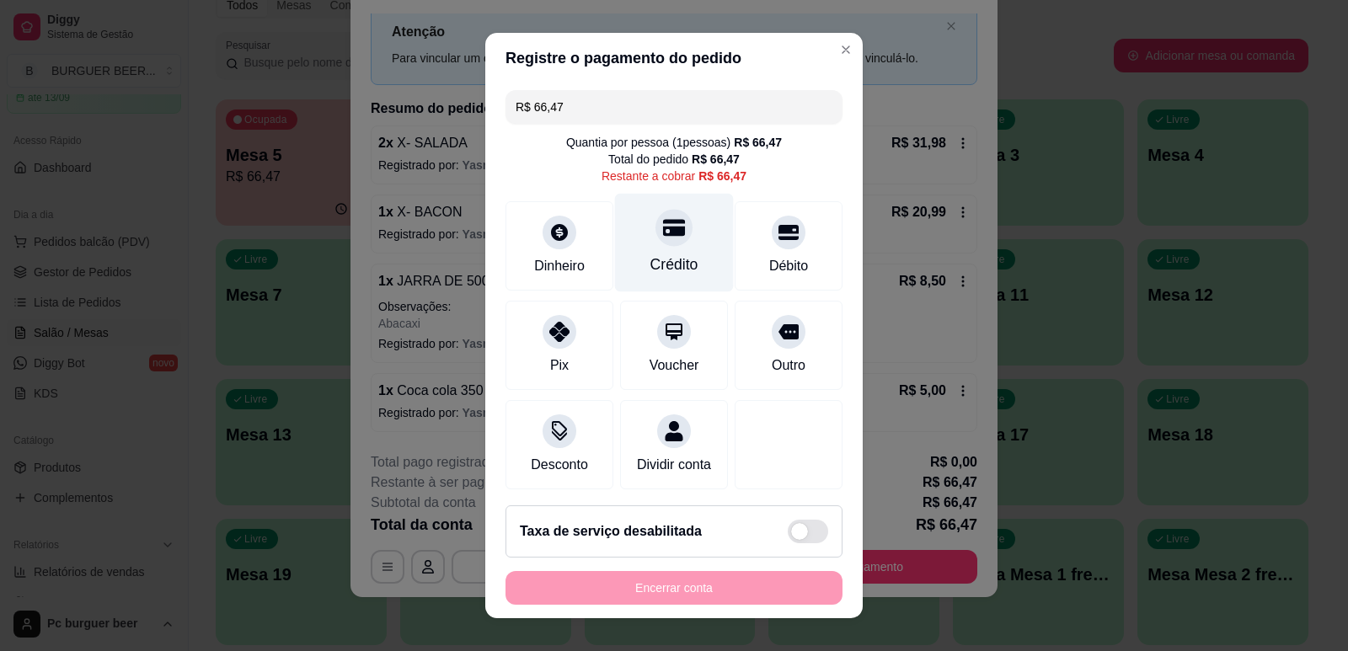
click at [662, 258] on div "Crédito" at bounding box center [674, 265] width 48 height 22
type input "R$ 0,00"
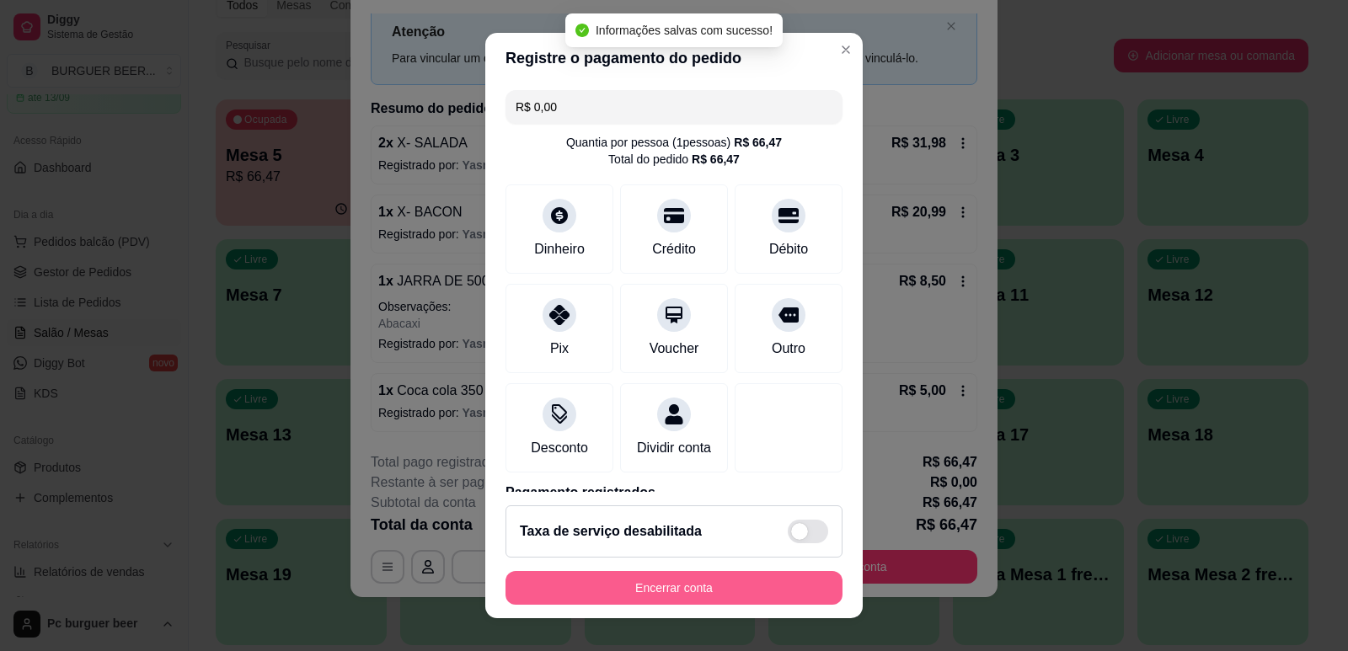
click at [659, 595] on button "Encerrar conta" at bounding box center [673, 588] width 337 height 34
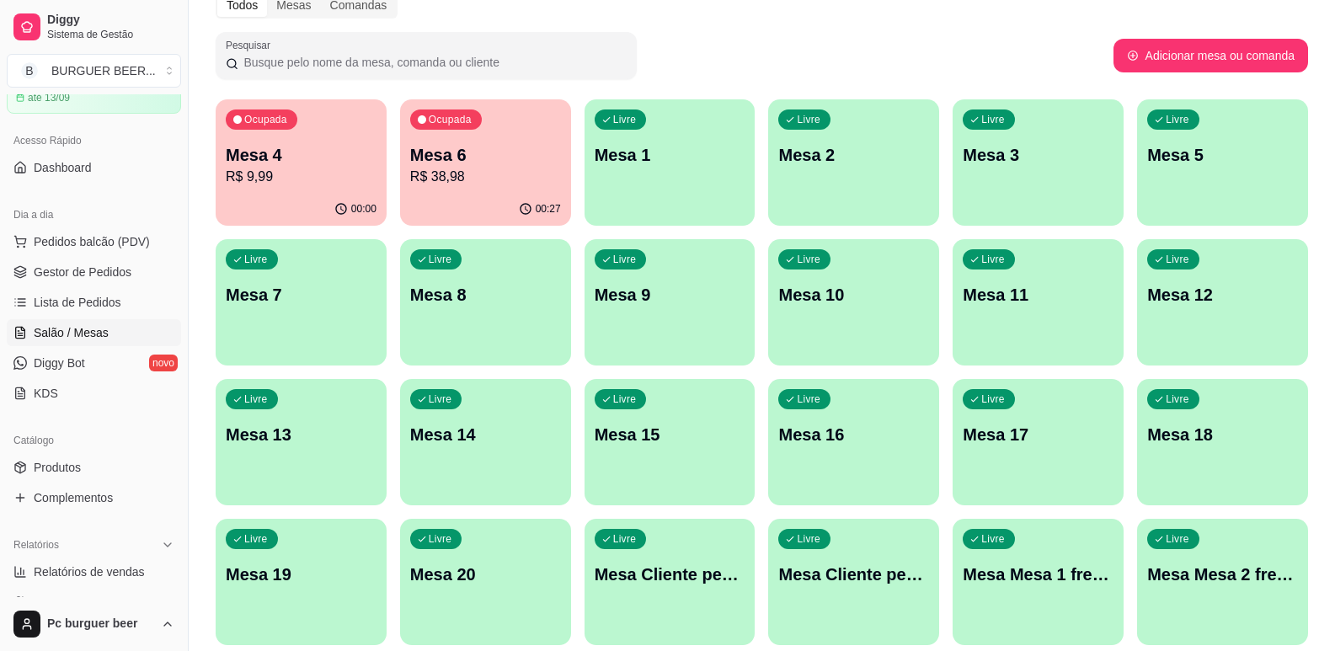
click at [288, 167] on p "R$ 9,99" at bounding box center [301, 177] width 151 height 20
click at [308, 198] on div "00:01" at bounding box center [301, 209] width 171 height 33
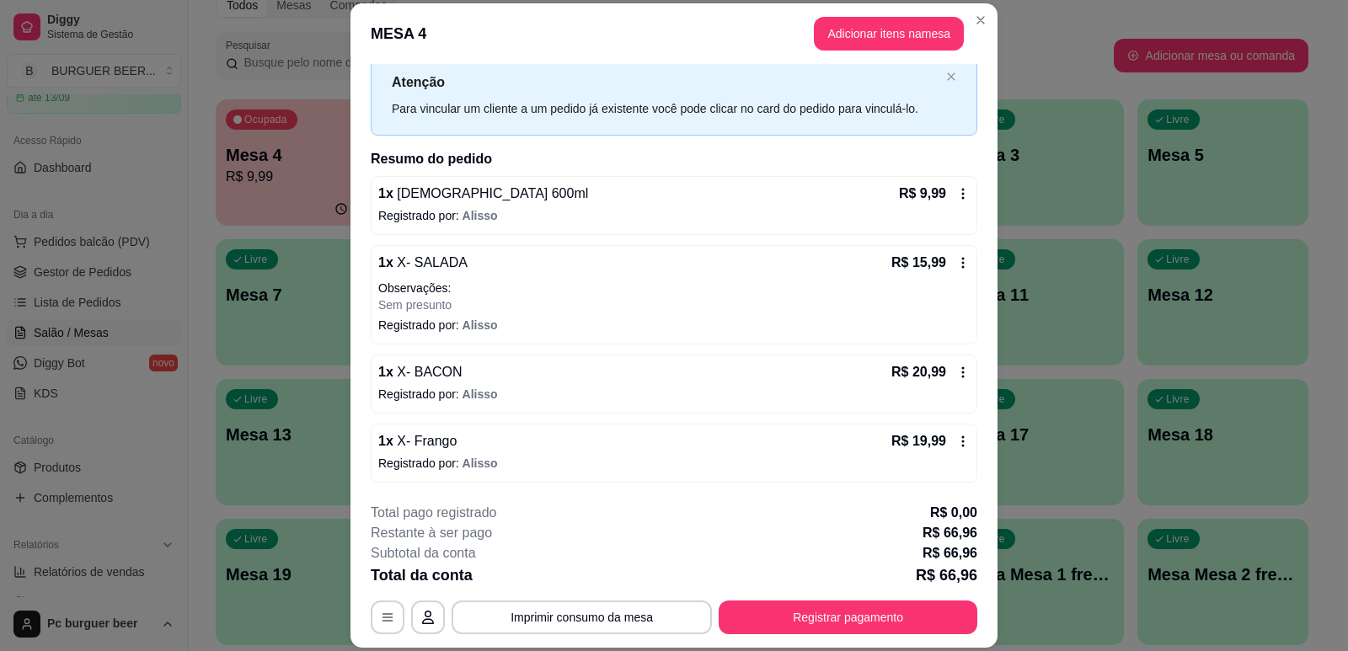
scroll to position [51, 0]
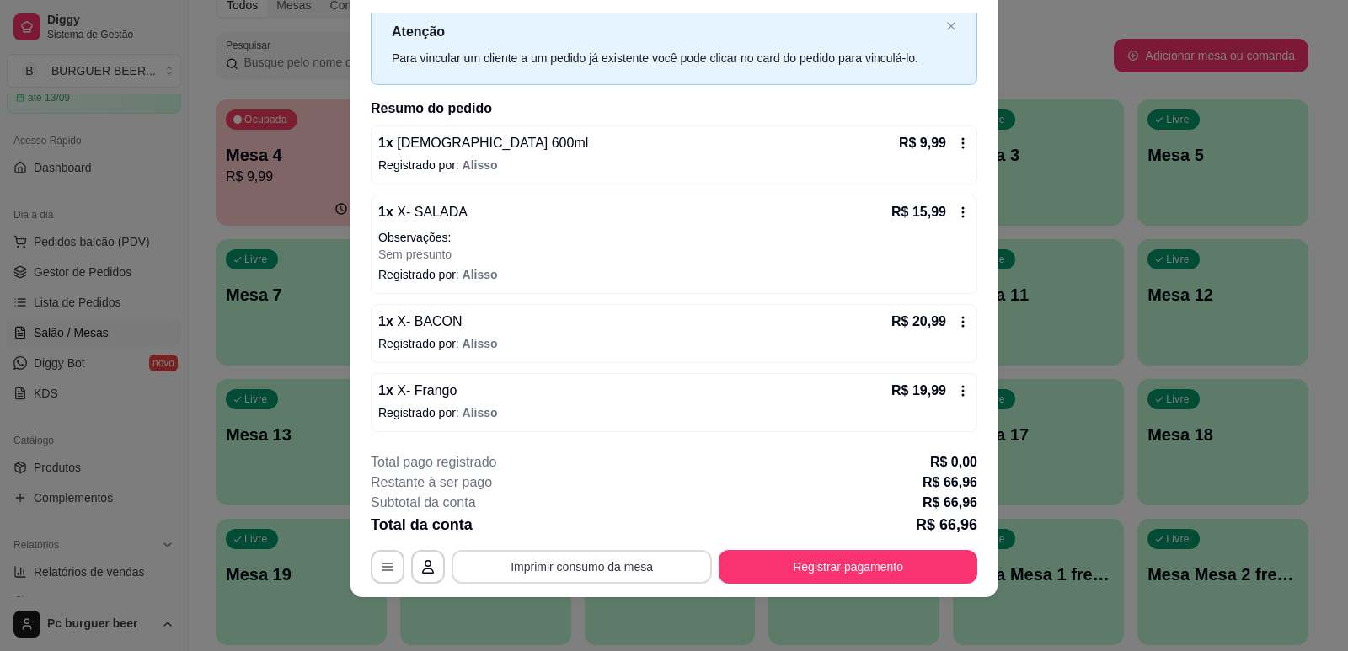
click at [618, 563] on button "Imprimir consumo da mesa" at bounding box center [581, 567] width 260 height 34
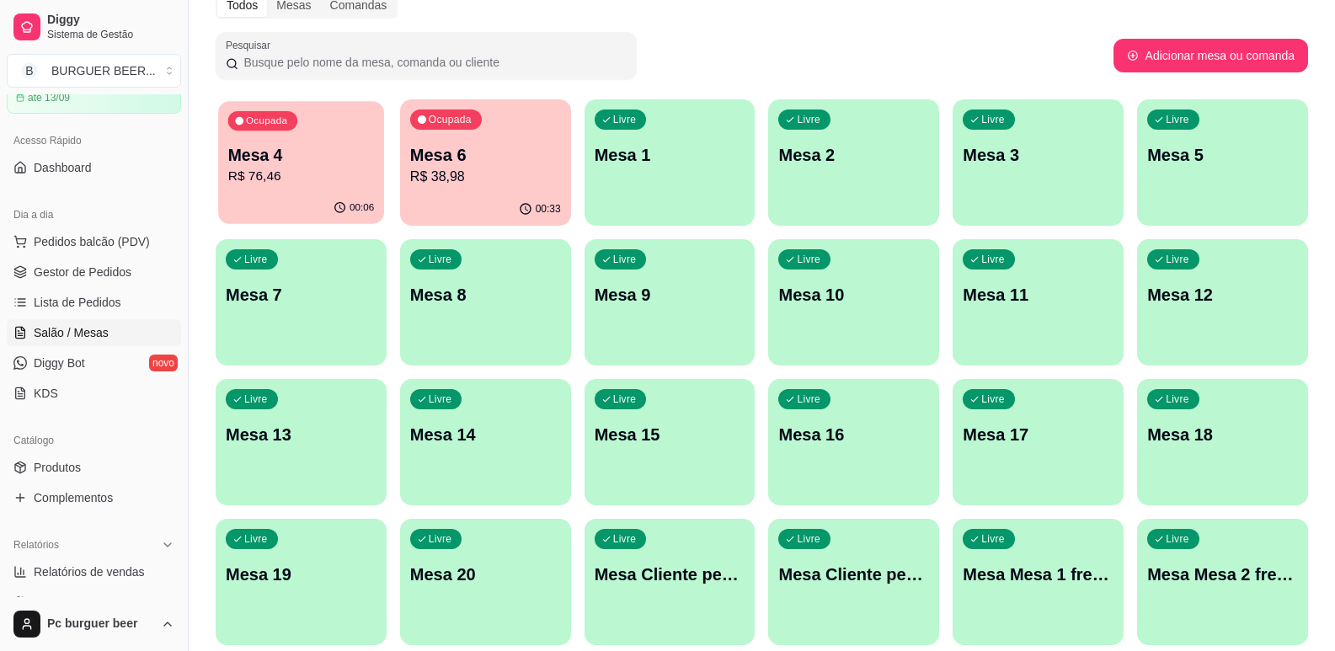
click at [322, 186] on p "R$ 76,46" at bounding box center [301, 176] width 146 height 19
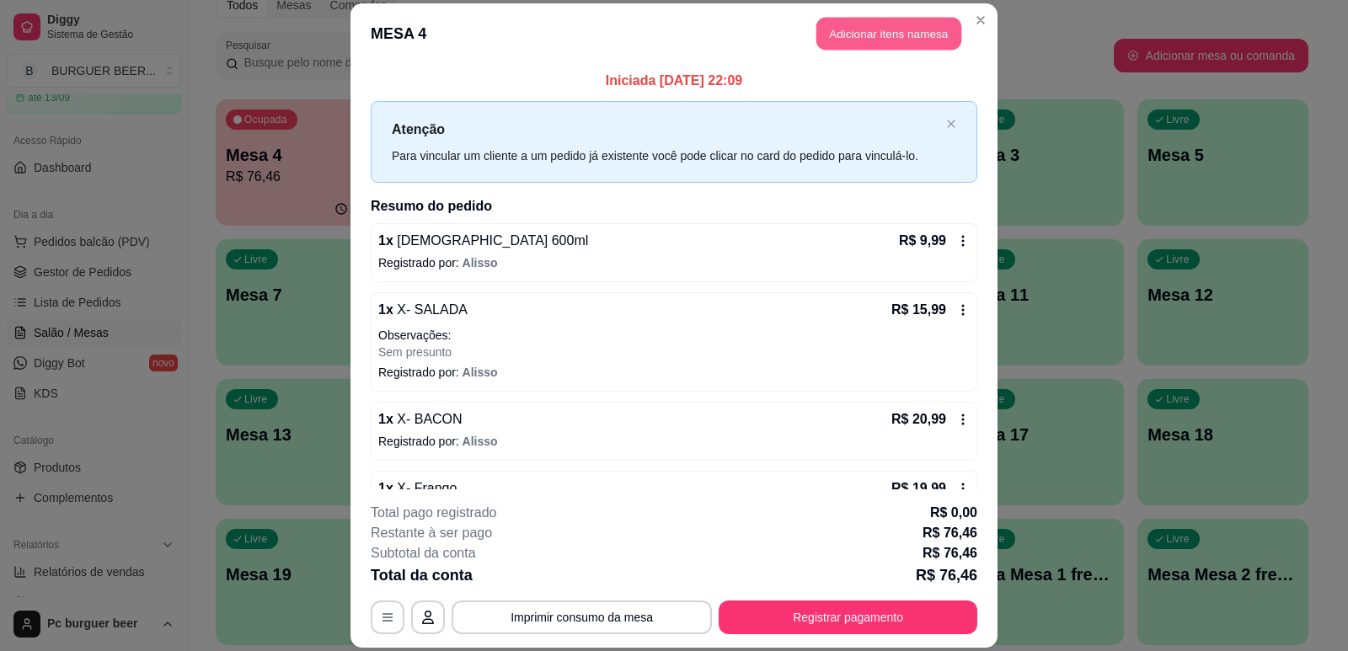
click at [894, 24] on button "Adicionar itens na mesa" at bounding box center [888, 33] width 145 height 33
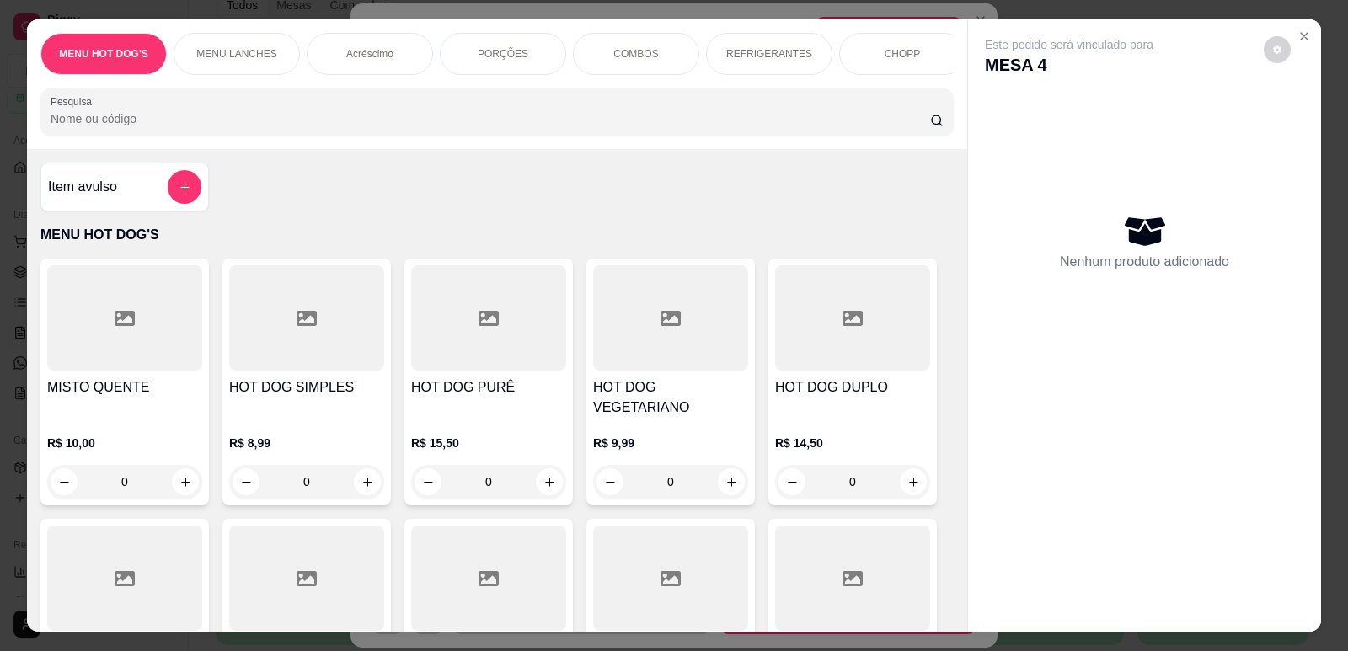
click at [766, 55] on p "REFRIGERANTES" at bounding box center [769, 53] width 86 height 13
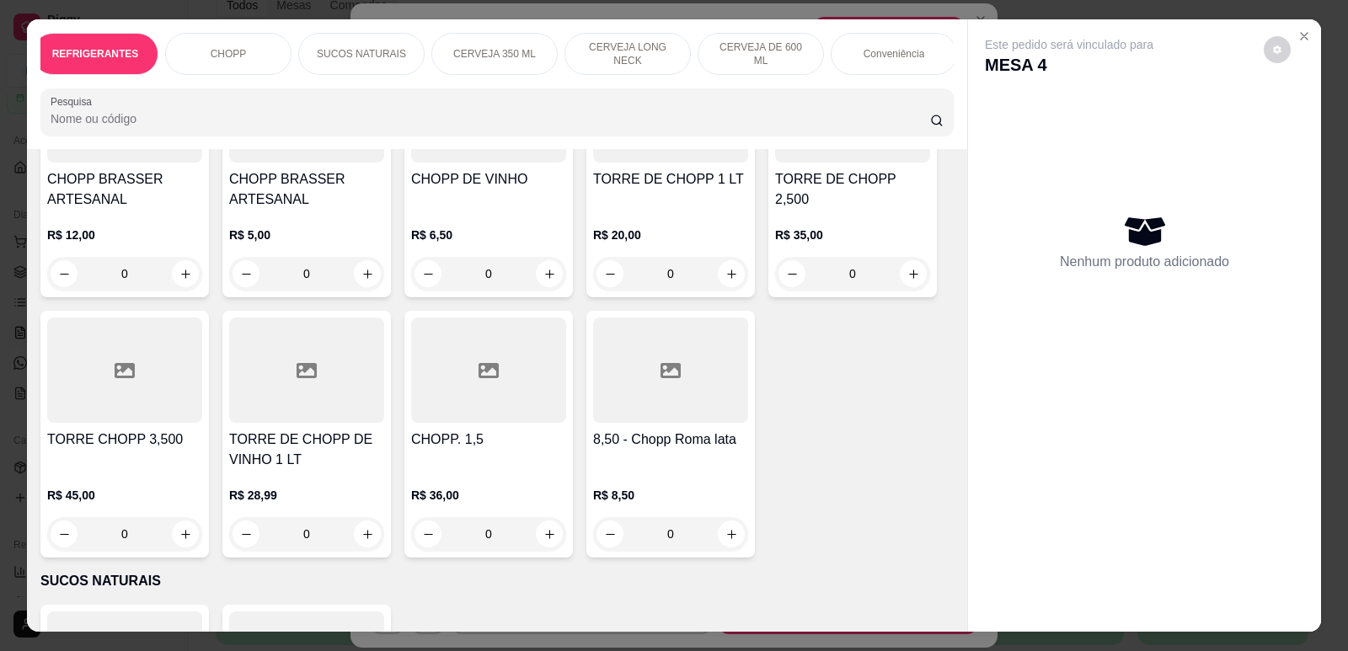
scroll to position [0, 707]
click at [894, 53] on div "Conveniência" at bounding box center [860, 54] width 126 height 42
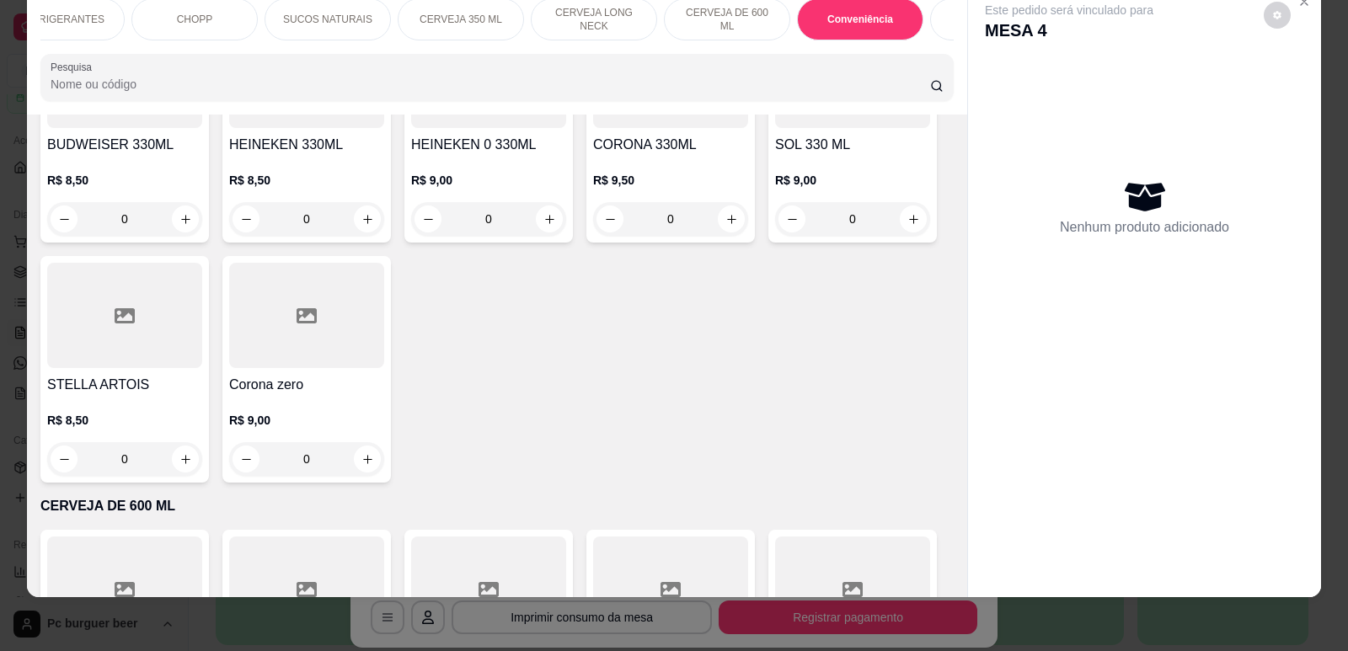
scroll to position [6594, 0]
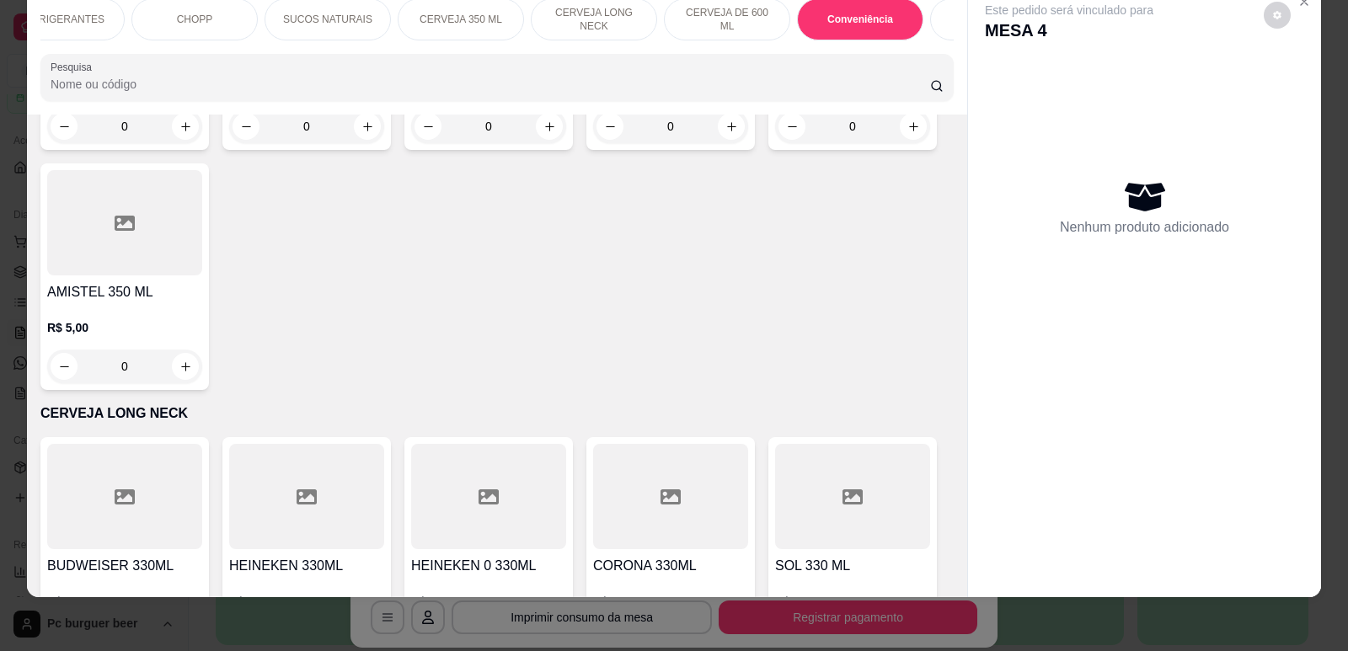
click at [72, 12] on div "REFRIGERANTES" at bounding box center [61, 19] width 126 height 42
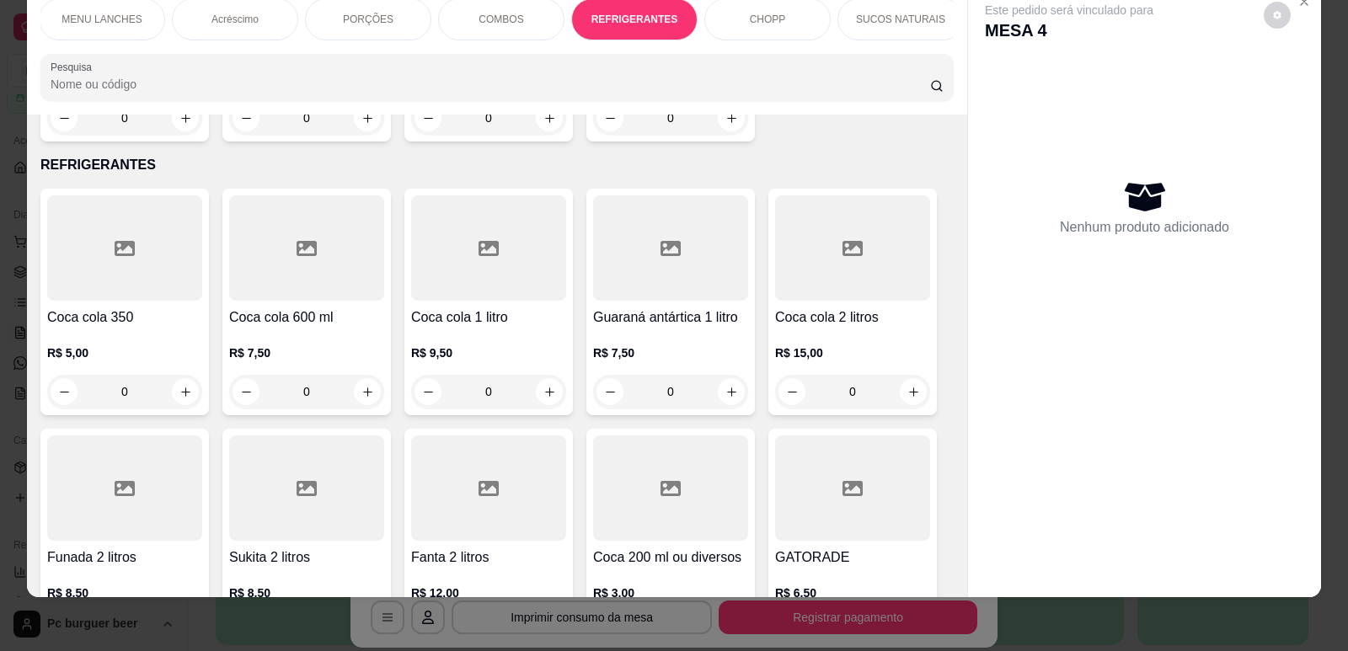
scroll to position [0, 101]
click at [152, 21] on p "MENU LANCHES" at bounding box center [135, 19] width 80 height 13
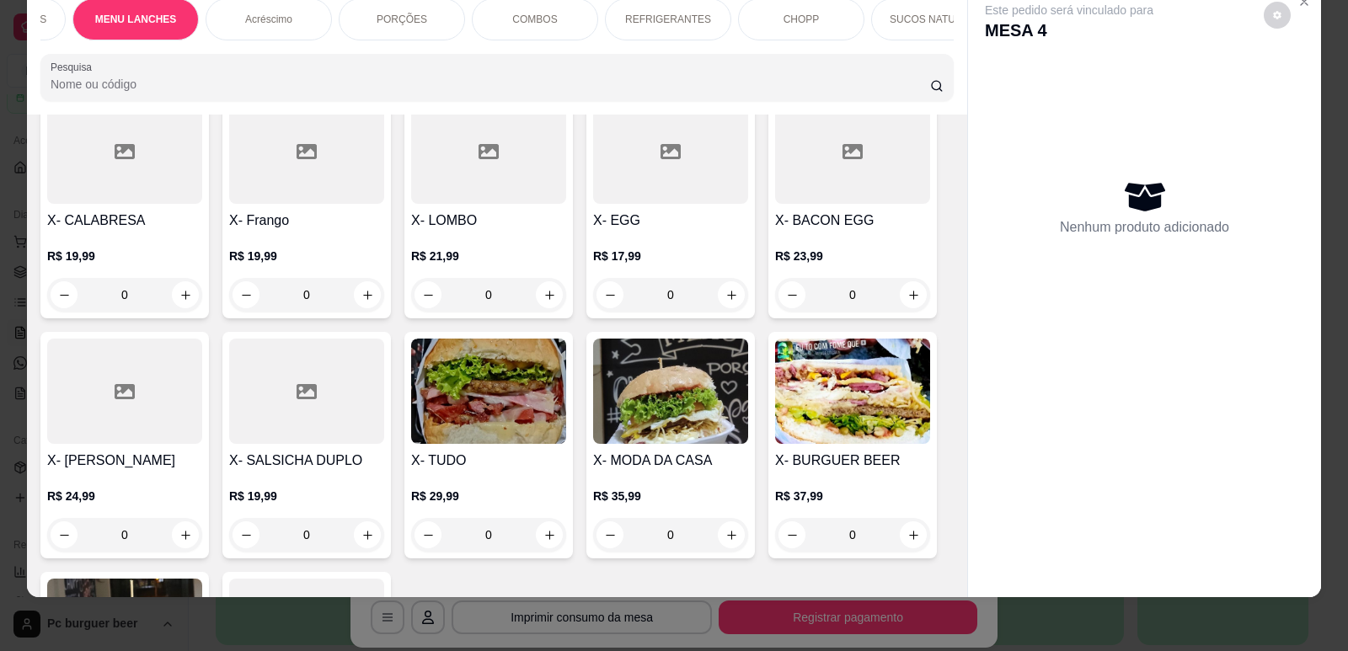
scroll to position [934, 0]
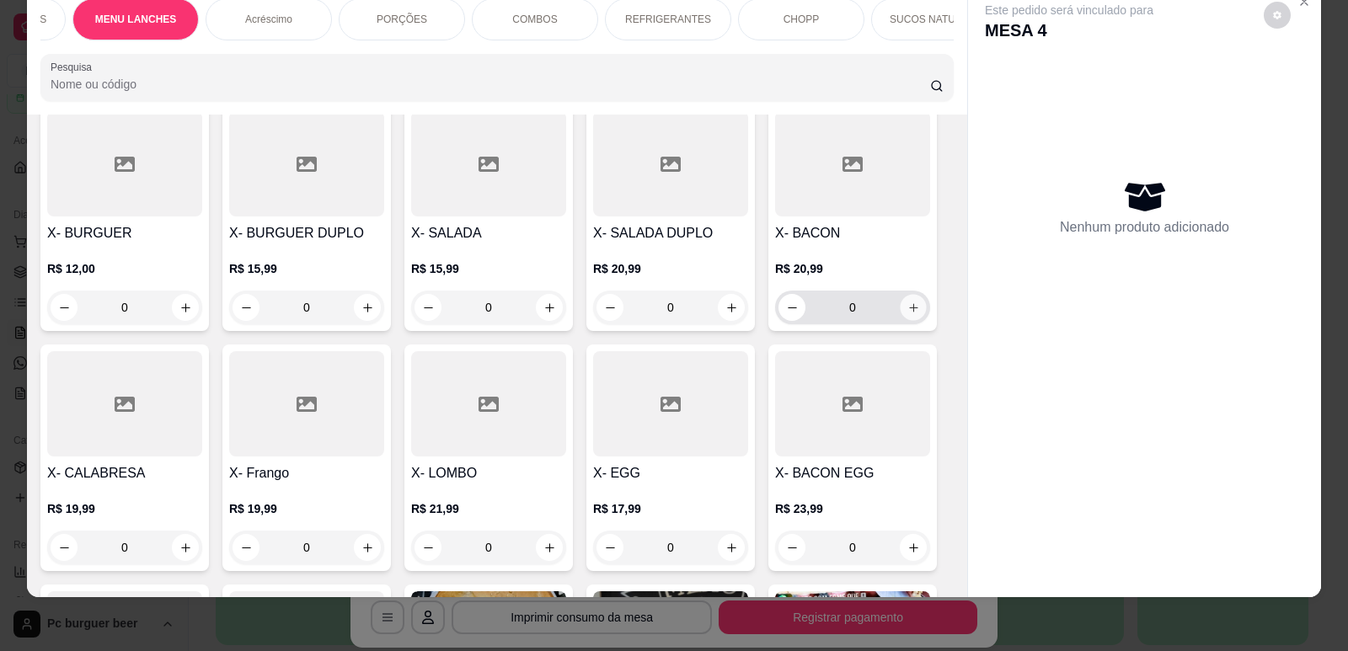
click at [915, 295] on button "increase-product-quantity" at bounding box center [913, 308] width 26 height 26
type input "1"
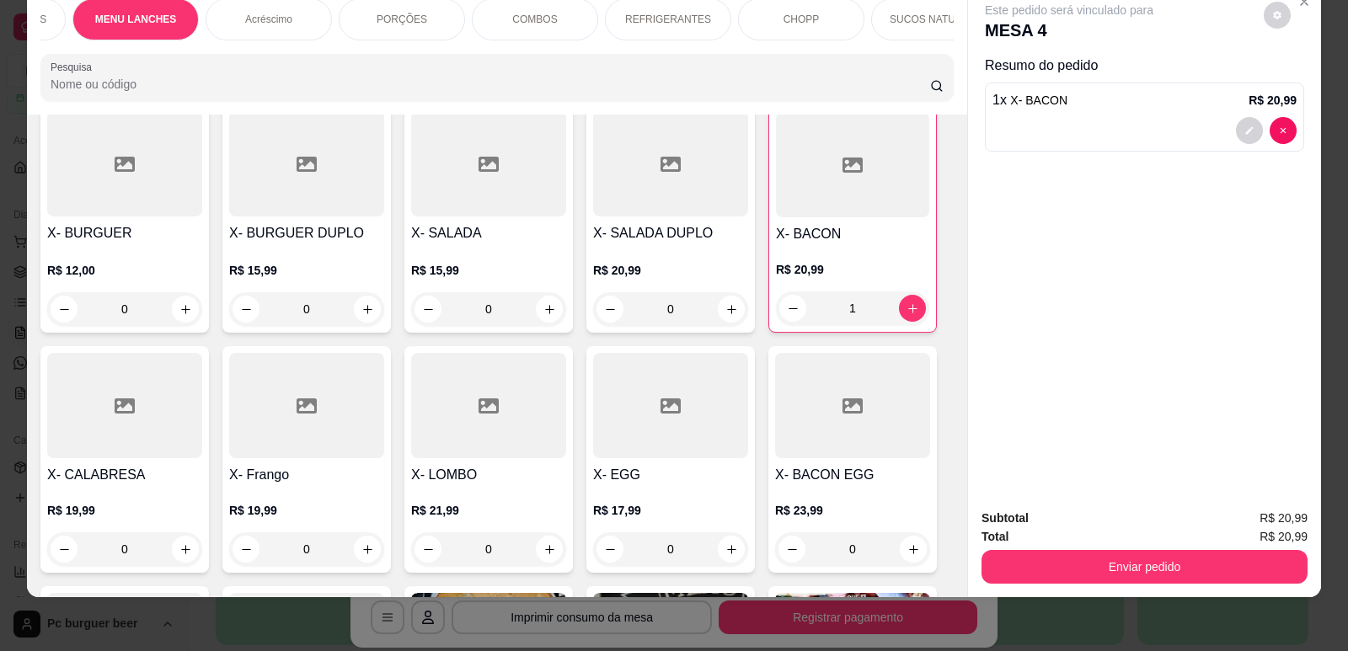
click at [659, 23] on p "REFRIGERANTES" at bounding box center [668, 19] width 86 height 13
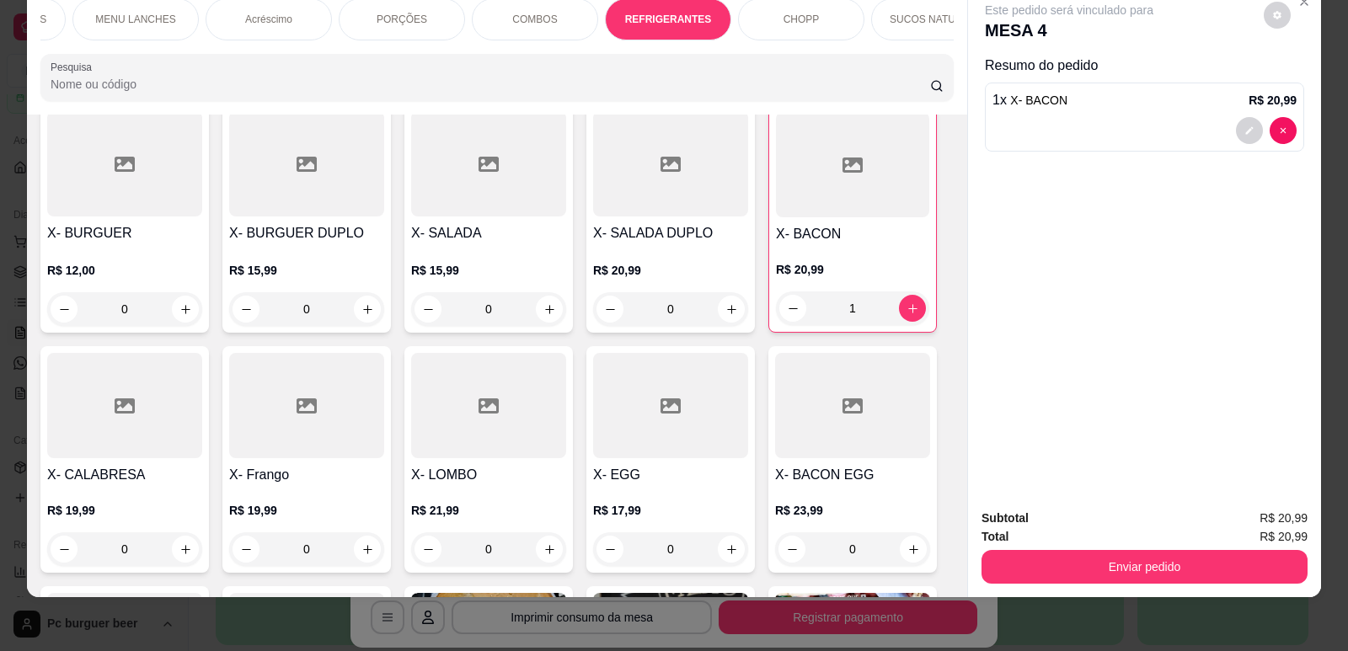
scroll to position [4708, 0]
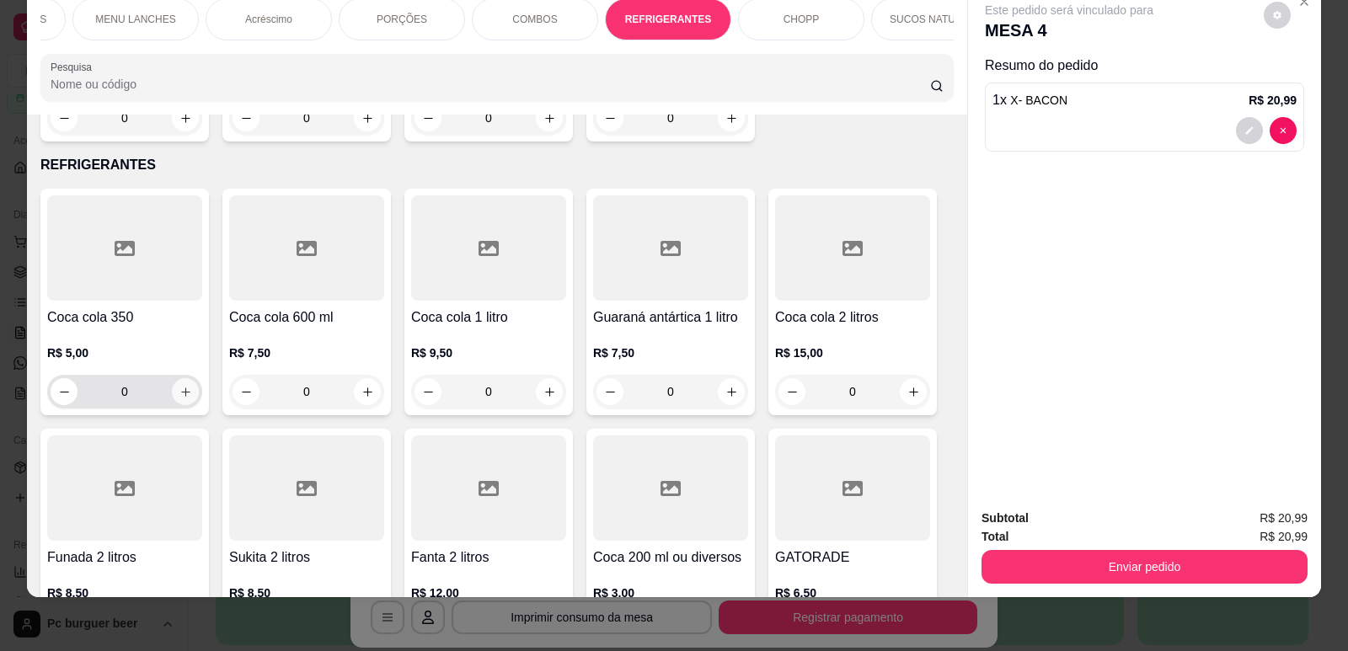
click at [186, 378] on button "increase-product-quantity" at bounding box center [185, 391] width 27 height 27
type input "1"
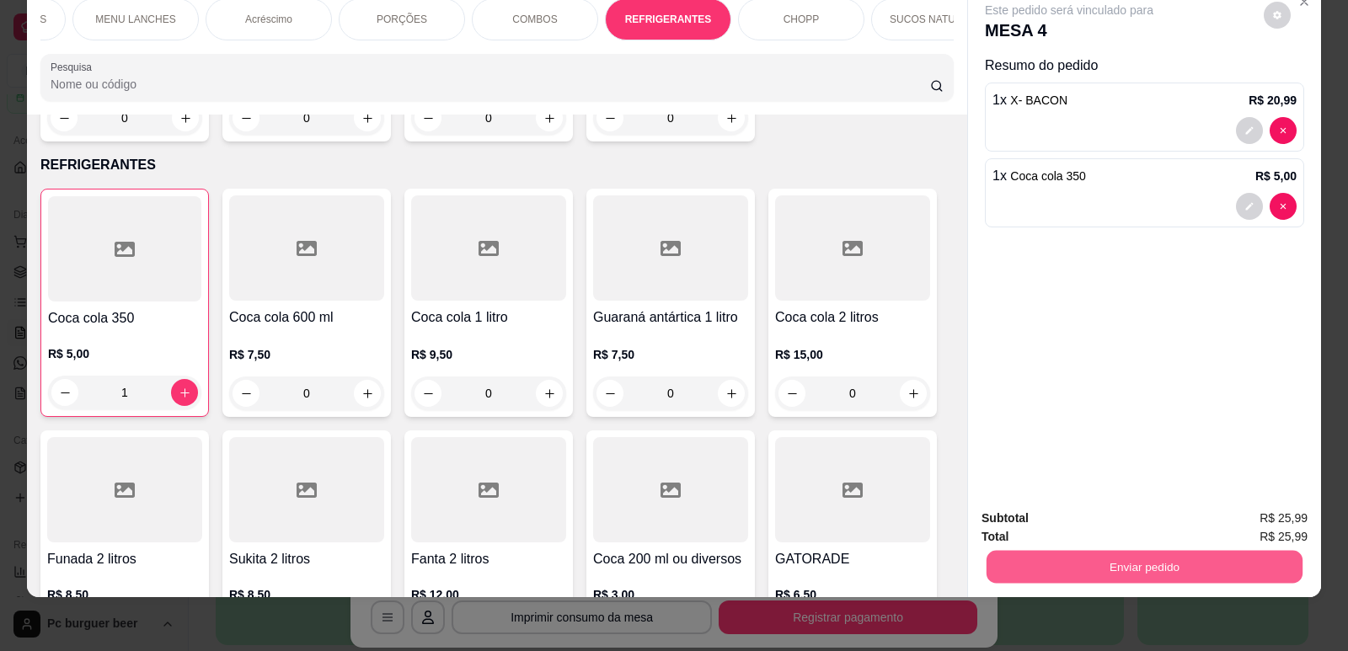
click at [1123, 568] on button "Enviar pedido" at bounding box center [1144, 566] width 316 height 33
click at [1099, 517] on button "Não registrar e enviar pedido" at bounding box center [1088, 526] width 175 height 32
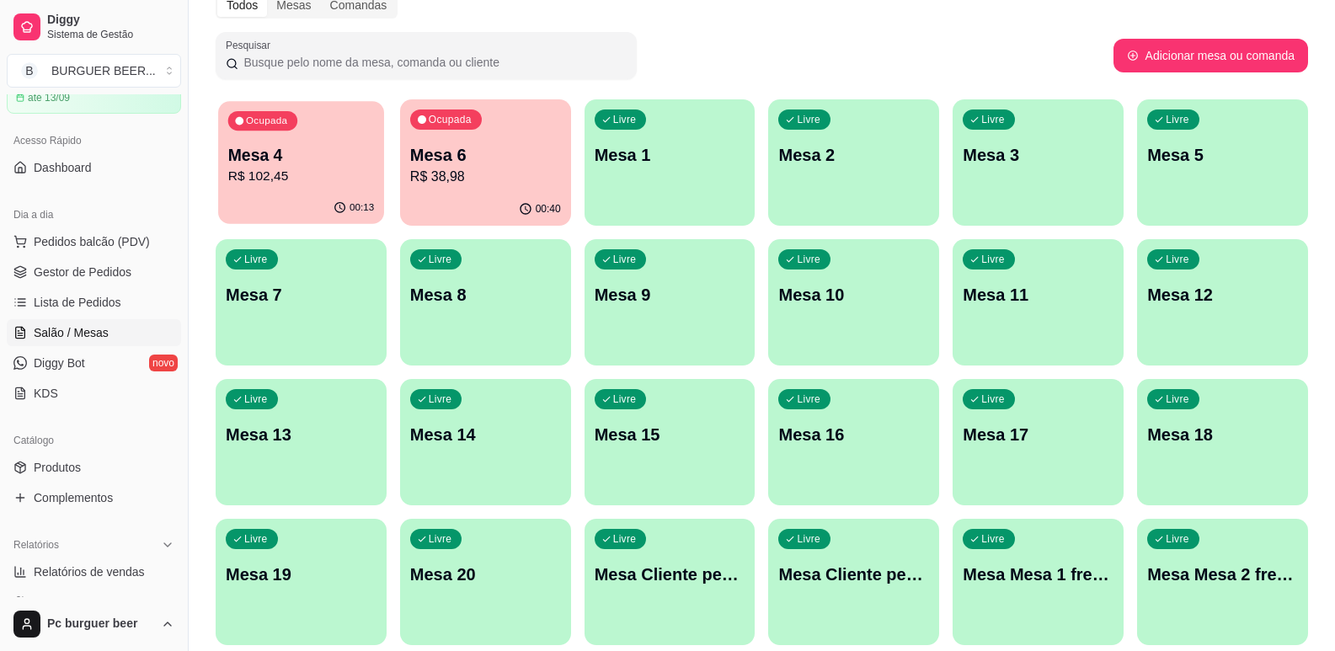
click at [330, 184] on p "R$ 102,45" at bounding box center [301, 176] width 146 height 19
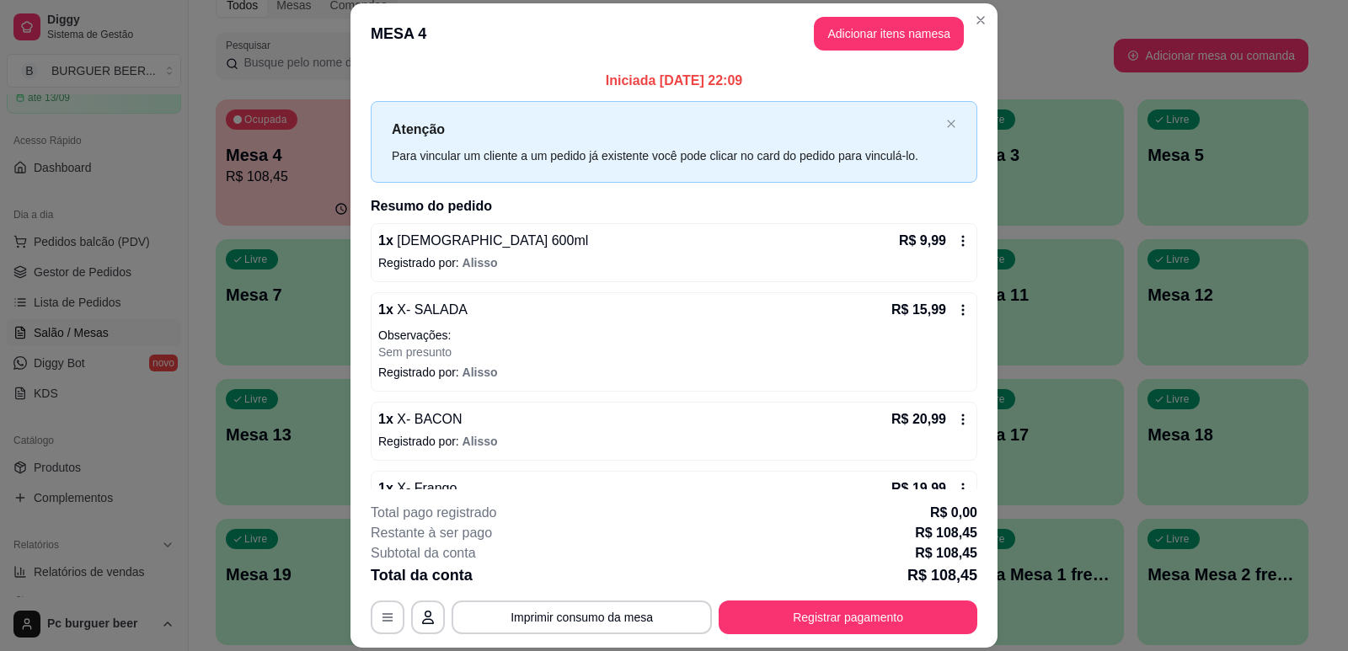
scroll to position [84, 0]
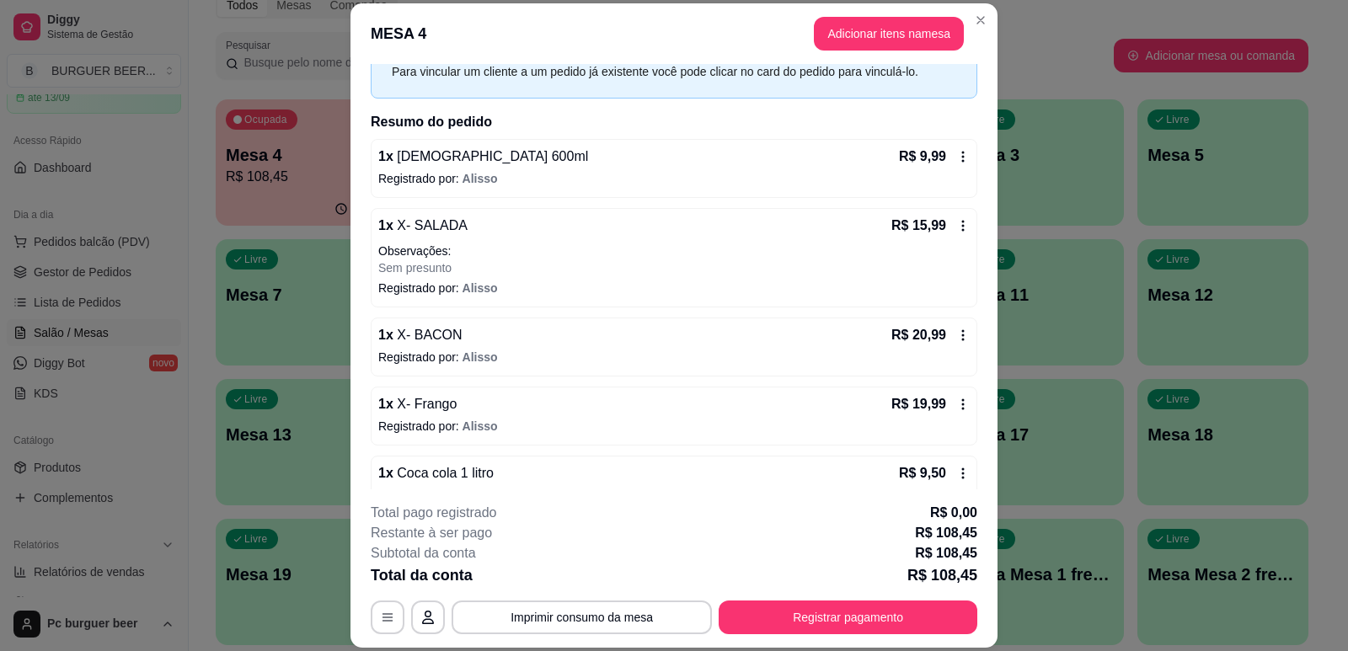
click at [956, 223] on icon at bounding box center [962, 225] width 13 height 13
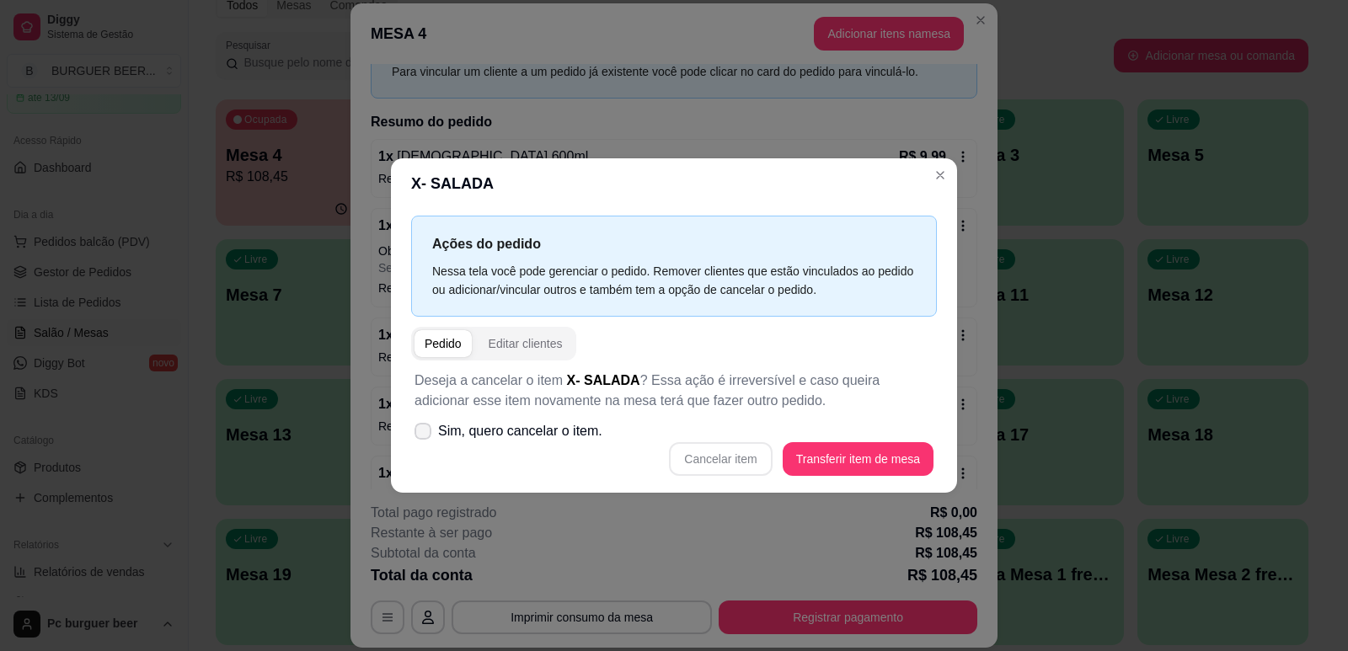
click at [423, 425] on span at bounding box center [422, 431] width 17 height 17
click at [423, 434] on input "Sim, quero cancelar o item." at bounding box center [419, 439] width 11 height 11
checkbox input "true"
click at [742, 457] on button "Cancelar item" at bounding box center [720, 458] width 100 height 33
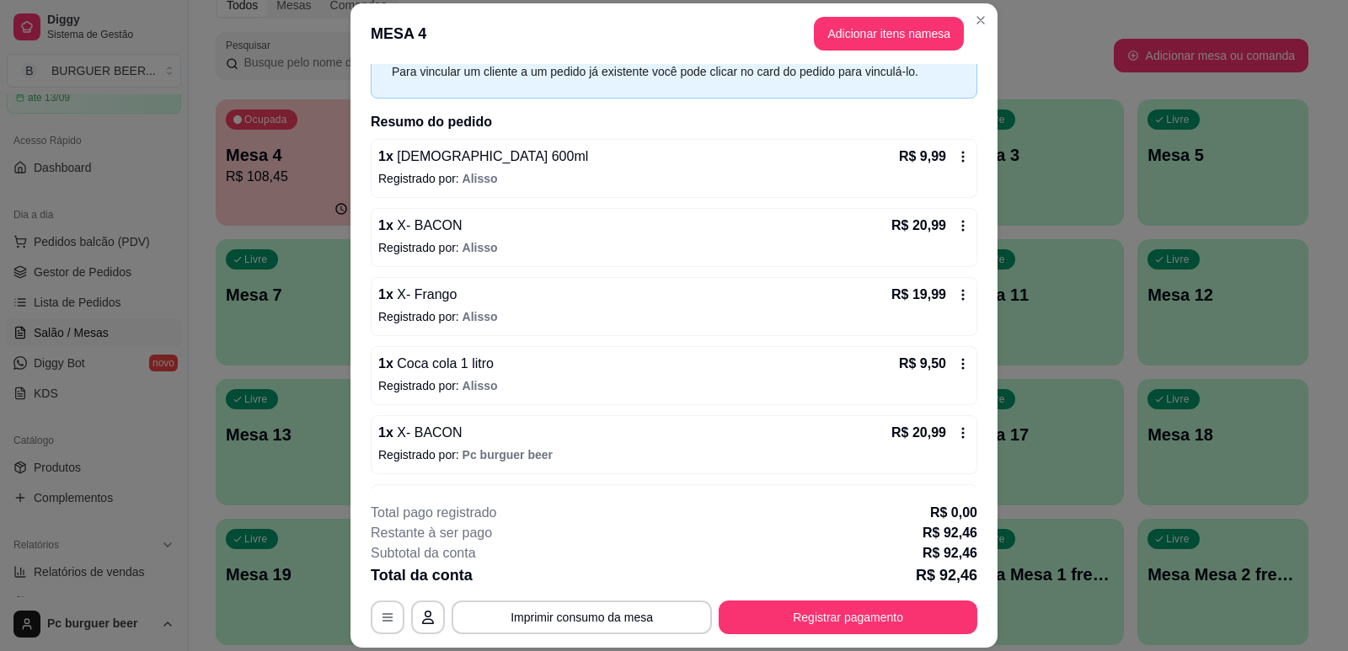
click at [956, 154] on icon at bounding box center [962, 156] width 13 height 13
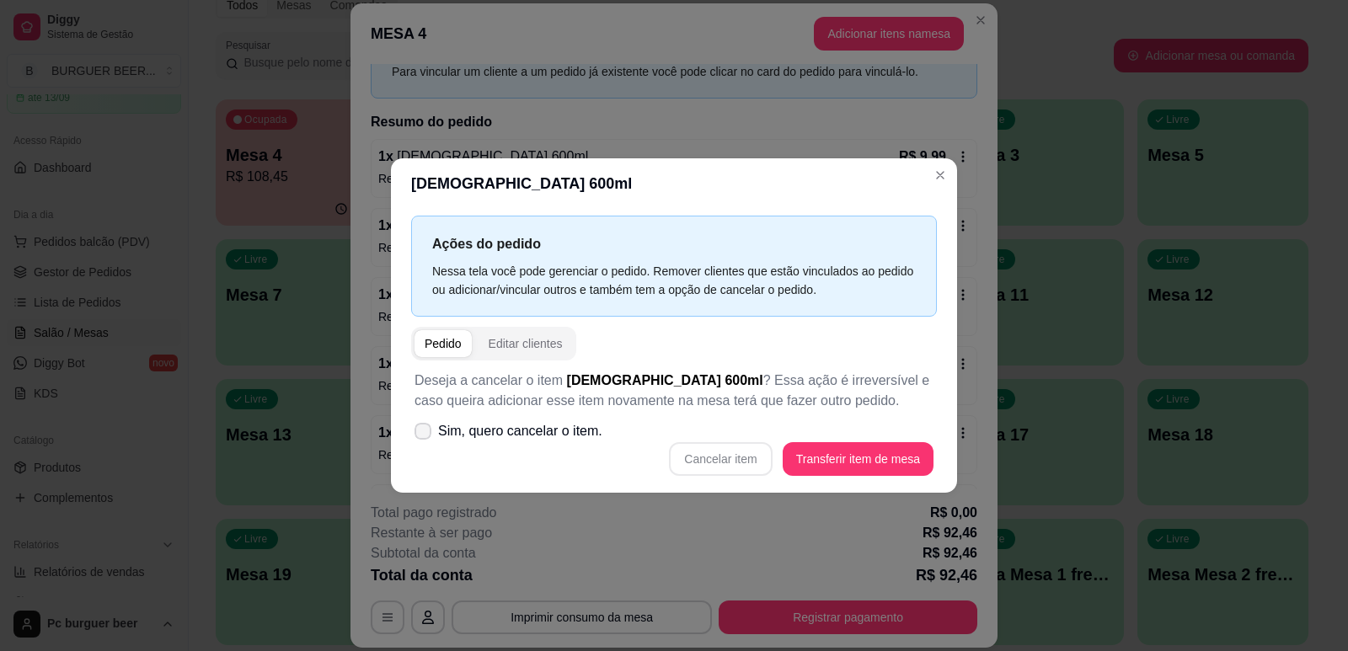
click at [424, 431] on icon at bounding box center [422, 431] width 13 height 10
click at [424, 434] on input "Sim, quero cancelar o item." at bounding box center [419, 439] width 11 height 11
checkbox input "true"
click at [750, 455] on button "Cancelar item" at bounding box center [720, 458] width 100 height 33
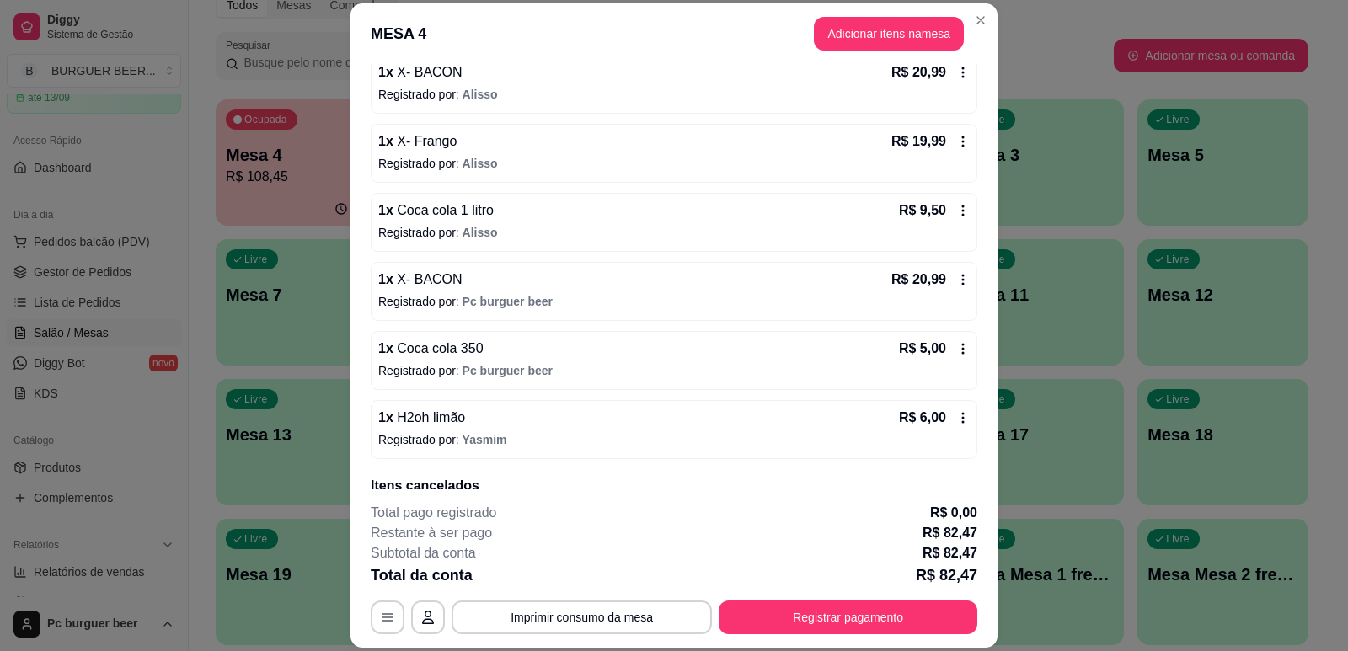
scroll to position [0, 0]
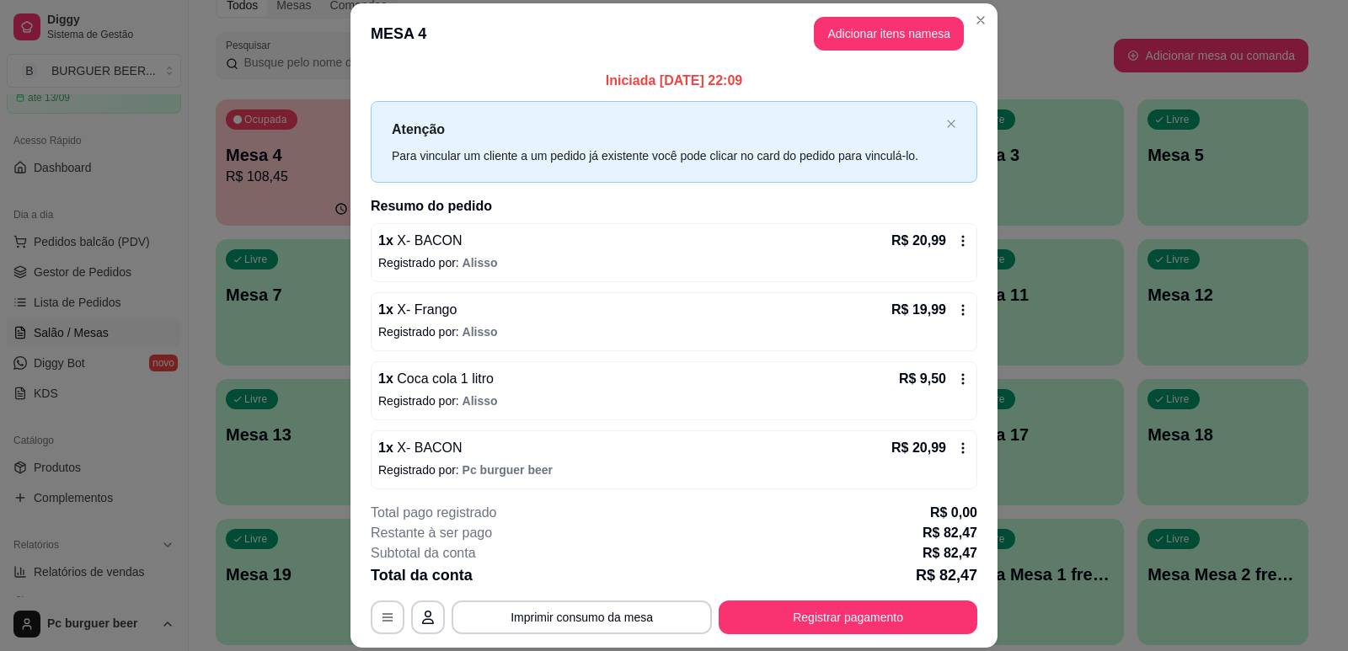
click at [956, 306] on icon at bounding box center [962, 309] width 13 height 13
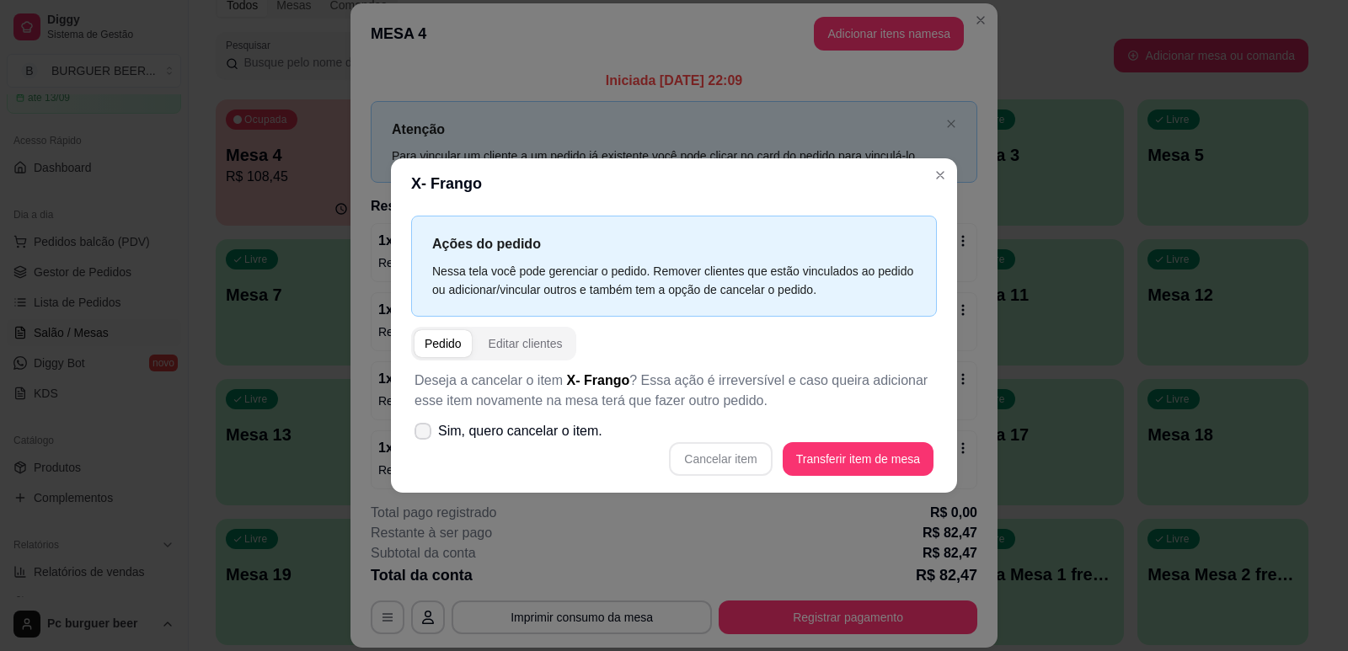
click at [420, 432] on icon at bounding box center [422, 431] width 13 height 10
click at [420, 434] on input "Sim, quero cancelar o item." at bounding box center [419, 439] width 11 height 11
checkbox input "true"
click at [751, 461] on button "Cancelar item" at bounding box center [720, 459] width 103 height 34
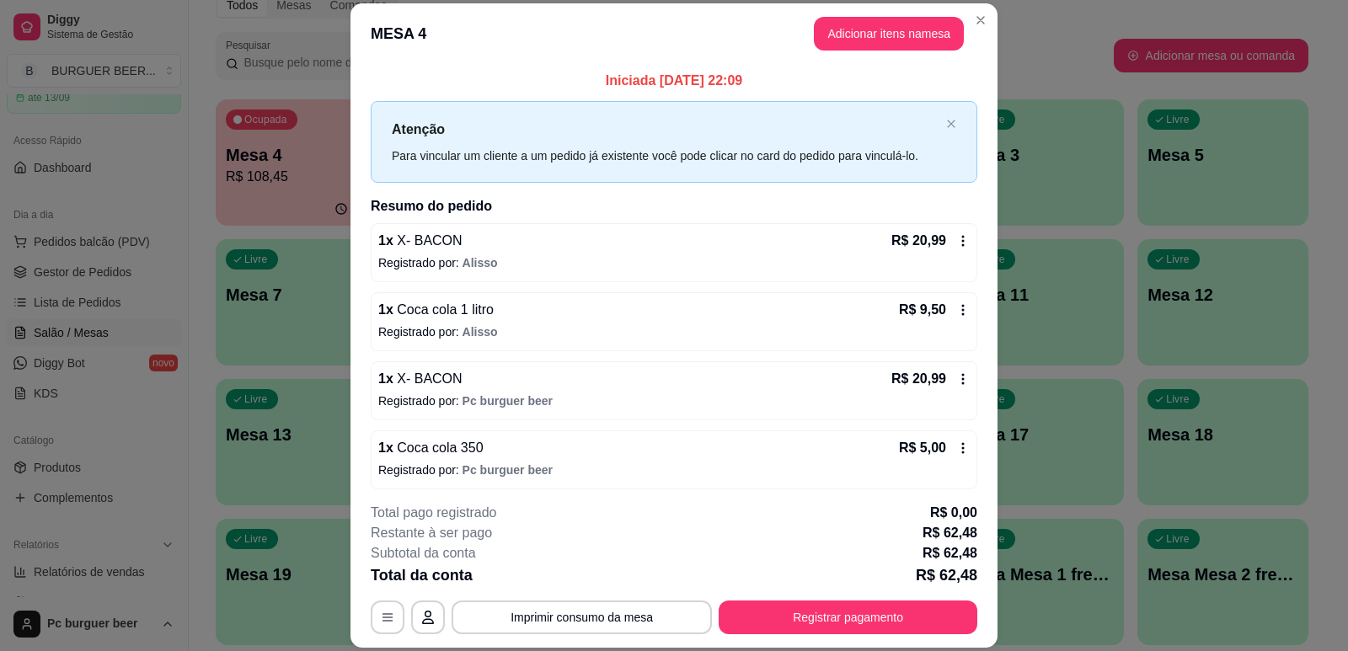
click at [962, 310] on icon at bounding box center [963, 310] width 3 height 11
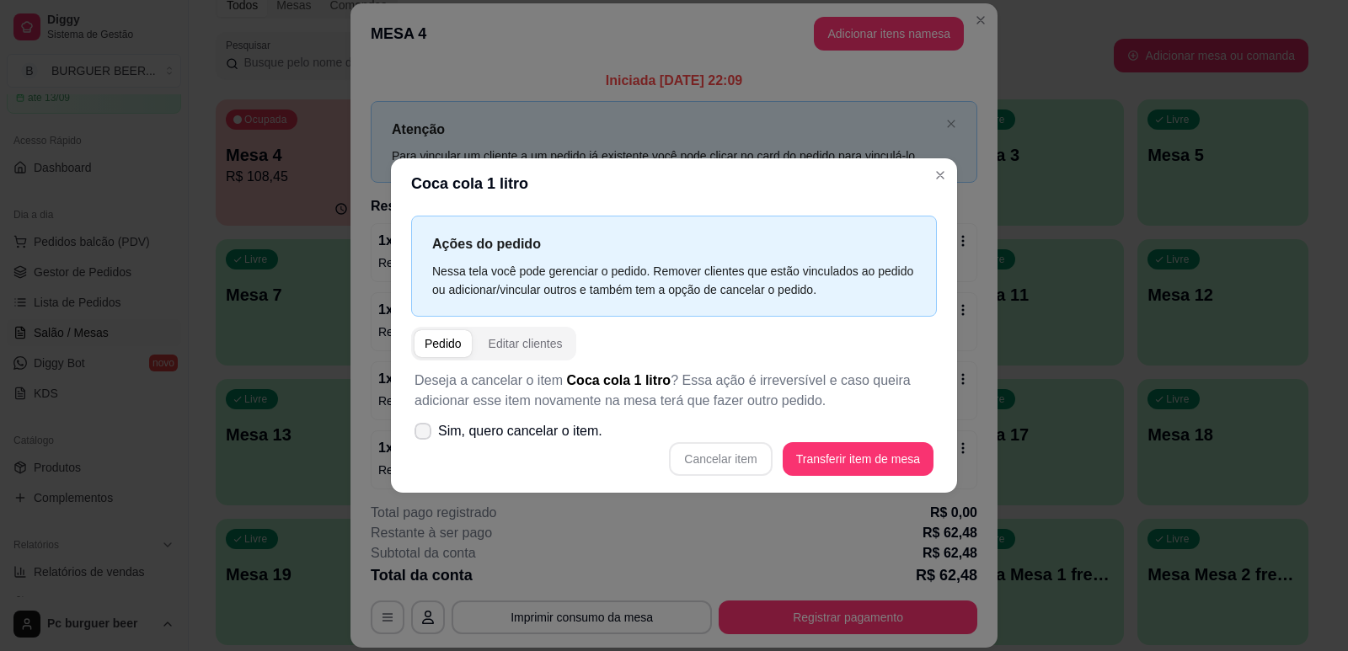
click at [424, 427] on icon at bounding box center [422, 431] width 13 height 10
click at [424, 434] on input "Sim, quero cancelar o item." at bounding box center [419, 439] width 11 height 11
checkbox input "true"
click at [713, 458] on button "Cancelar item" at bounding box center [720, 459] width 103 height 34
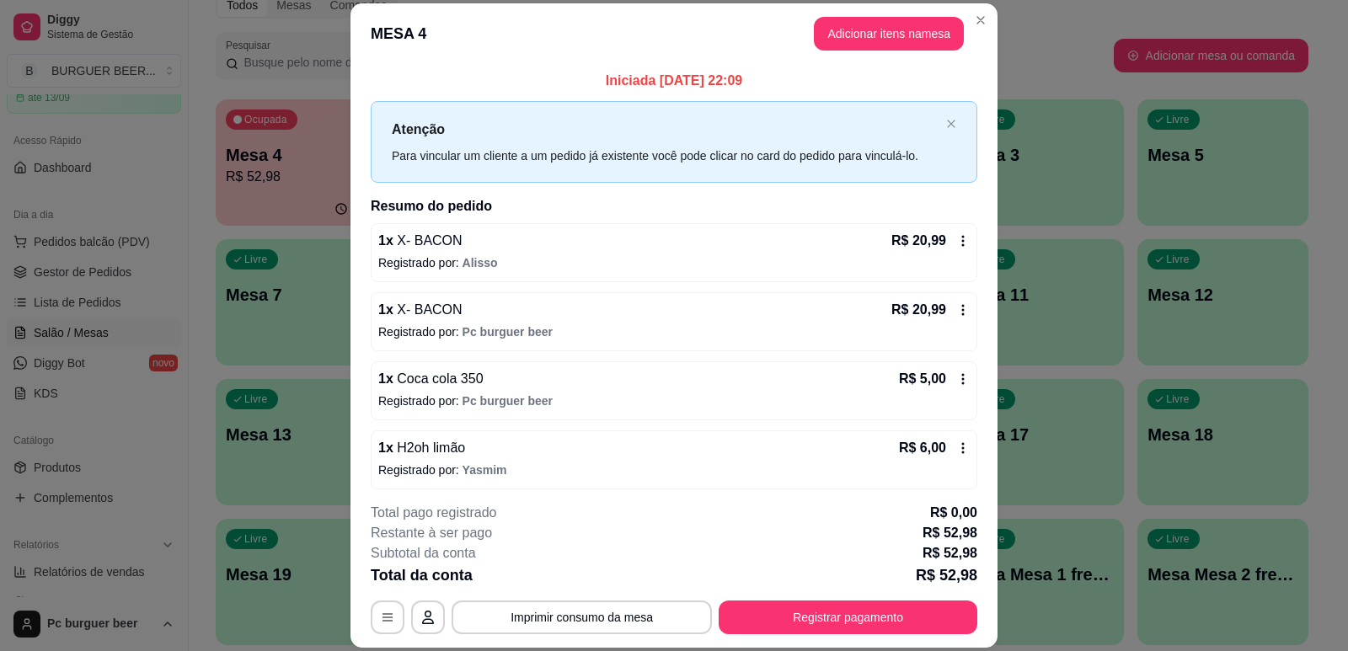
scroll to position [84, 0]
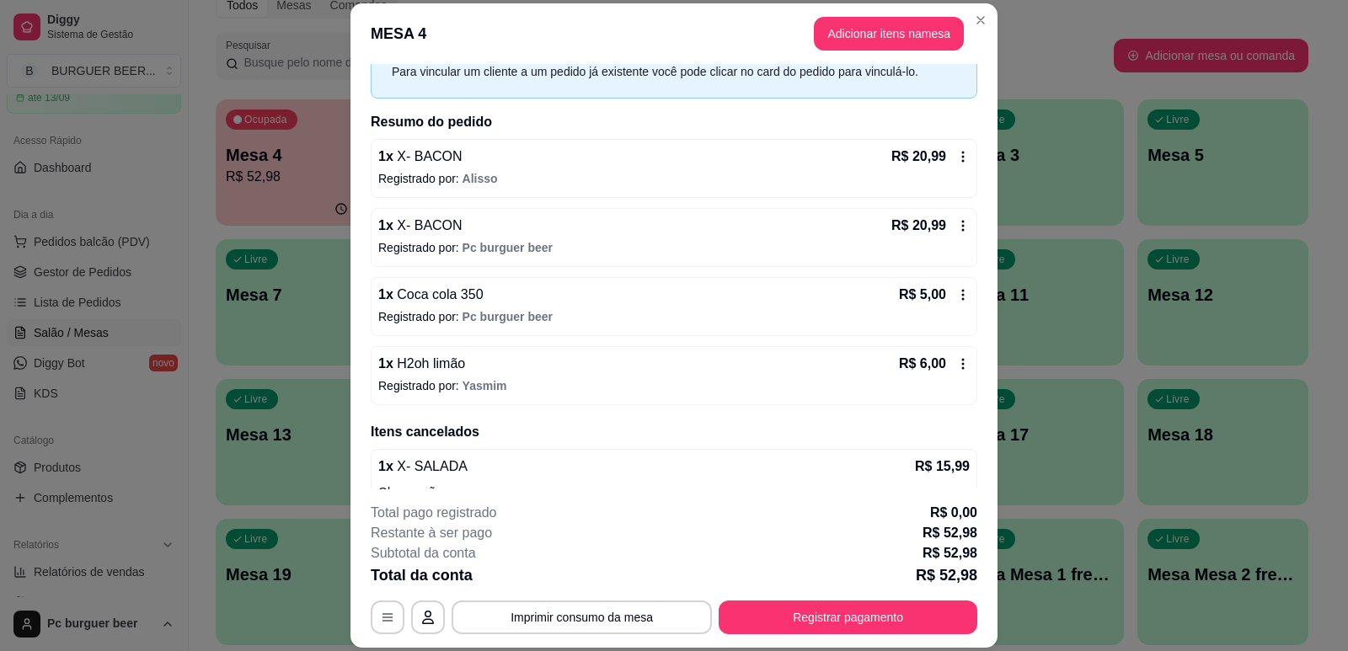
click at [962, 157] on icon at bounding box center [963, 157] width 3 height 11
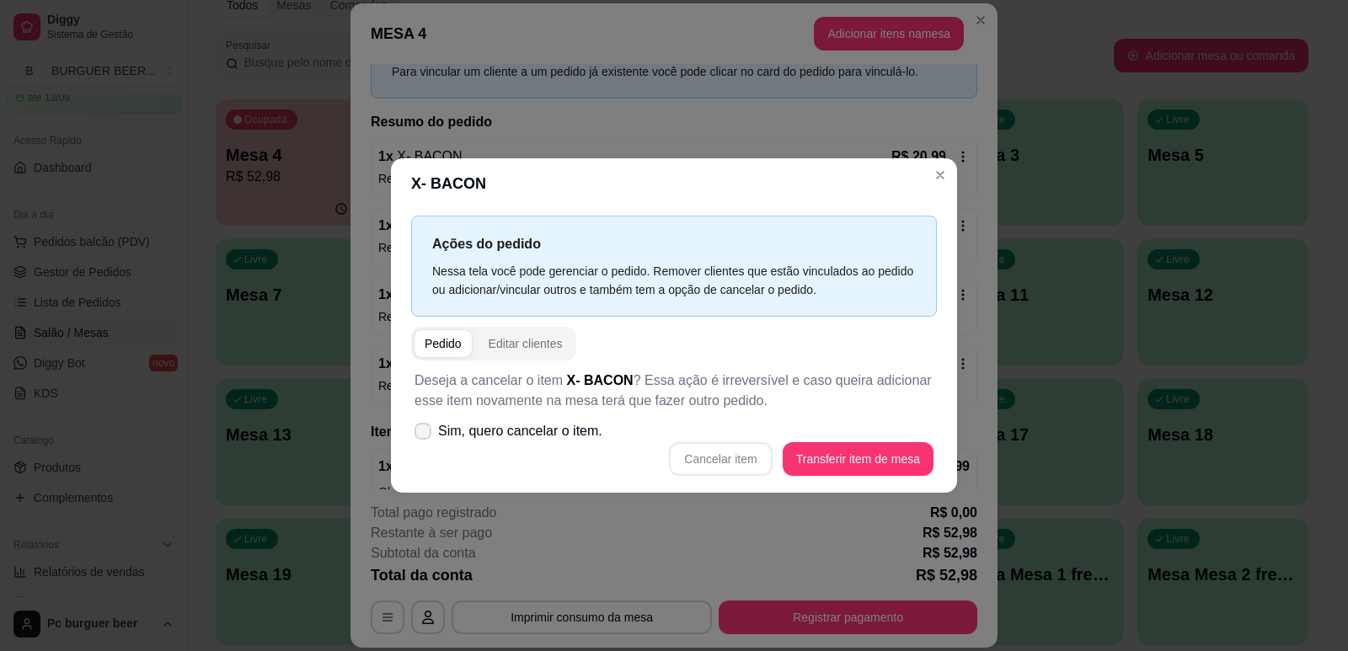
click at [421, 429] on icon at bounding box center [422, 431] width 13 height 10
click at [421, 434] on input "Sim, quero cancelar o item." at bounding box center [419, 439] width 11 height 11
checkbox input "true"
click at [742, 459] on button "Cancelar item" at bounding box center [720, 459] width 103 height 34
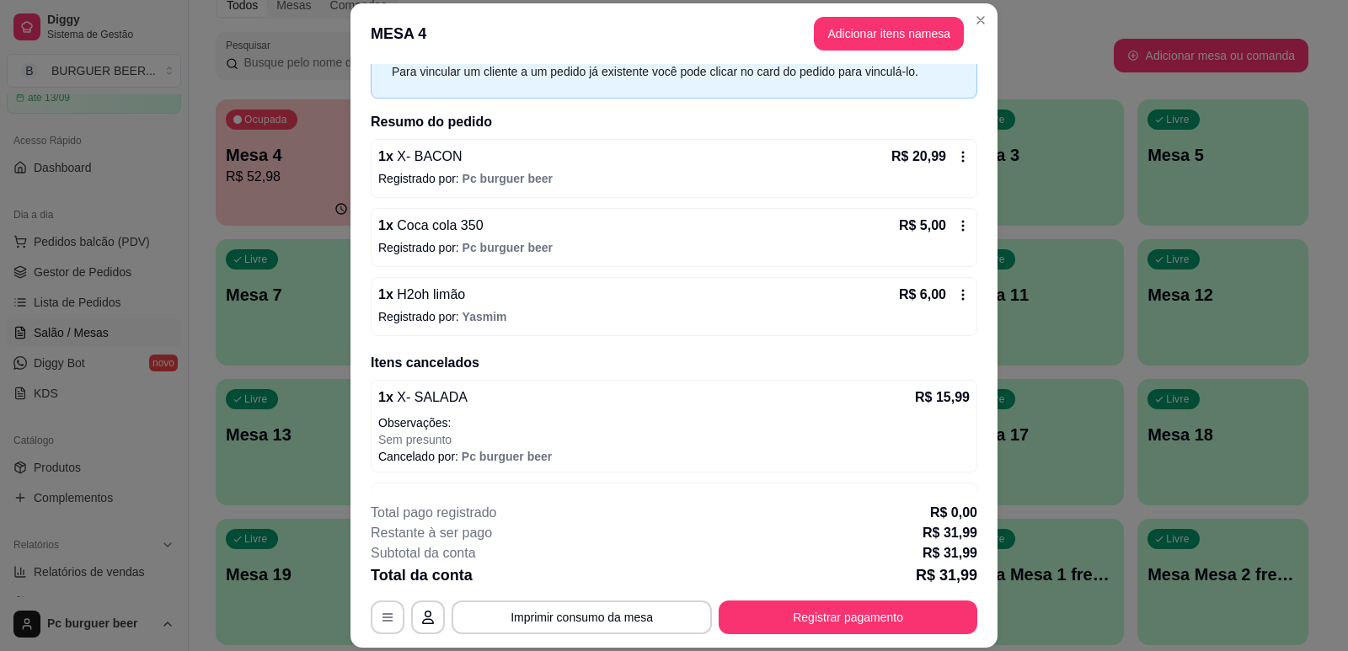
click at [956, 224] on icon at bounding box center [962, 225] width 13 height 13
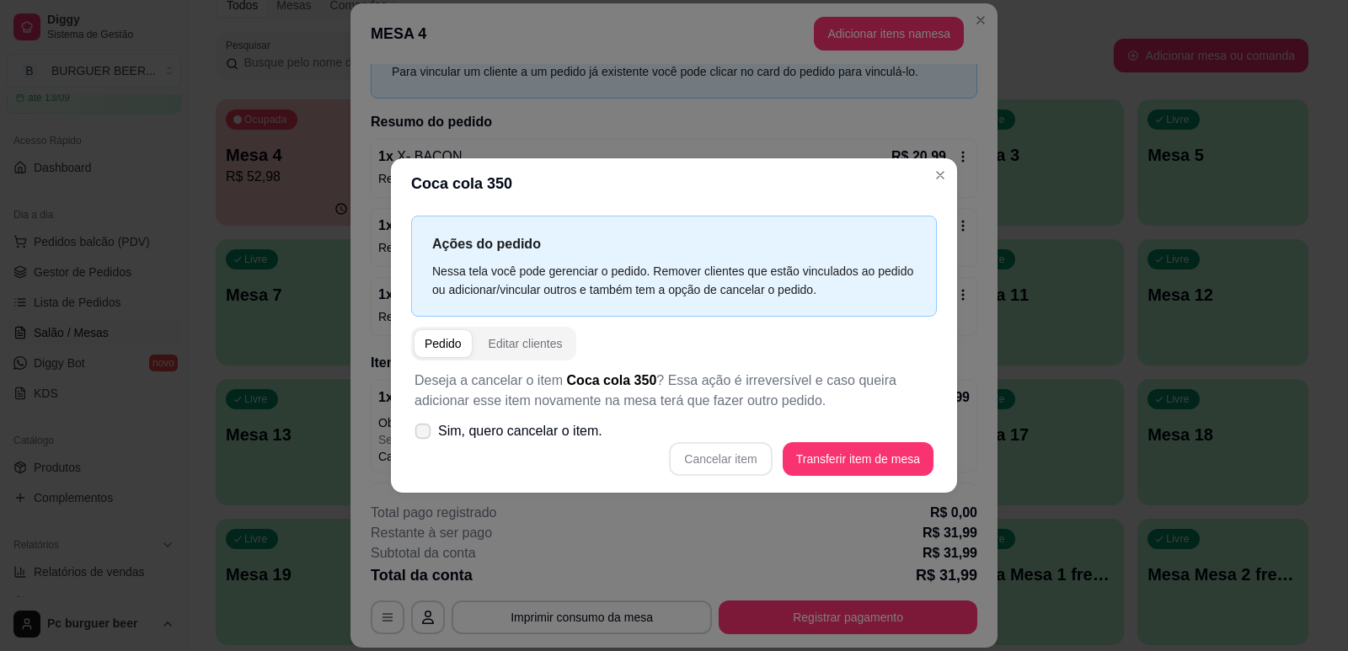
click at [419, 431] on icon at bounding box center [422, 430] width 13 height 9
click at [419, 434] on input "Sim, quero cancelar o item." at bounding box center [419, 439] width 11 height 11
checkbox input "true"
click at [757, 451] on button "Cancelar item" at bounding box center [720, 458] width 100 height 33
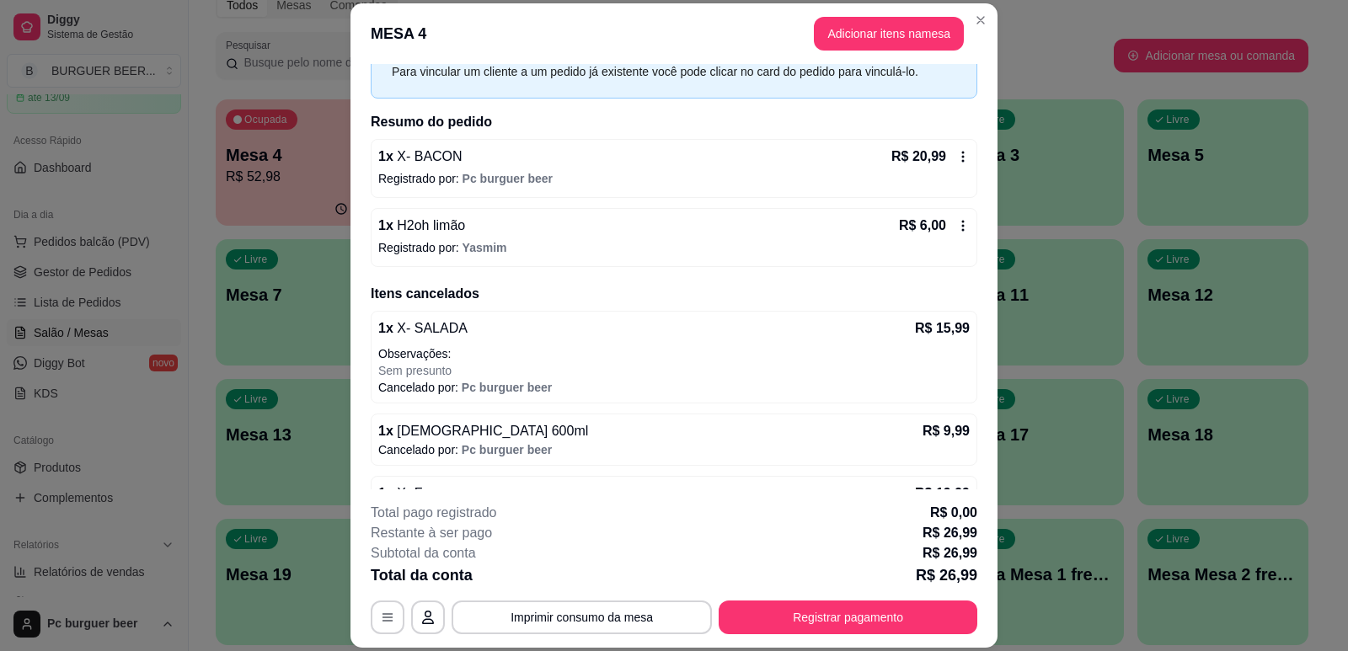
click at [956, 226] on icon at bounding box center [962, 225] width 13 height 13
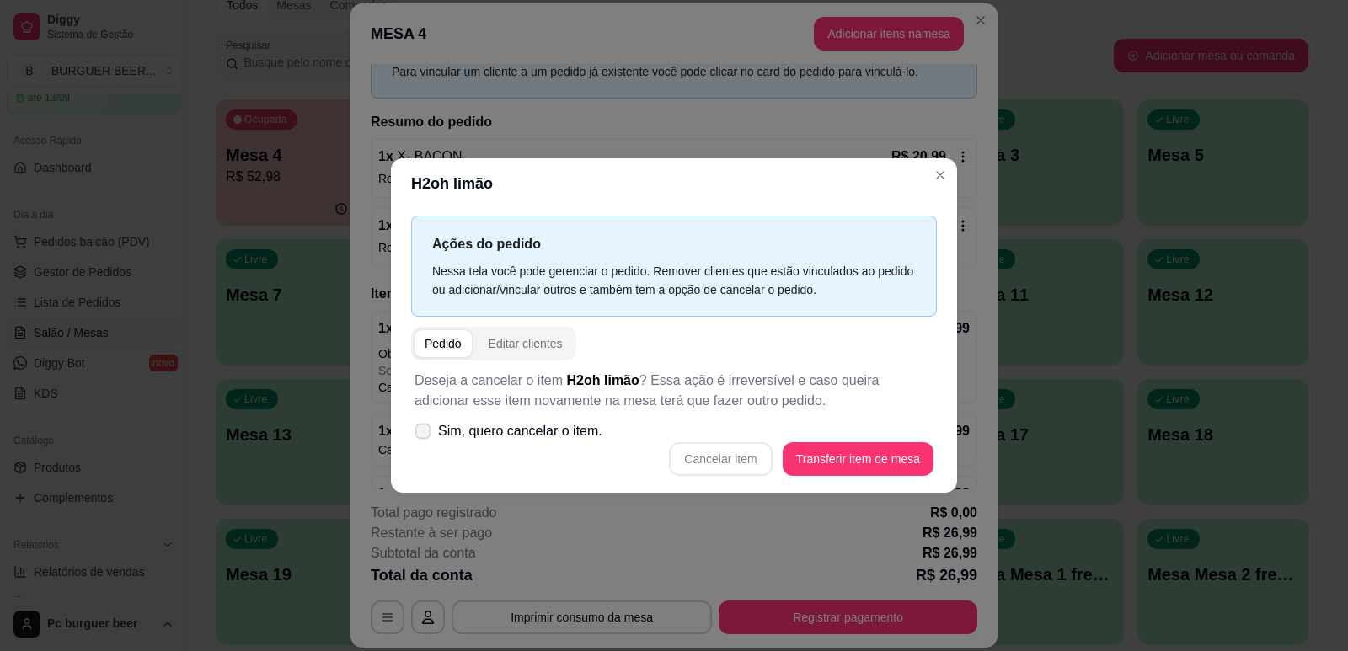
click at [423, 431] on icon at bounding box center [422, 430] width 13 height 9
click at [423, 434] on input "Sim, quero cancelar o item." at bounding box center [419, 439] width 11 height 11
checkbox input "true"
click at [721, 462] on button "Cancelar item" at bounding box center [720, 458] width 100 height 33
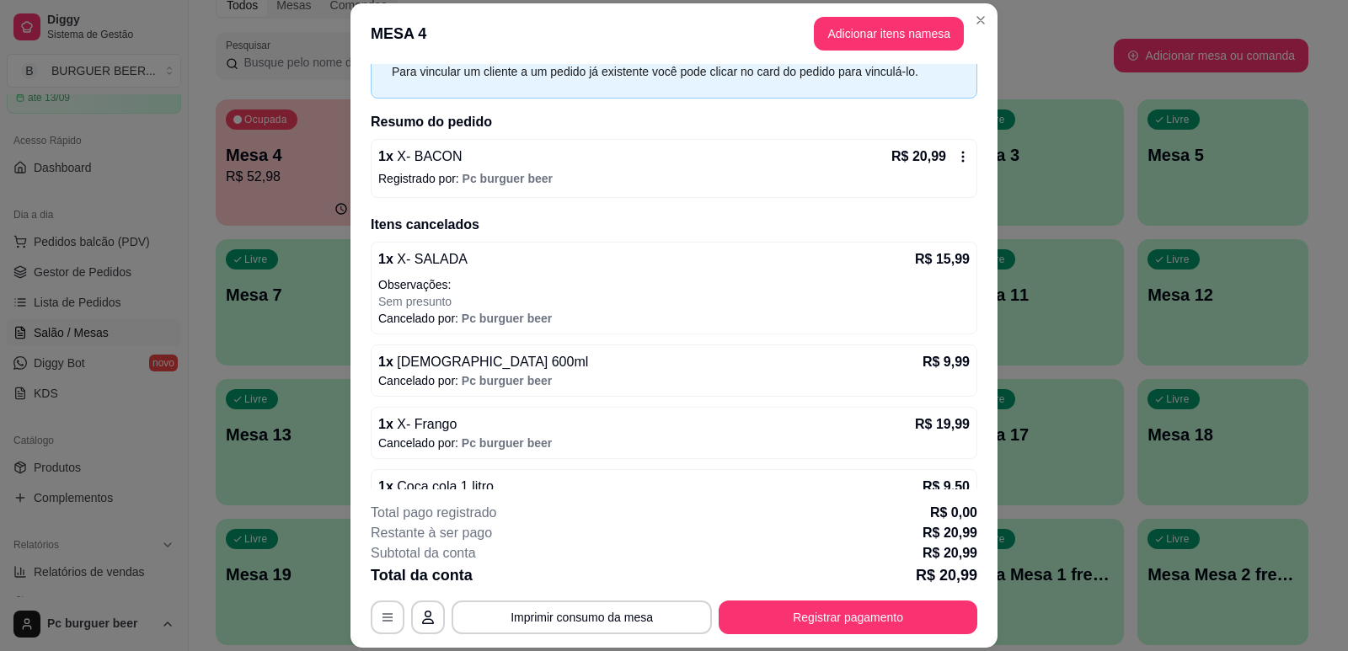
scroll to position [310, 0]
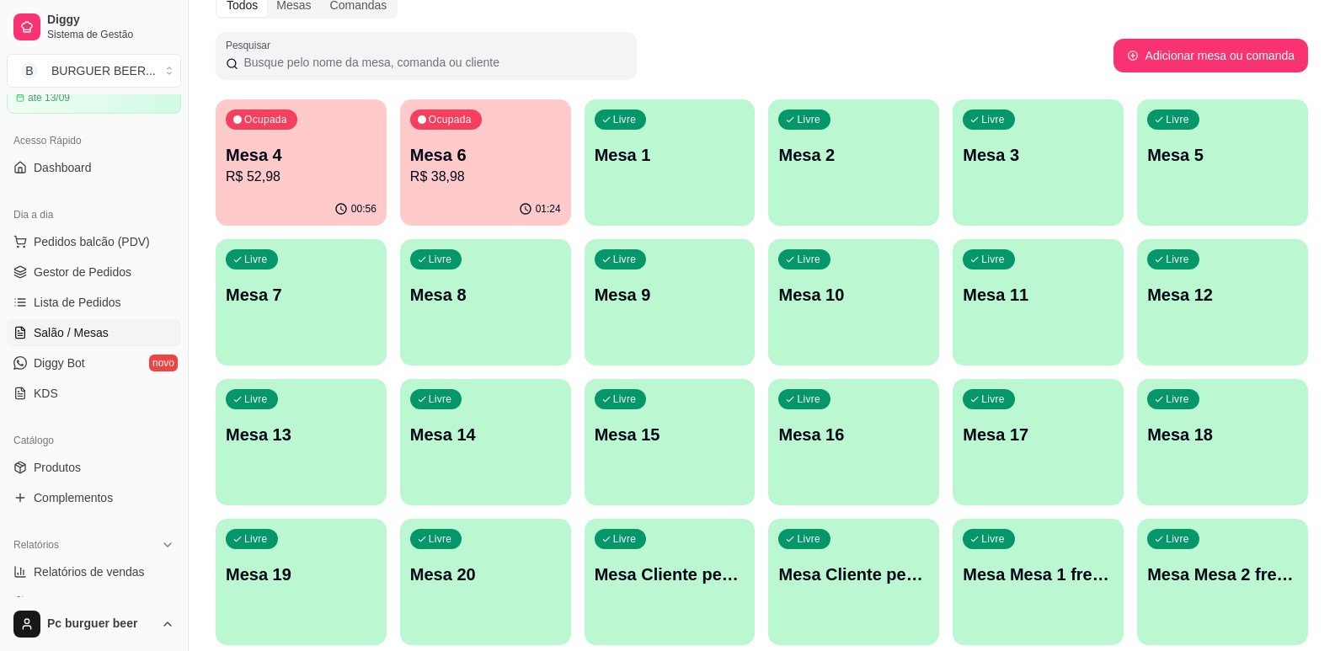
click at [481, 183] on p "R$ 38,98" at bounding box center [485, 177] width 151 height 20
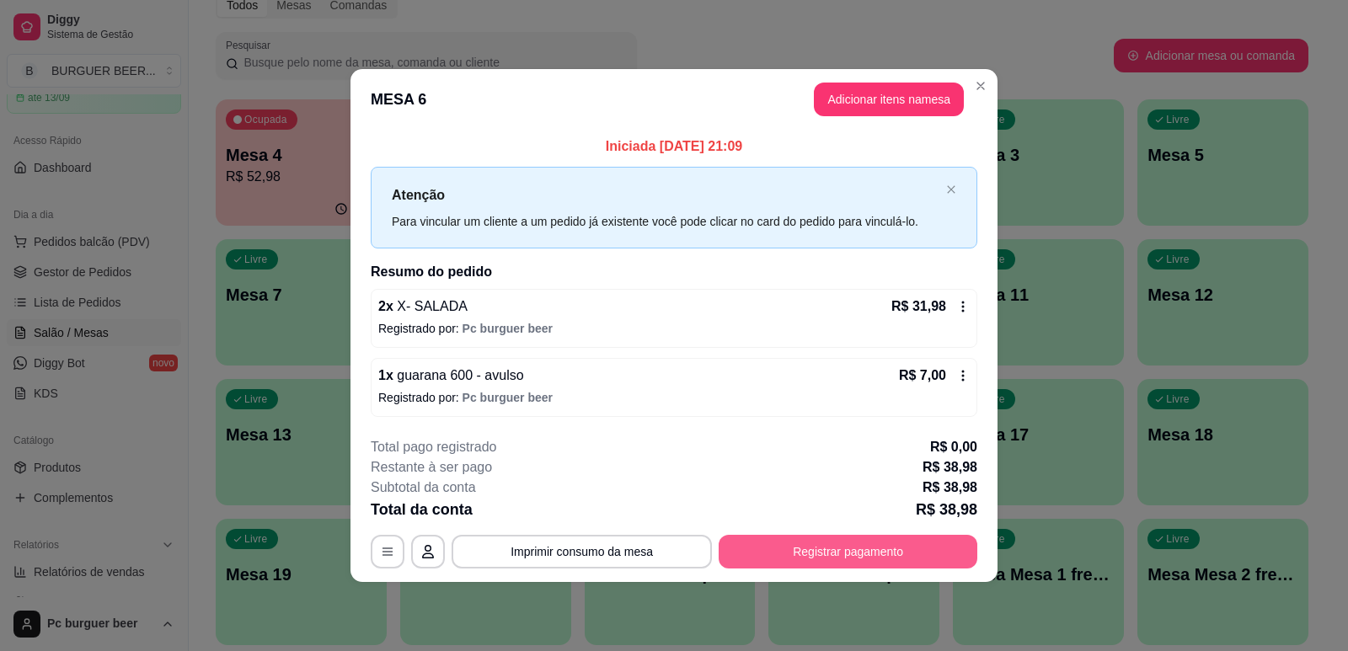
click at [887, 554] on button "Registrar pagamento" at bounding box center [847, 552] width 259 height 34
click at [794, 540] on button "Registrar pagamento" at bounding box center [847, 552] width 259 height 34
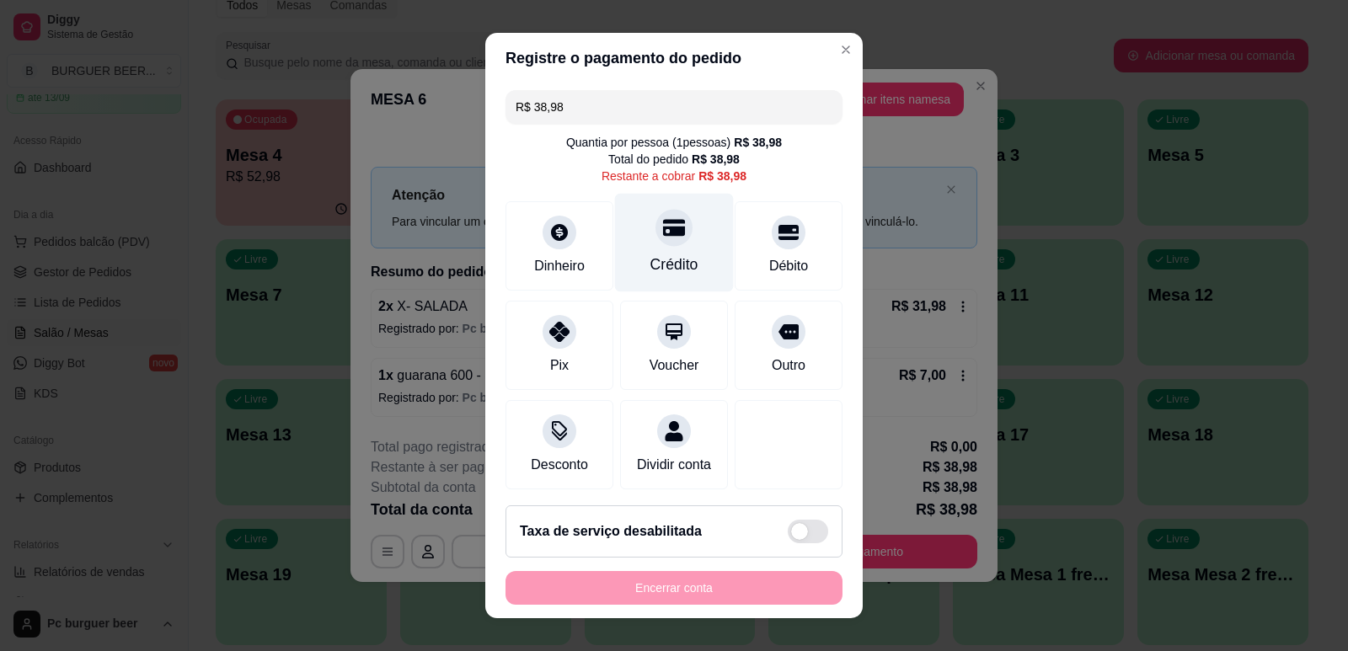
click at [678, 264] on div "Crédito" at bounding box center [674, 265] width 48 height 22
type input "R$ 0,00"
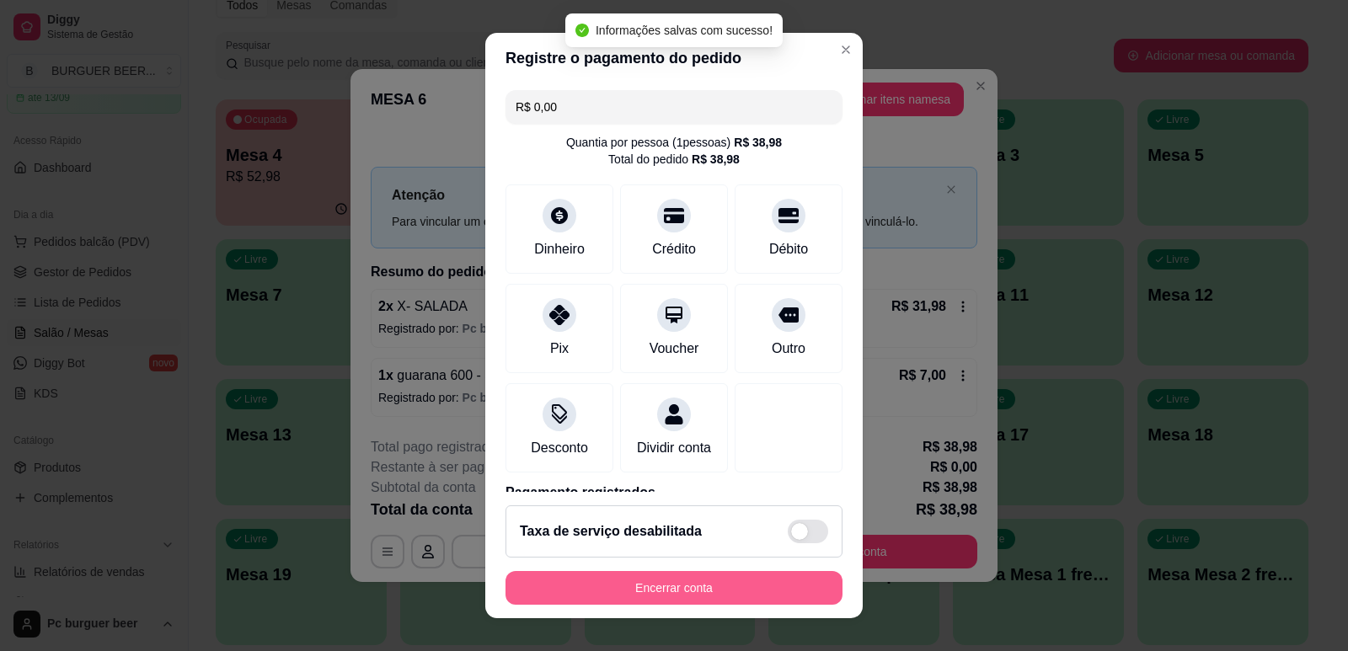
click at [643, 582] on button "Encerrar conta" at bounding box center [673, 588] width 337 height 34
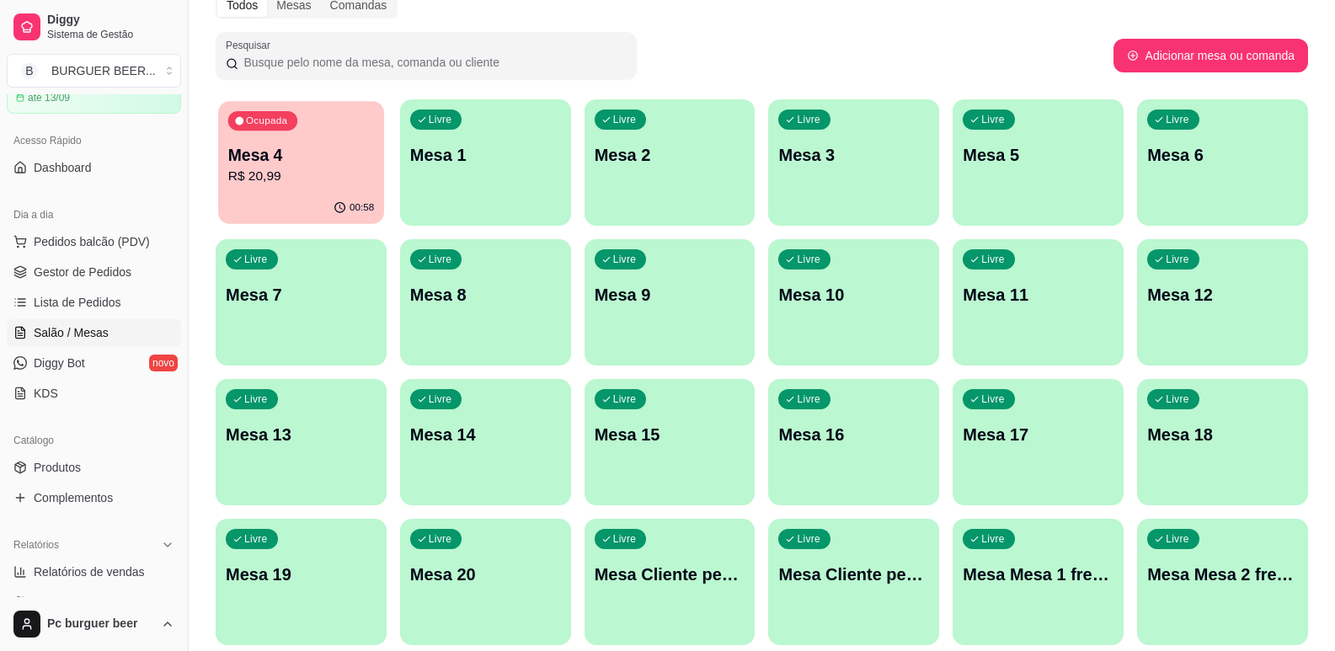
click at [351, 166] on div "Mesa 4 R$ 20,99" at bounding box center [301, 165] width 146 height 42
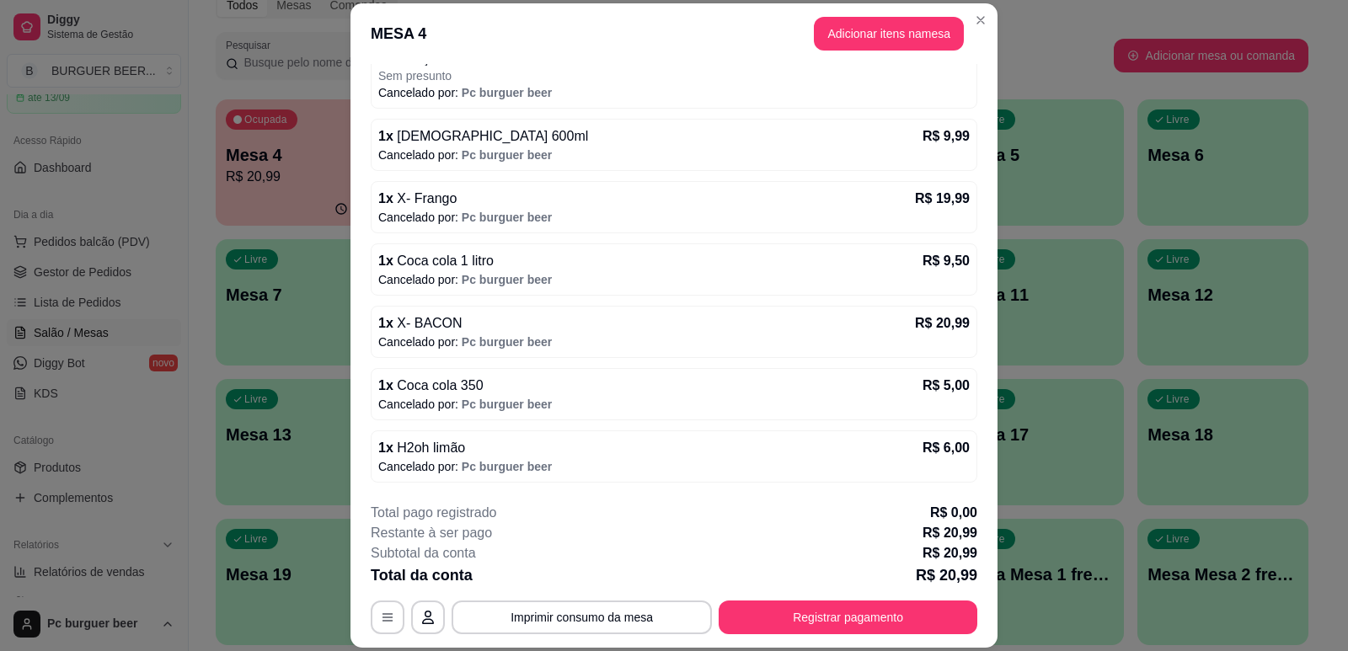
scroll to position [51, 0]
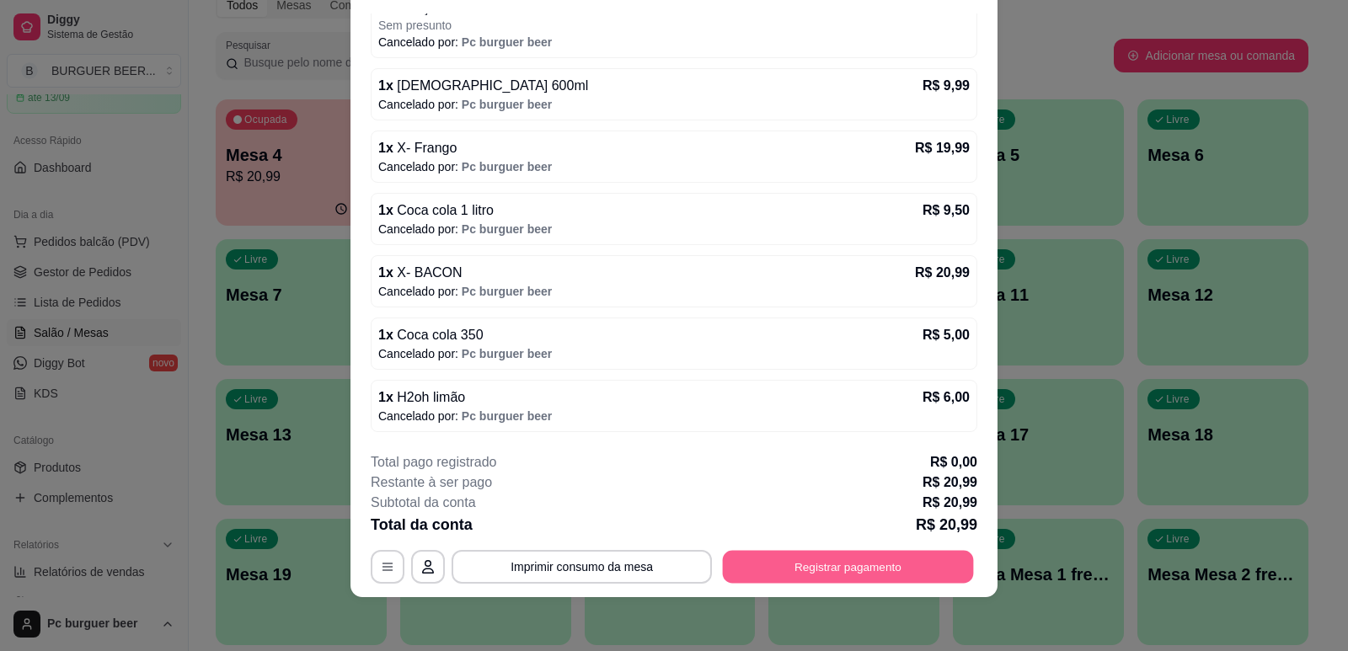
click at [761, 561] on button "Registrar pagamento" at bounding box center [848, 567] width 251 height 33
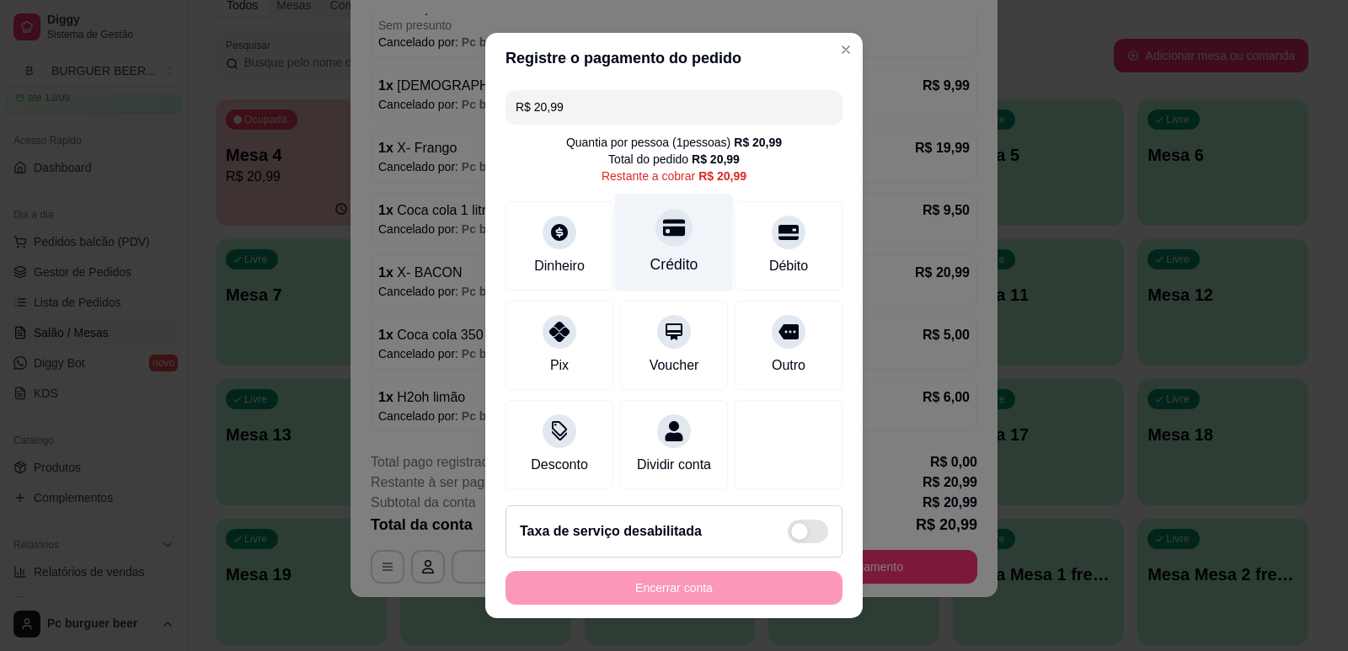
click at [663, 237] on icon at bounding box center [674, 227] width 22 height 22
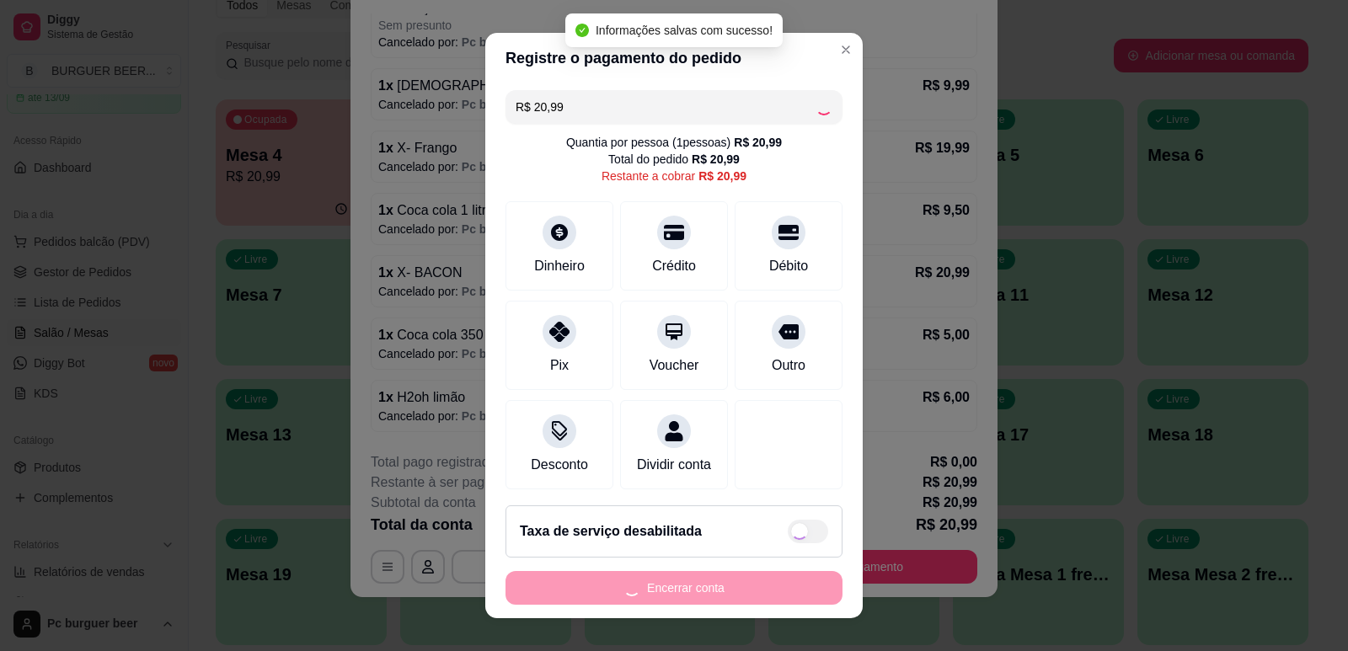
type input "R$ 0,00"
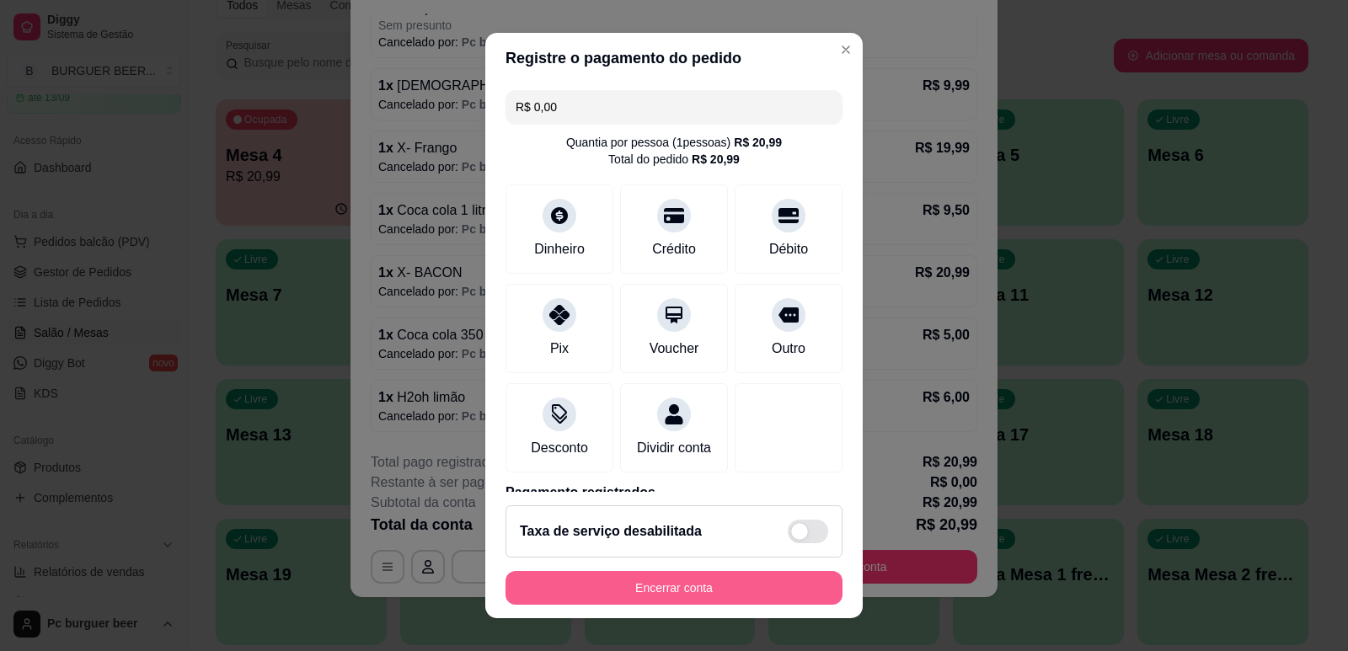
click at [651, 593] on button "Encerrar conta" at bounding box center [673, 588] width 337 height 34
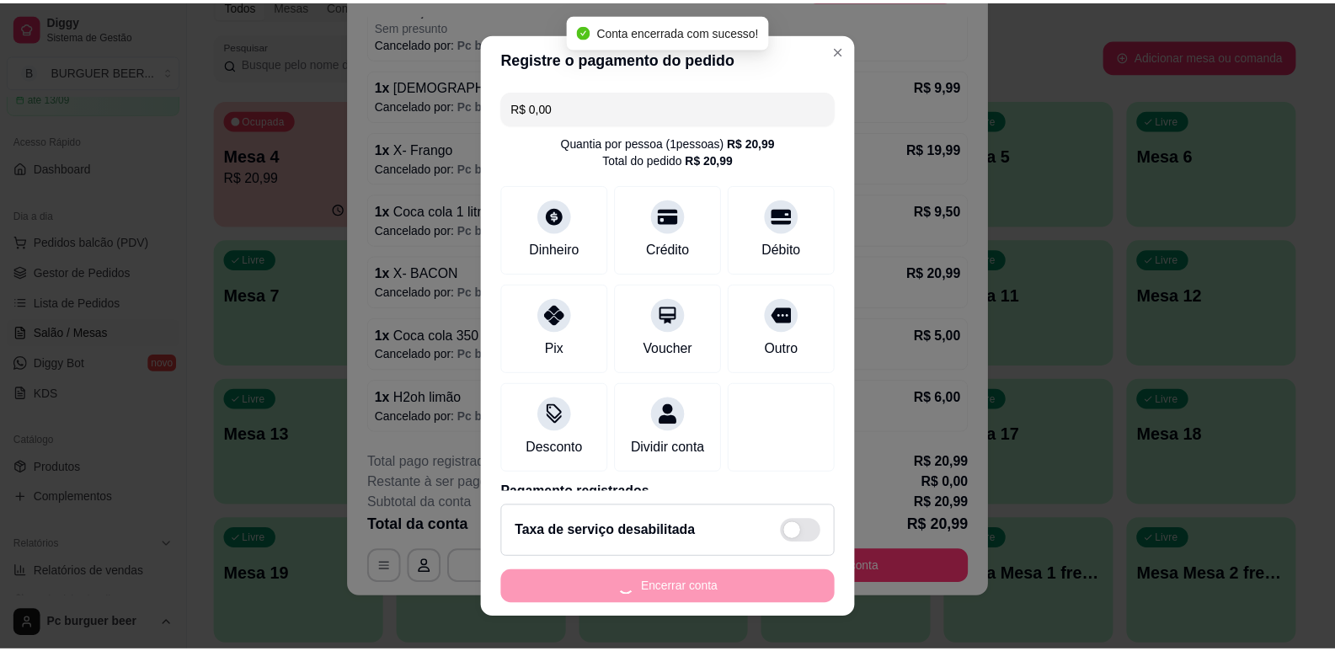
scroll to position [0, 0]
